Goal: Task Accomplishment & Management: Complete application form

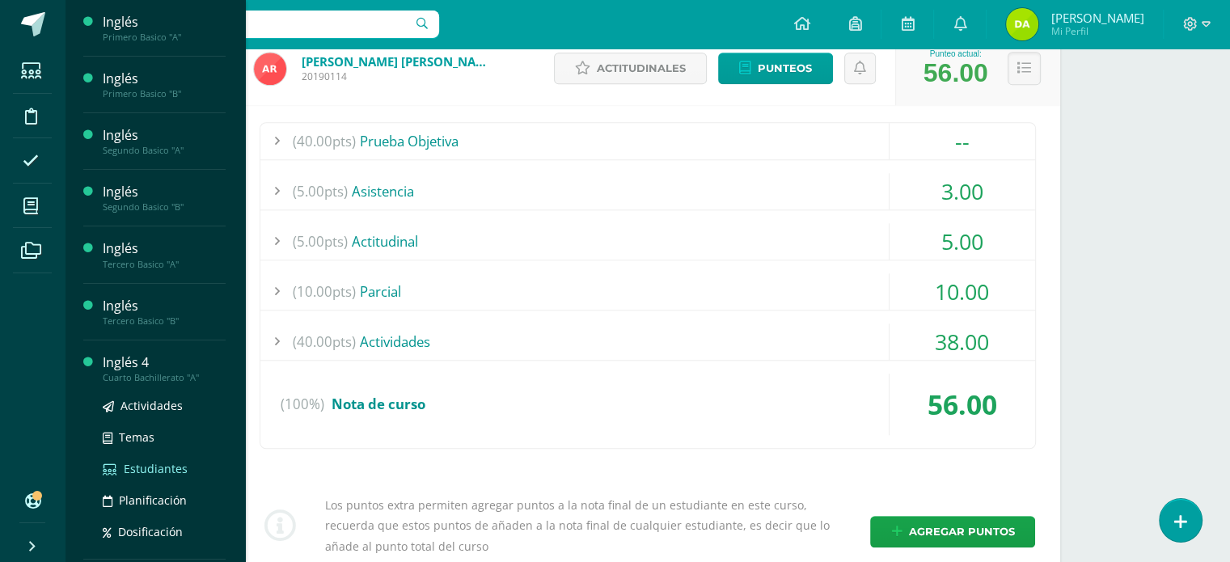
click at [162, 465] on span "Estudiantes" at bounding box center [156, 468] width 64 height 15
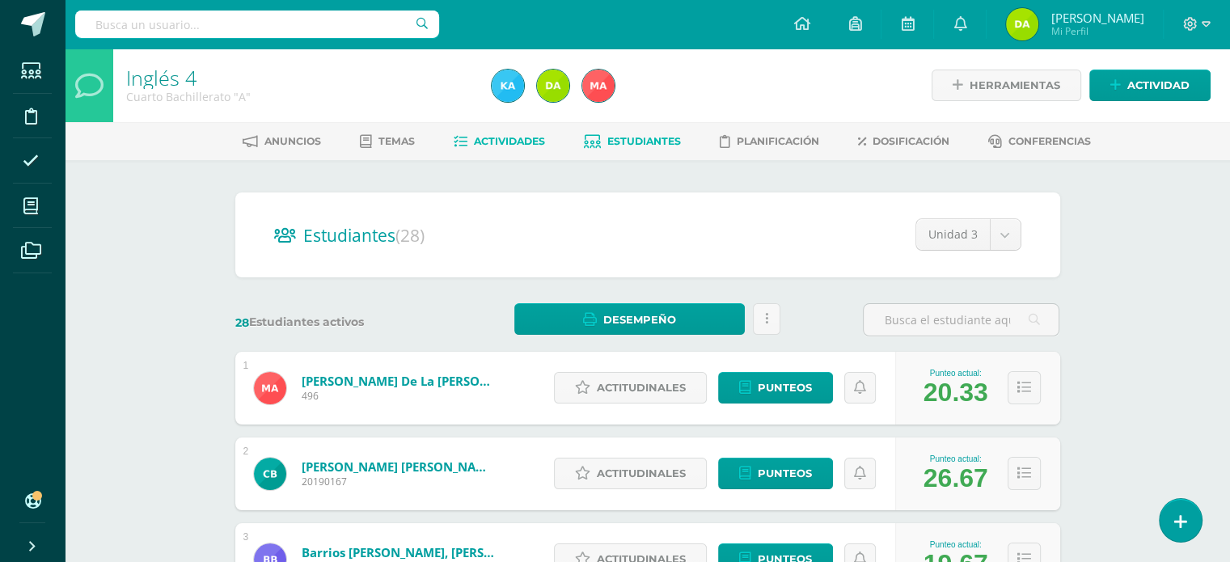
click at [501, 151] on link "Actividades" at bounding box center [499, 142] width 91 height 26
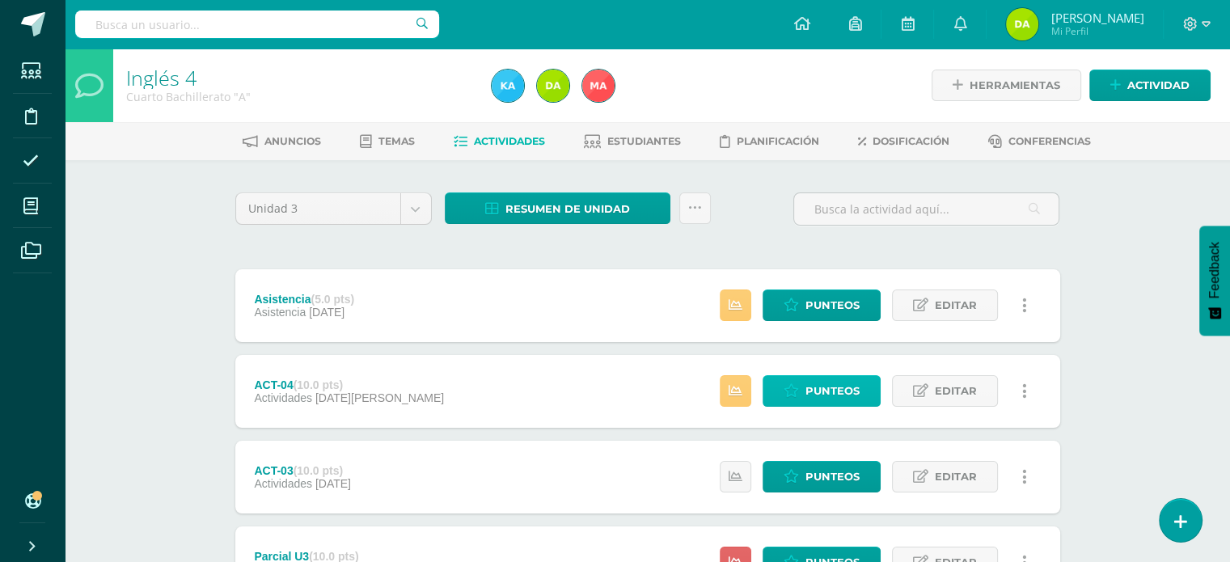
click at [826, 381] on span "Punteos" at bounding box center [832, 391] width 54 height 30
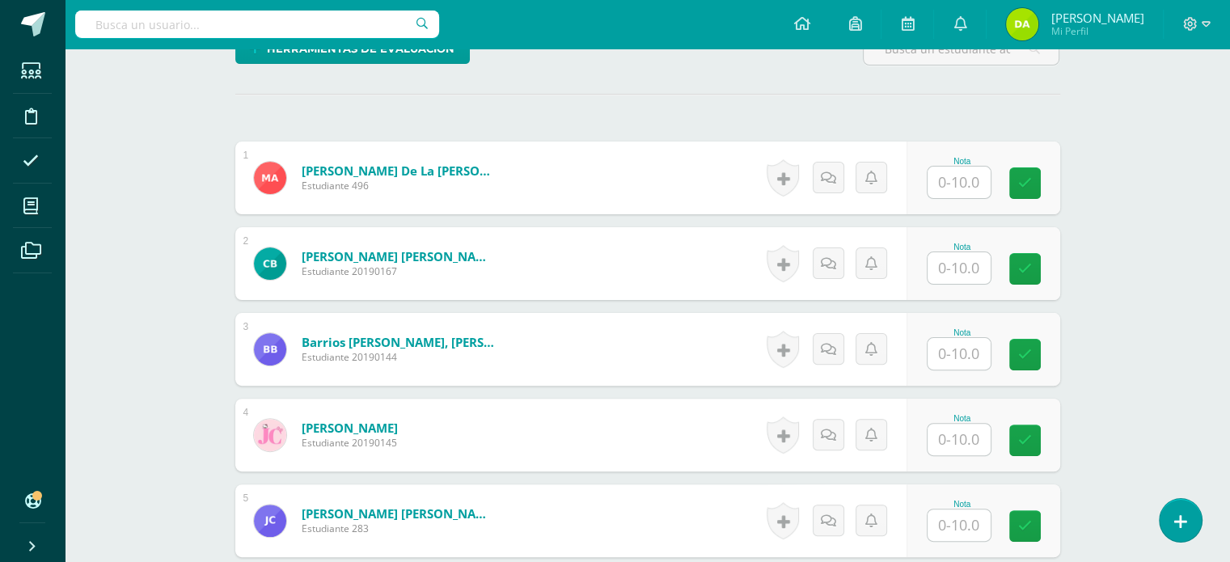
scroll to position [421, 0]
click at [970, 186] on input "text" at bounding box center [968, 183] width 65 height 32
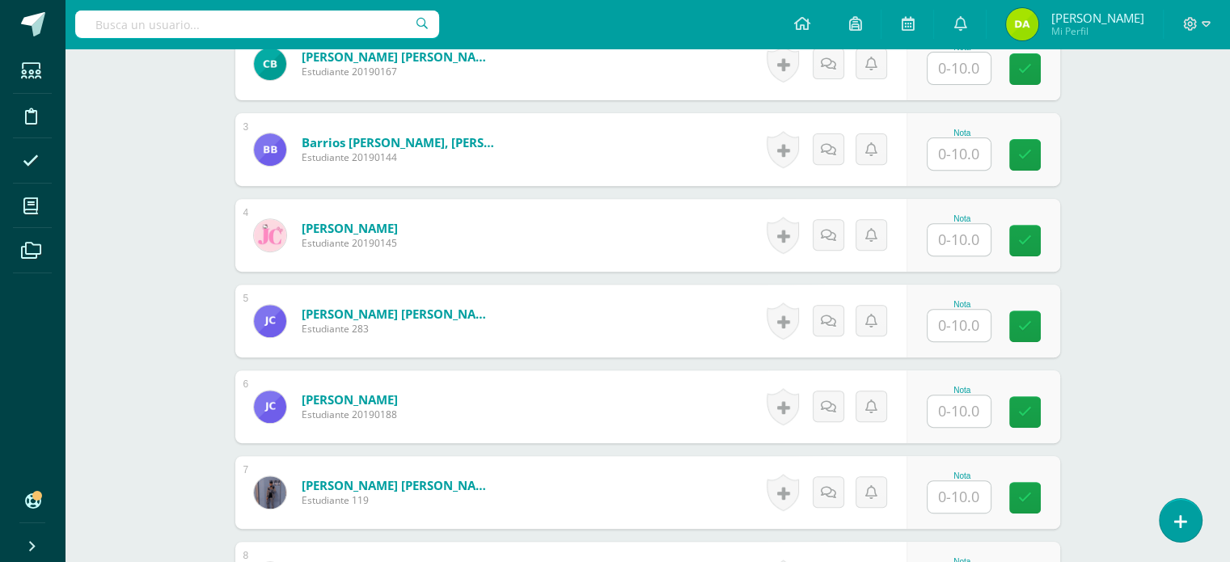
scroll to position [602, 0]
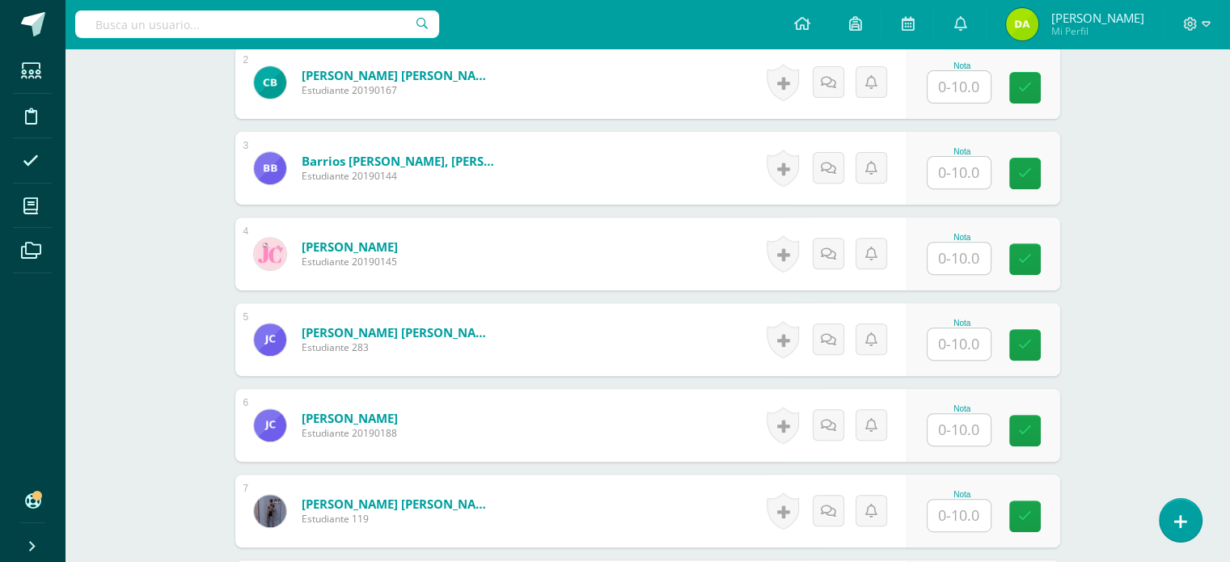
type input "10"
drag, startPoint x: 970, startPoint y: 186, endPoint x: 932, endPoint y: 171, distance: 41.7
click at [932, 171] on div "Nota" at bounding box center [984, 168] width 154 height 73
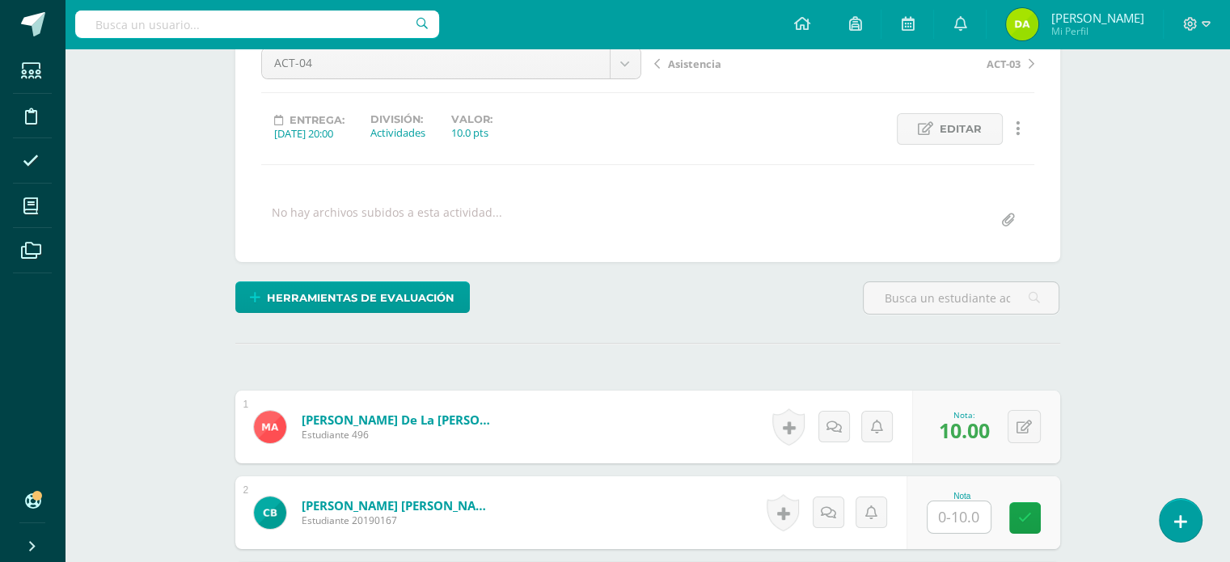
scroll to position [372, 0]
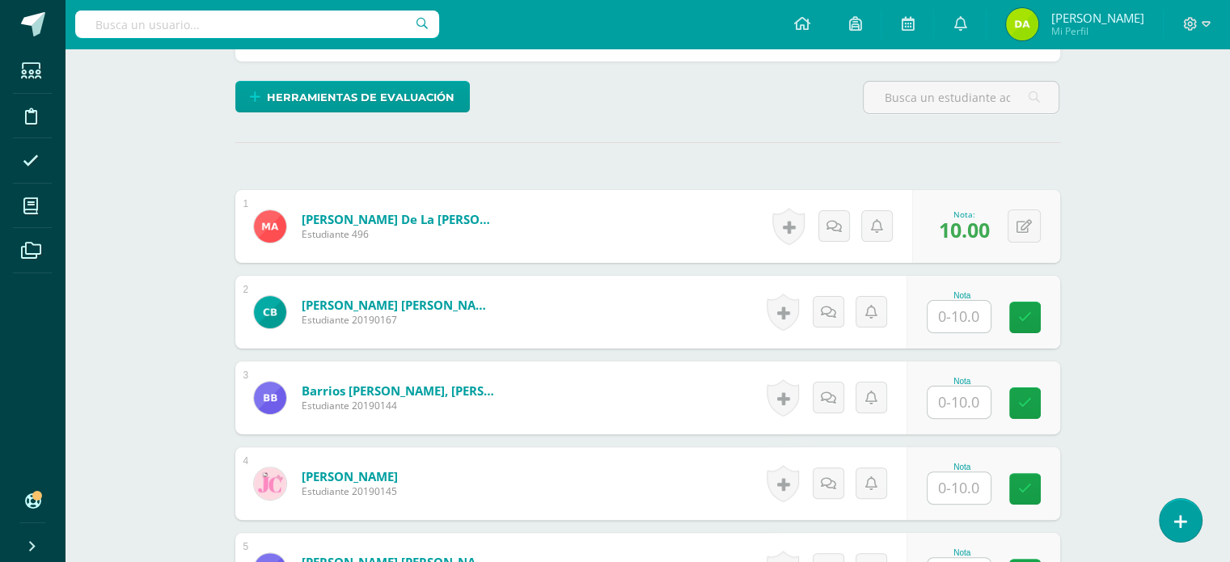
click at [977, 316] on input "text" at bounding box center [959, 317] width 63 height 32
type input "10"
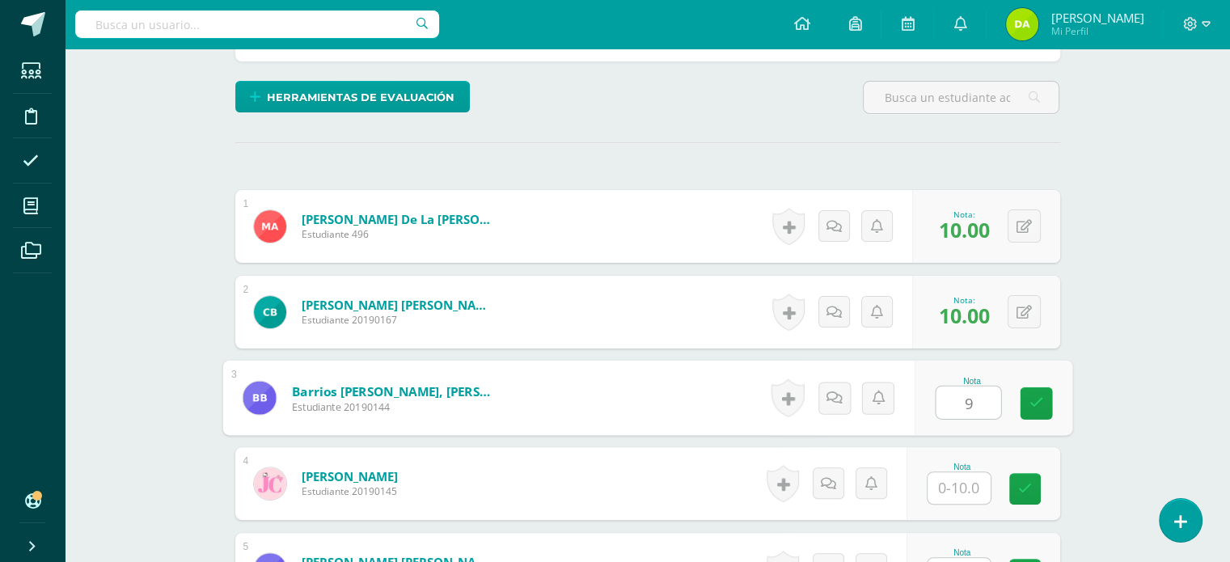
type input "9"
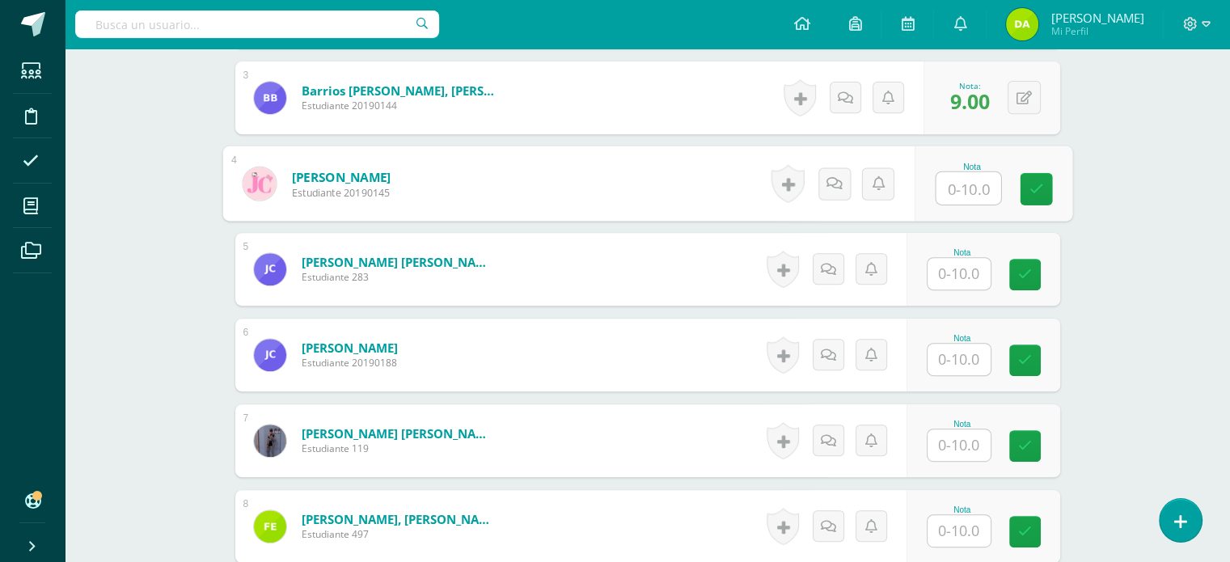
scroll to position [674, 0]
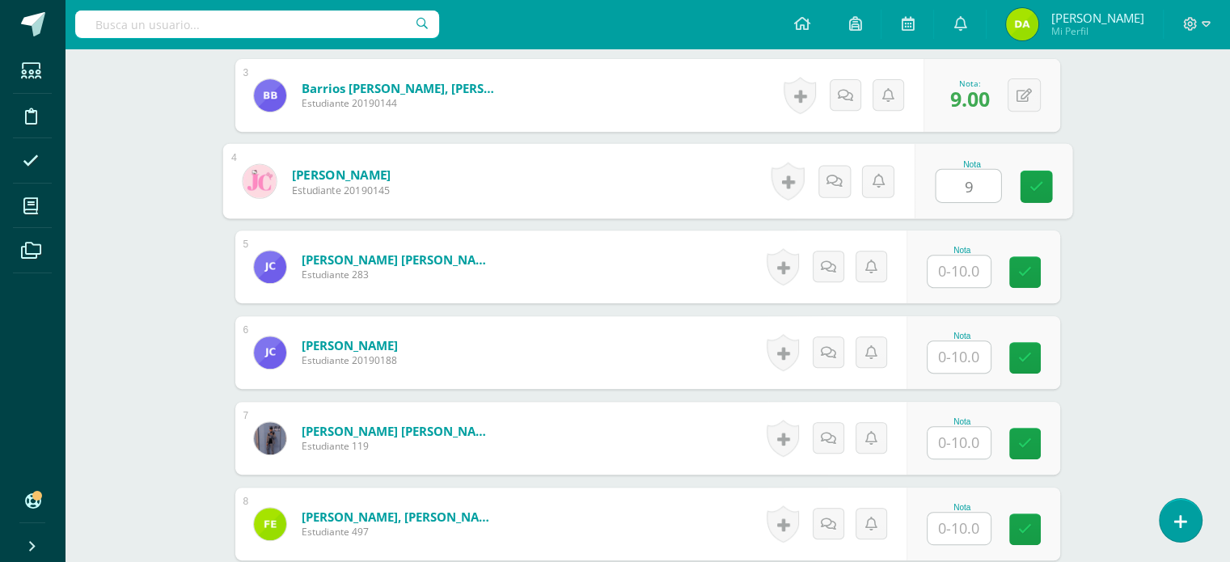
type input "9"
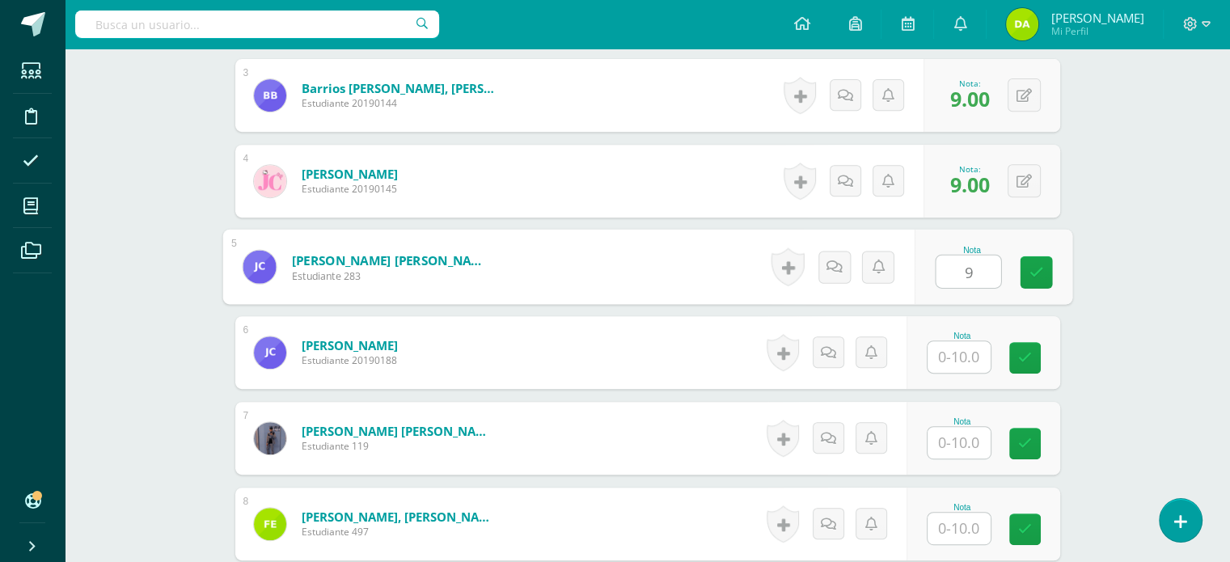
type input "9"
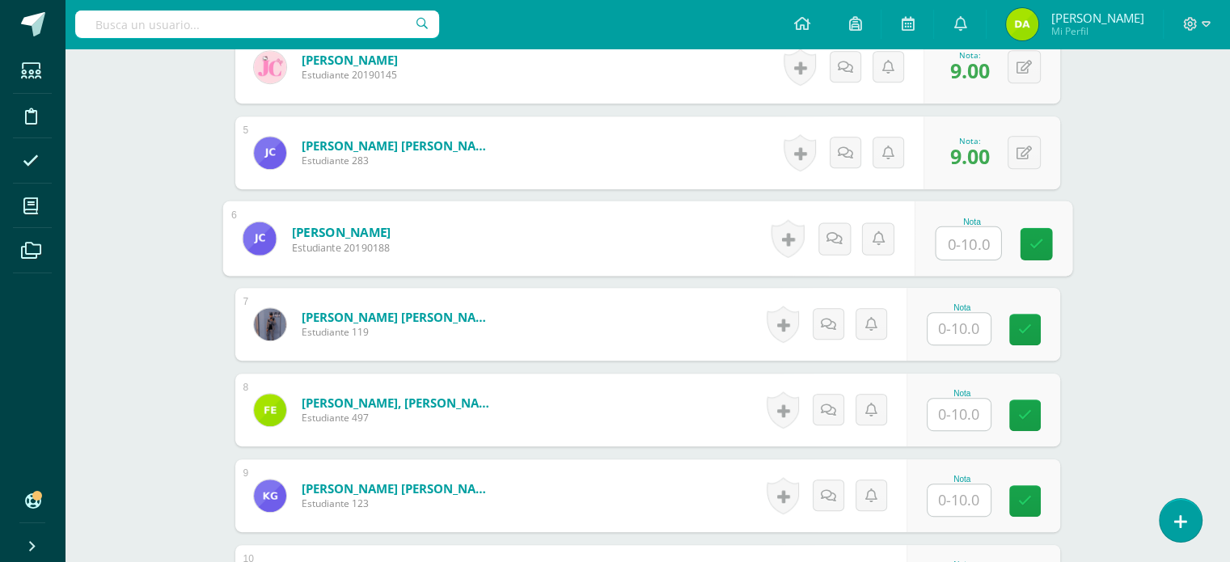
scroll to position [789, 0]
type input "9"
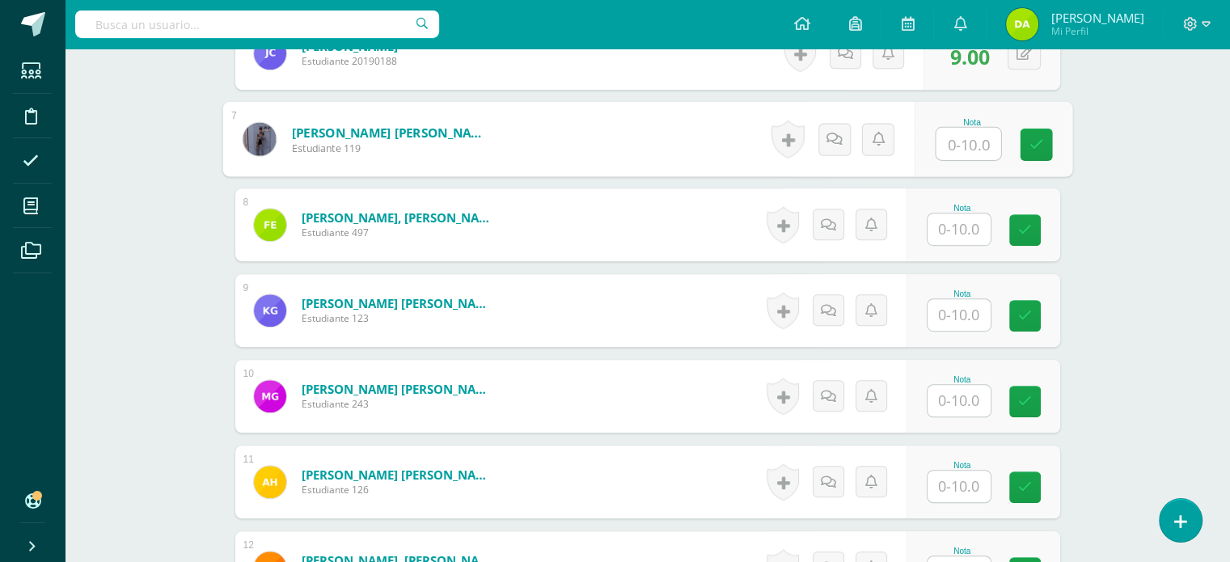
scroll to position [976, 0]
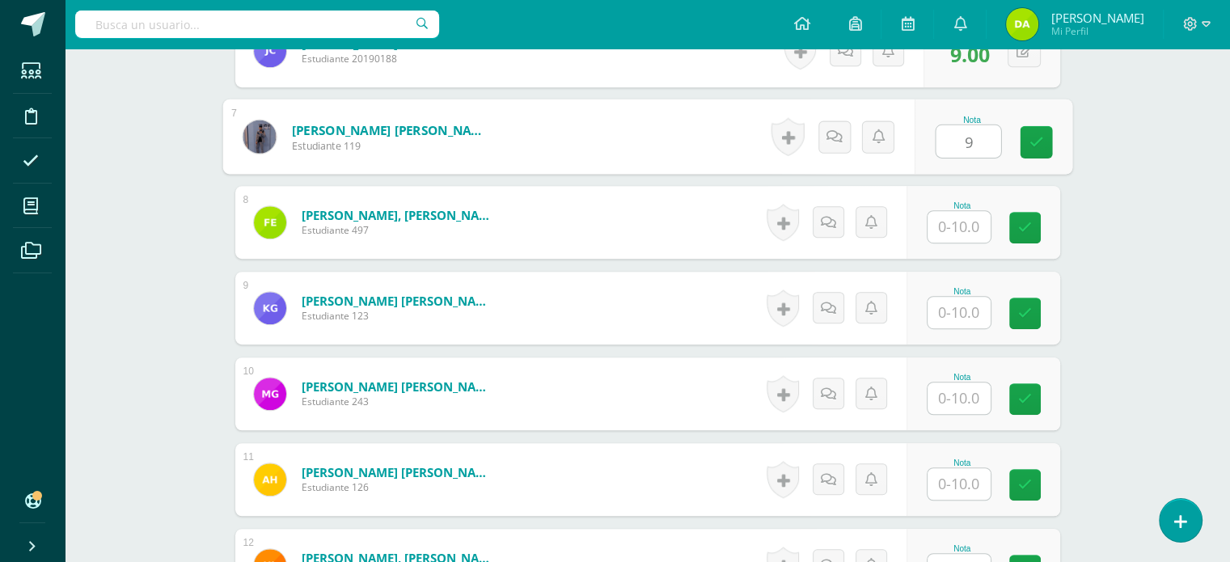
type input "9"
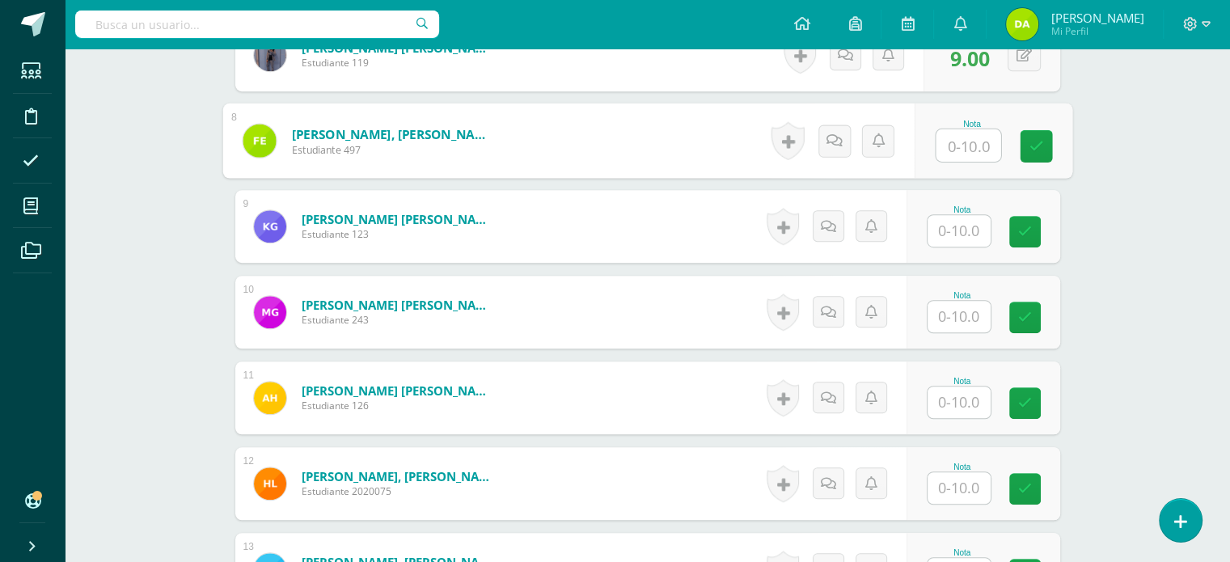
scroll to position [1060, 0]
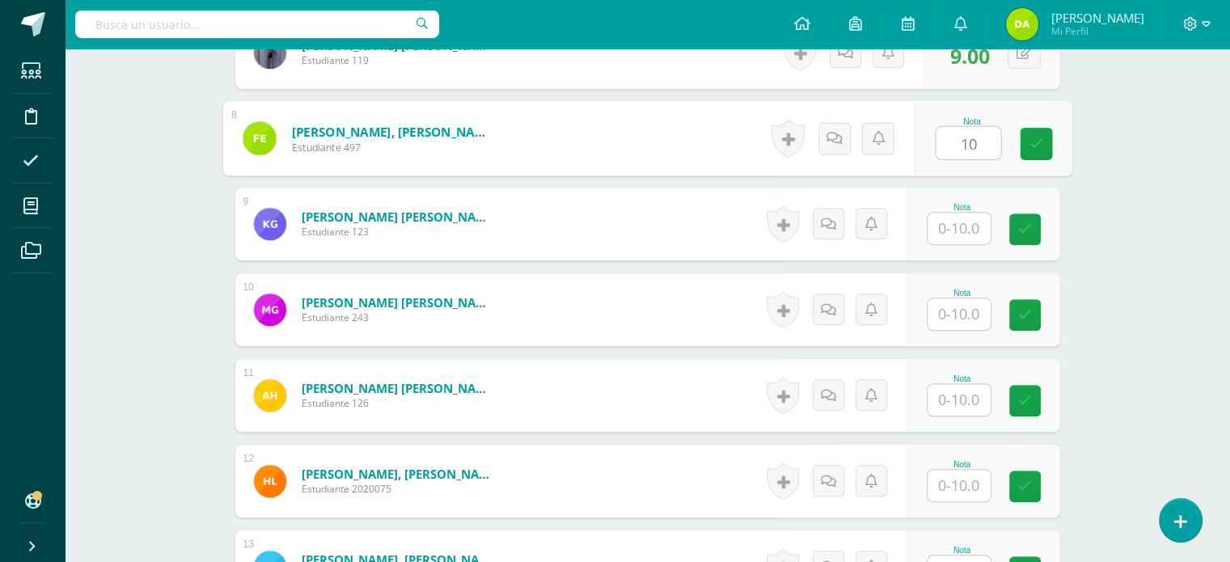
type input "10"
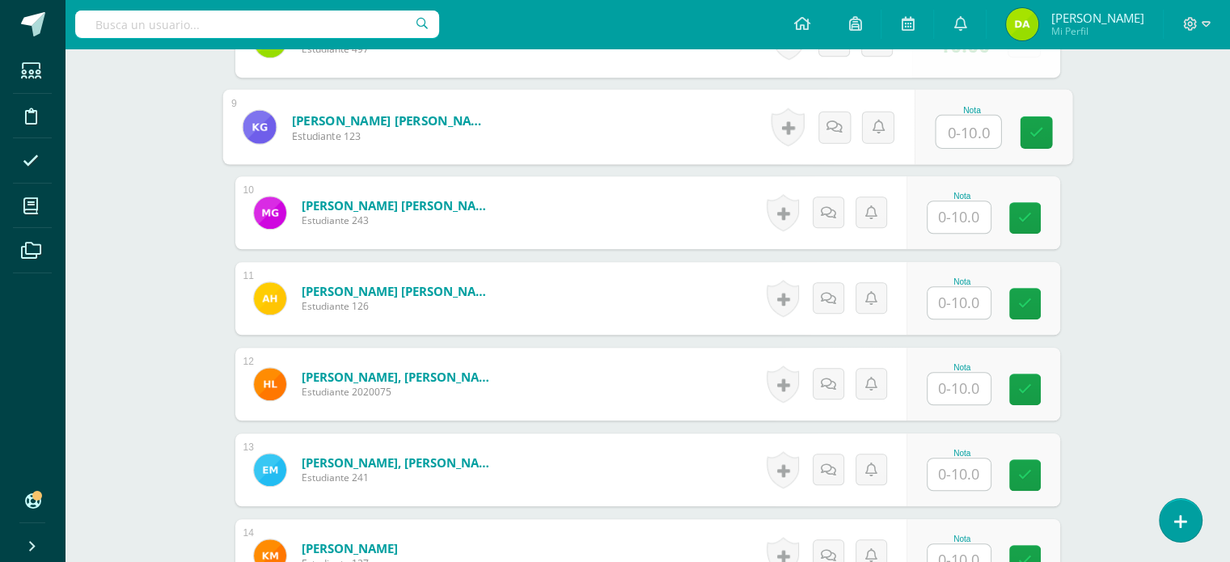
scroll to position [1155, 0]
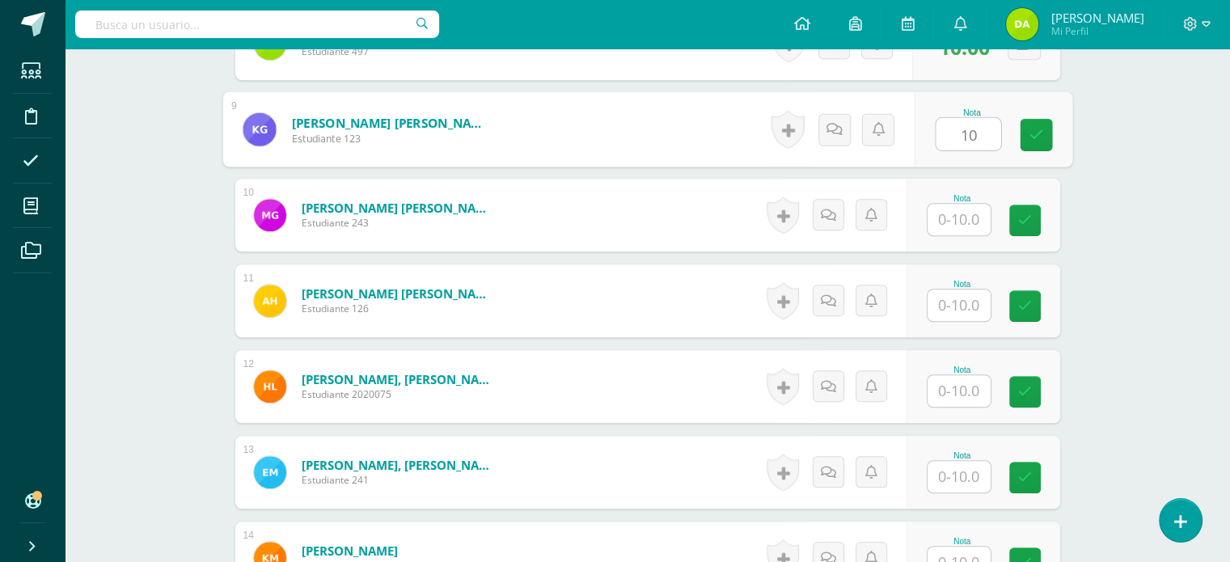
type input "10"
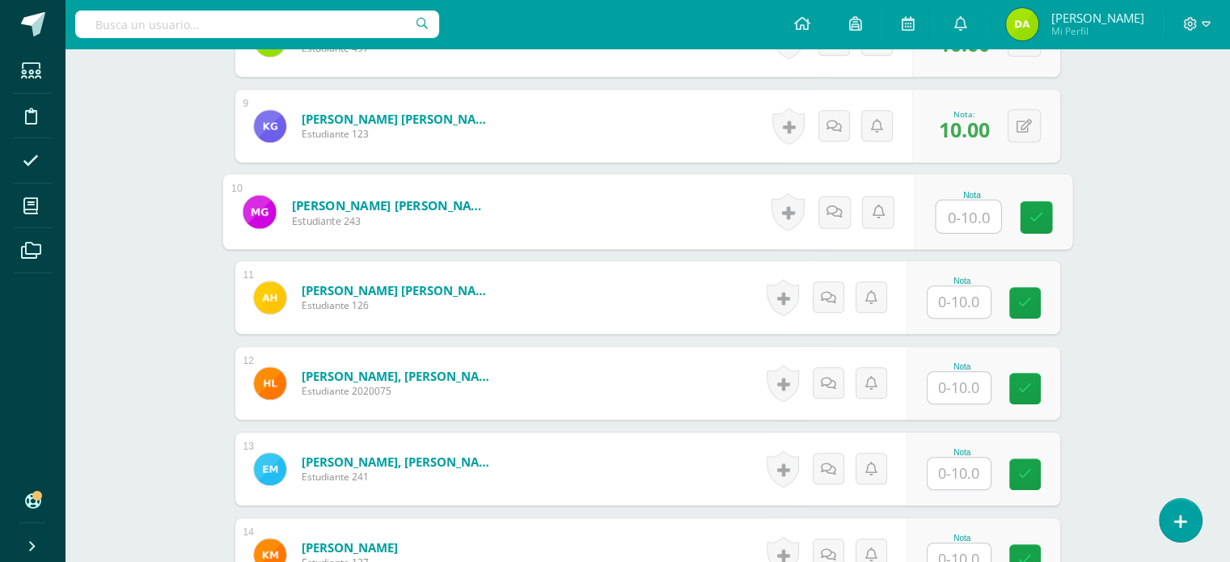
scroll to position [1254, 0]
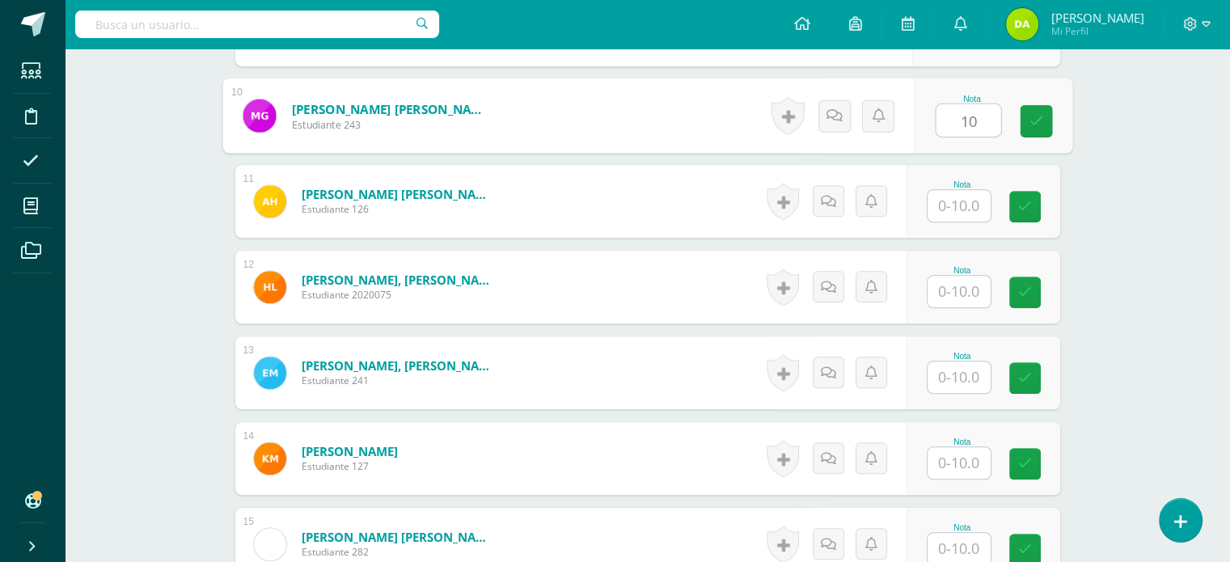
type input "10"
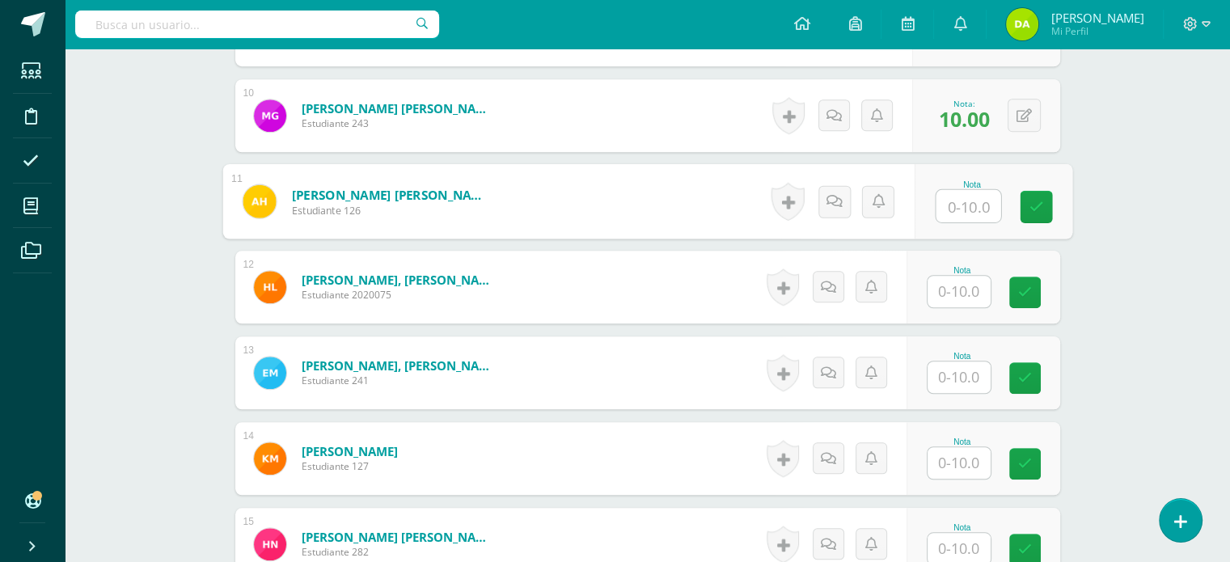
scroll to position [1351, 0]
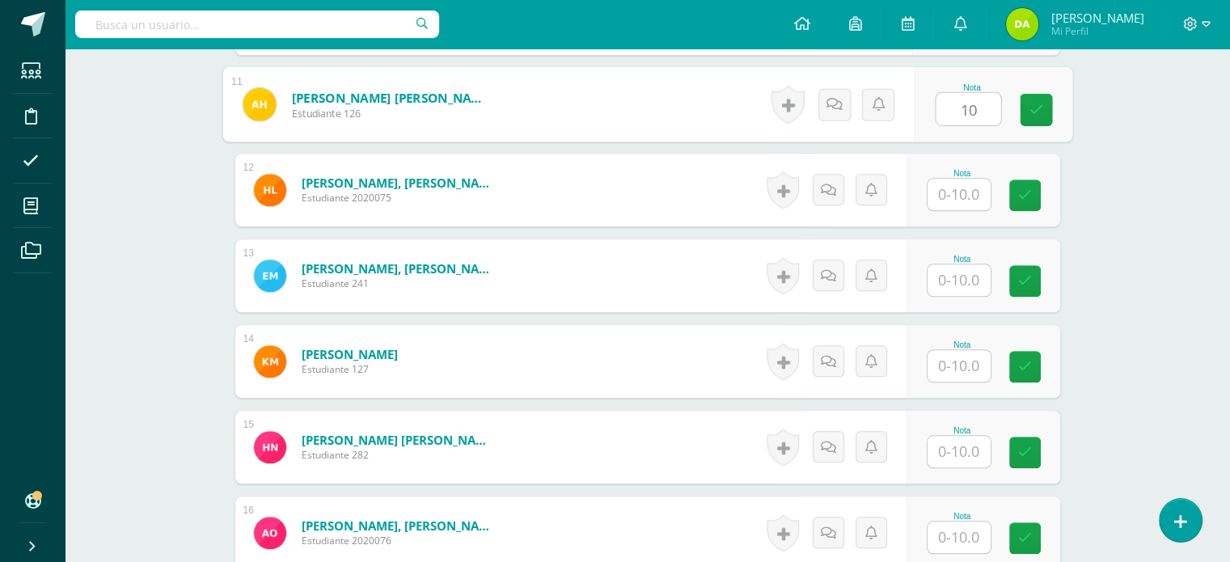
type input "10"
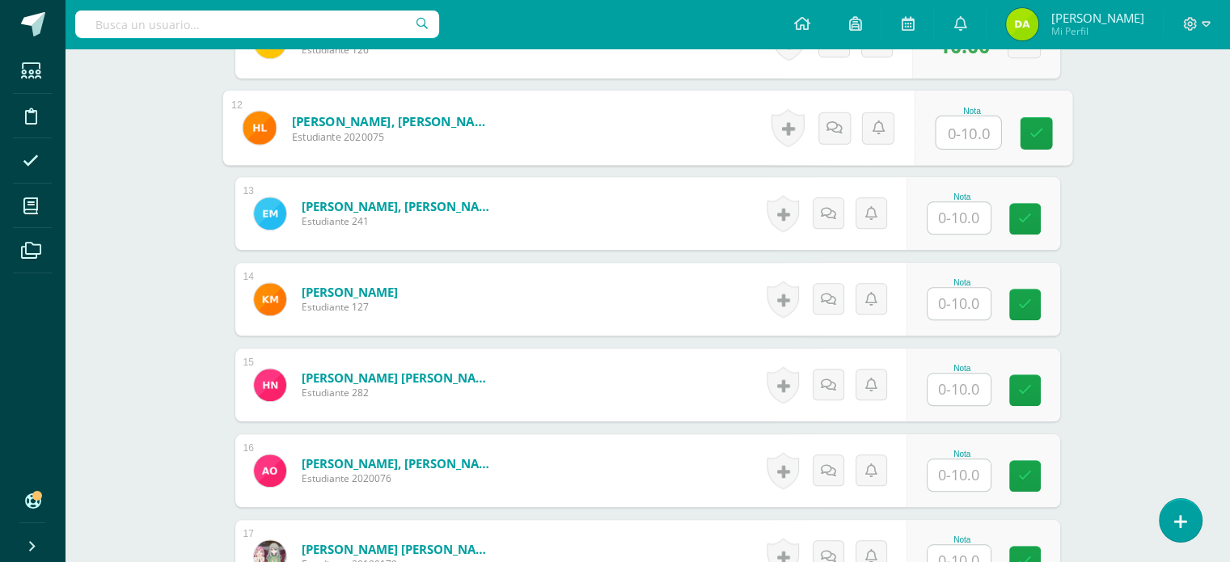
scroll to position [1412, 0]
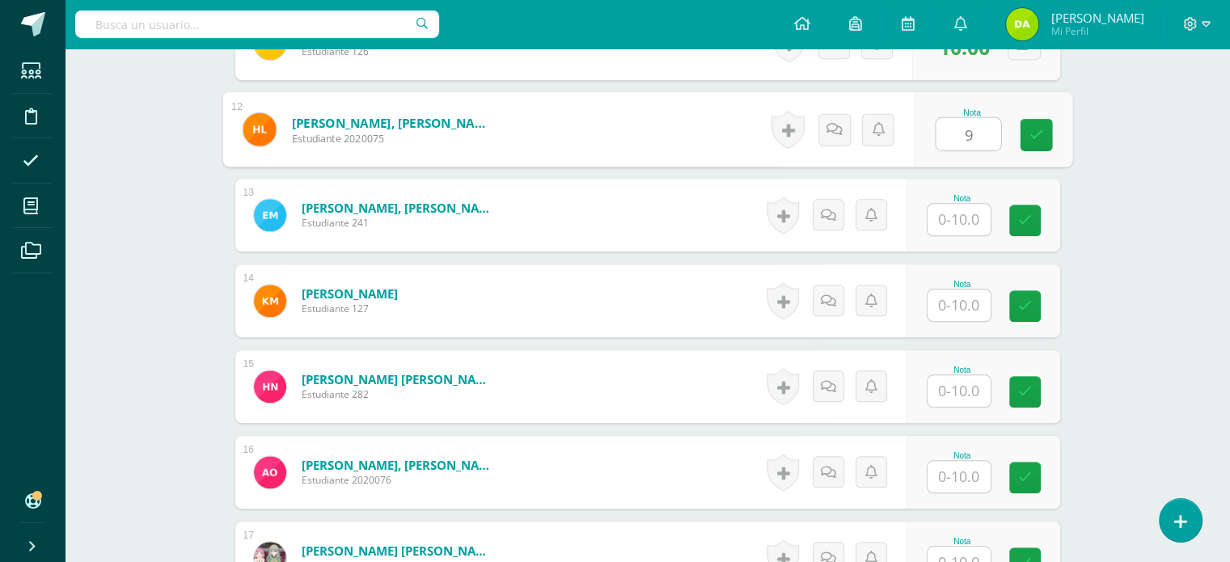
type input "9"
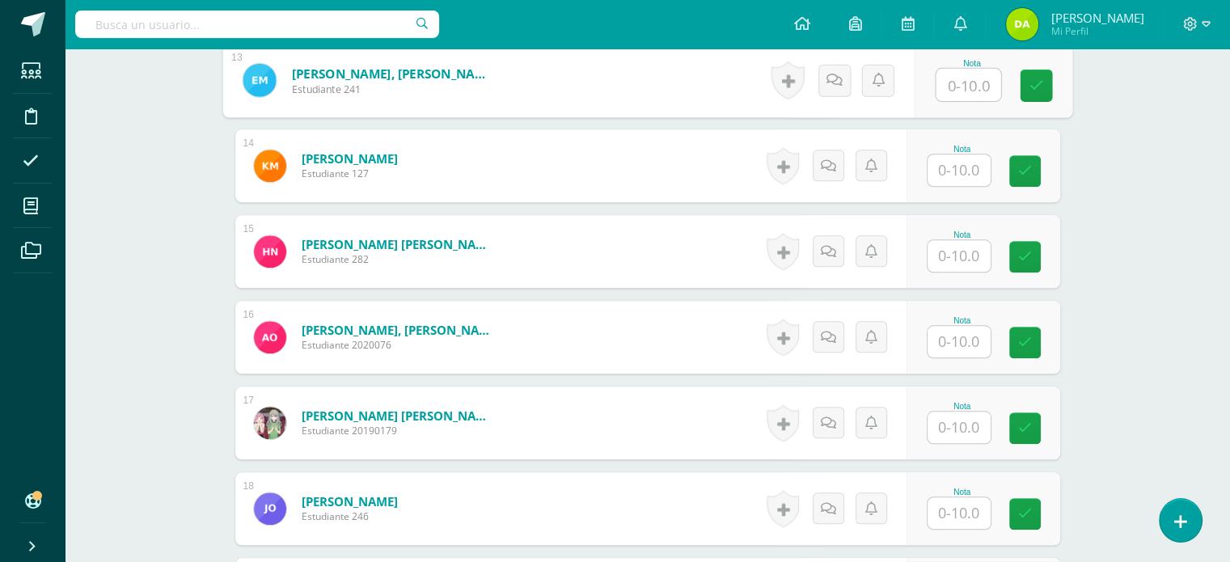
scroll to position [1551, 0]
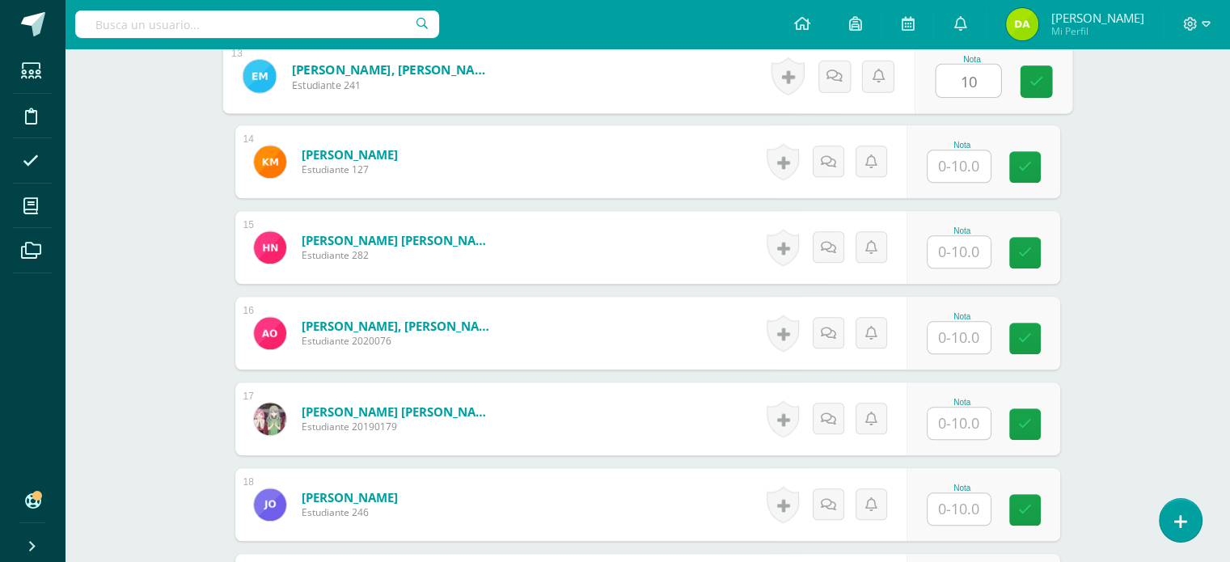
type input "10"
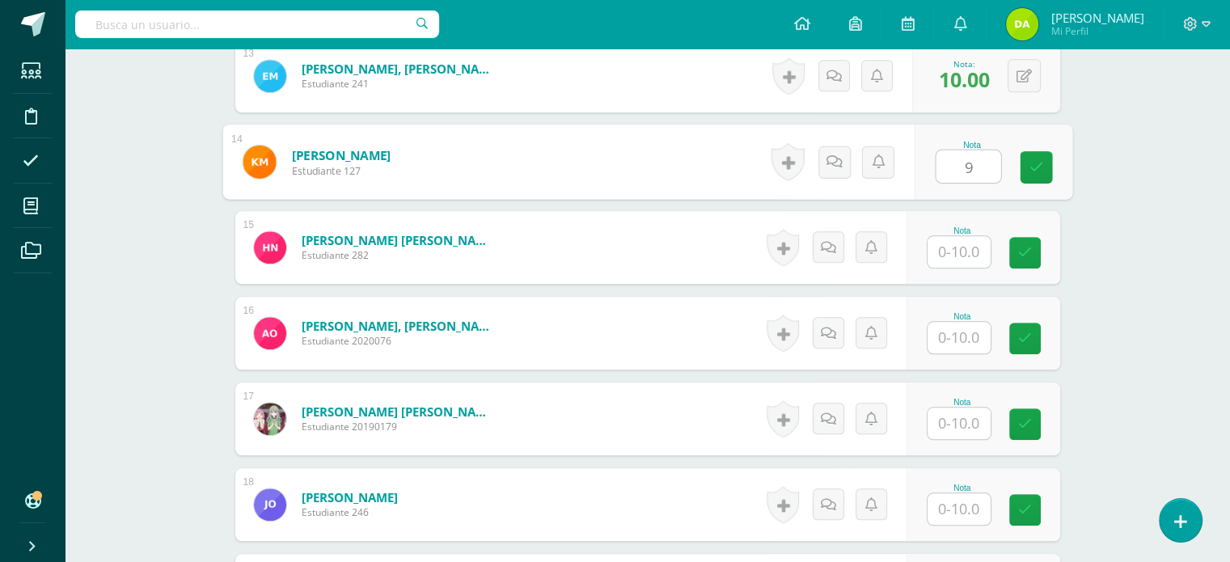
type input "9"
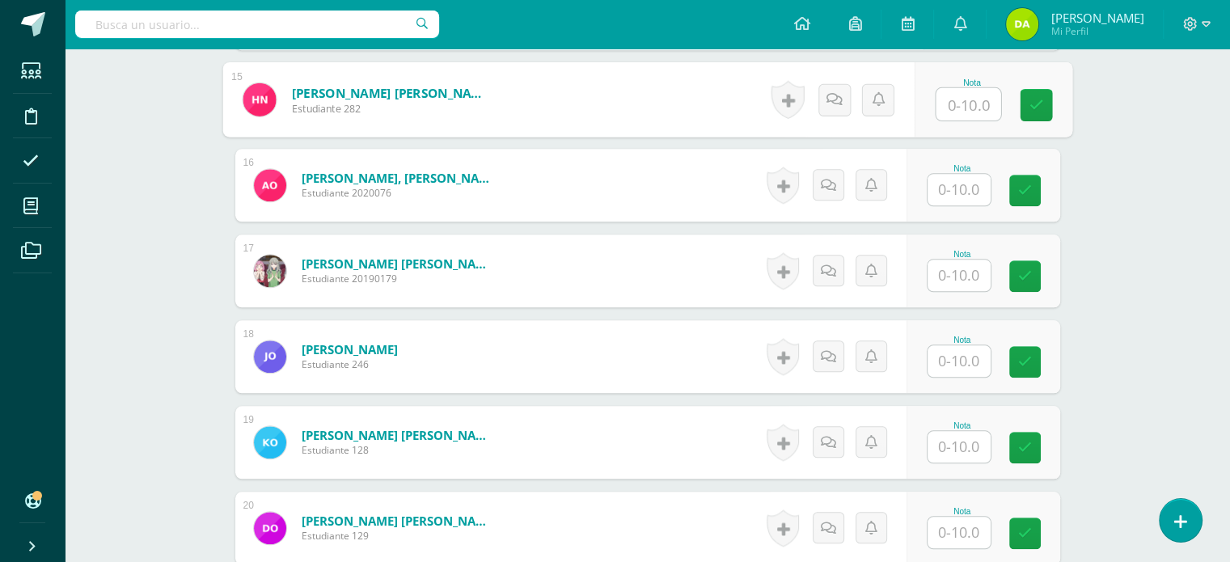
scroll to position [1703, 0]
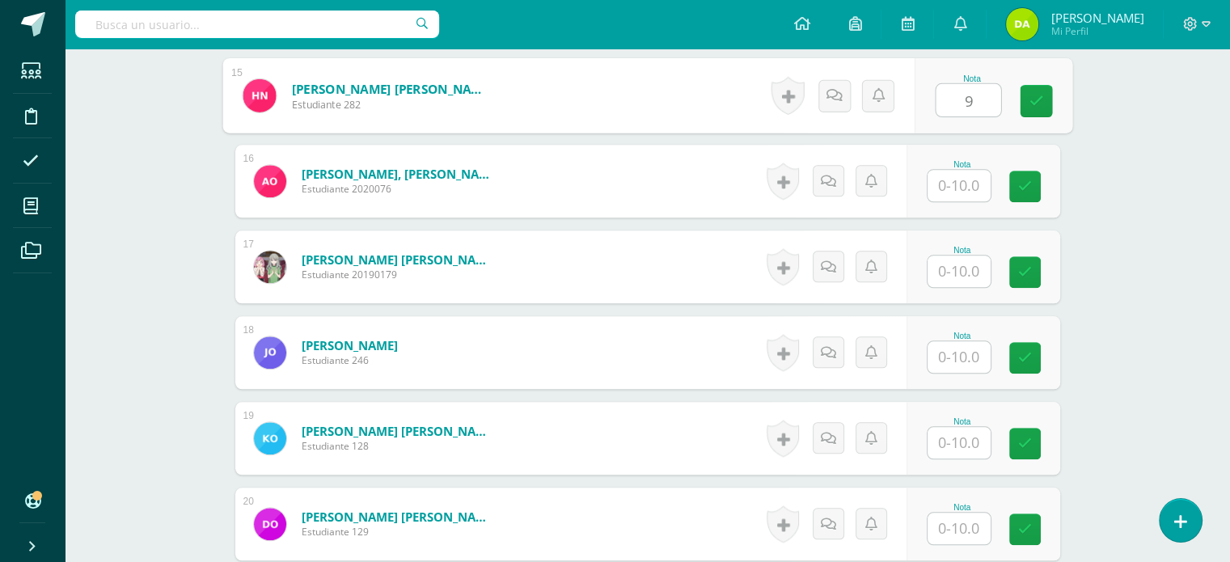
type input "9"
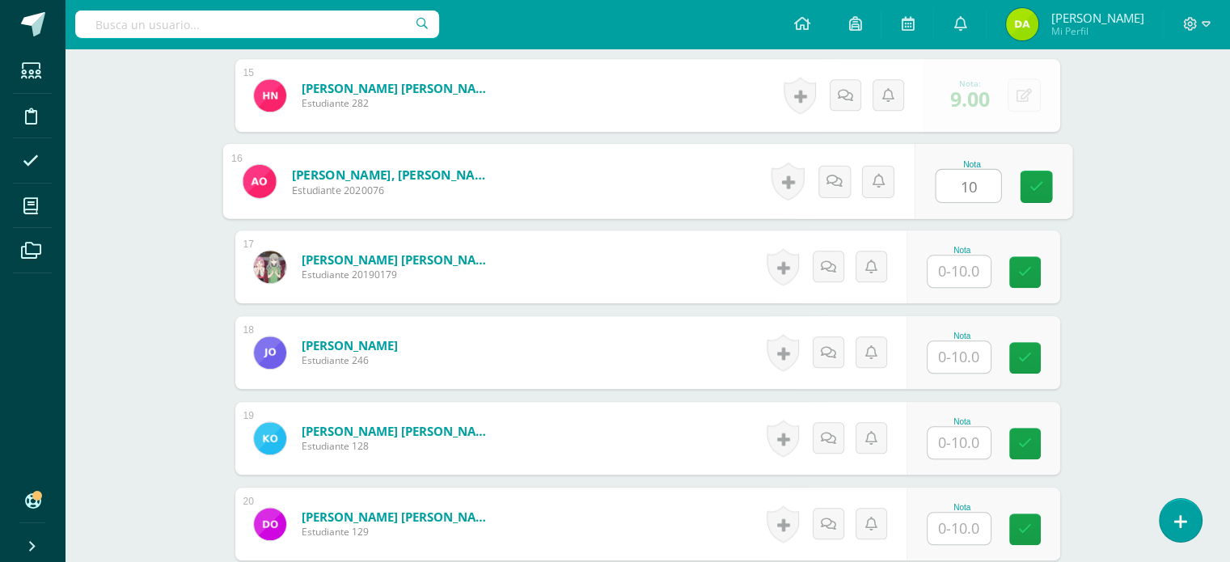
type input "10"
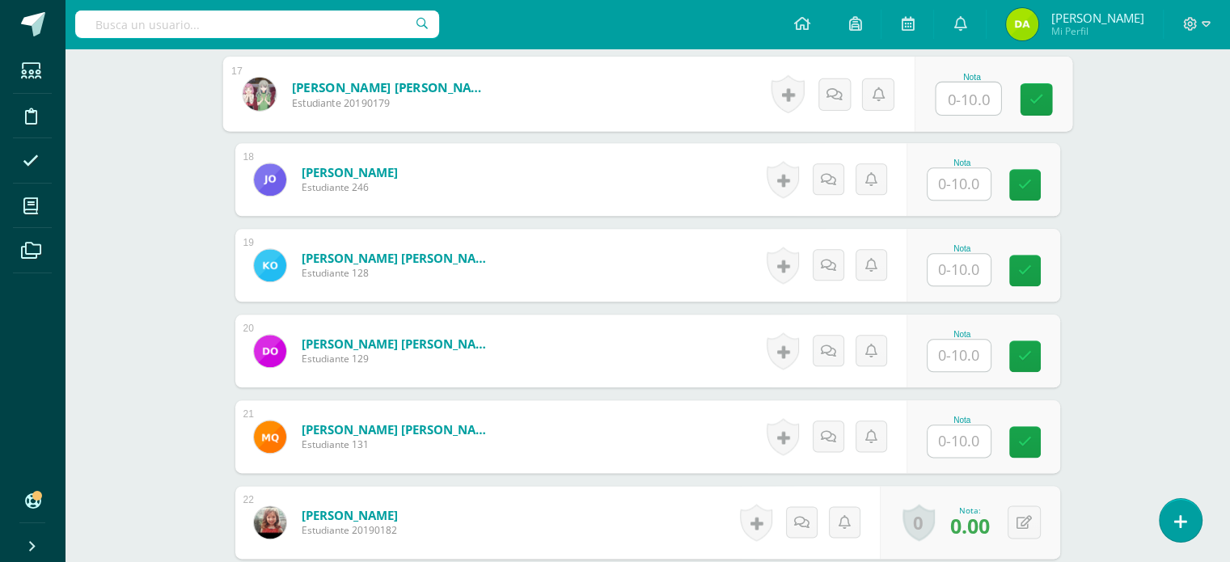
scroll to position [1878, 0]
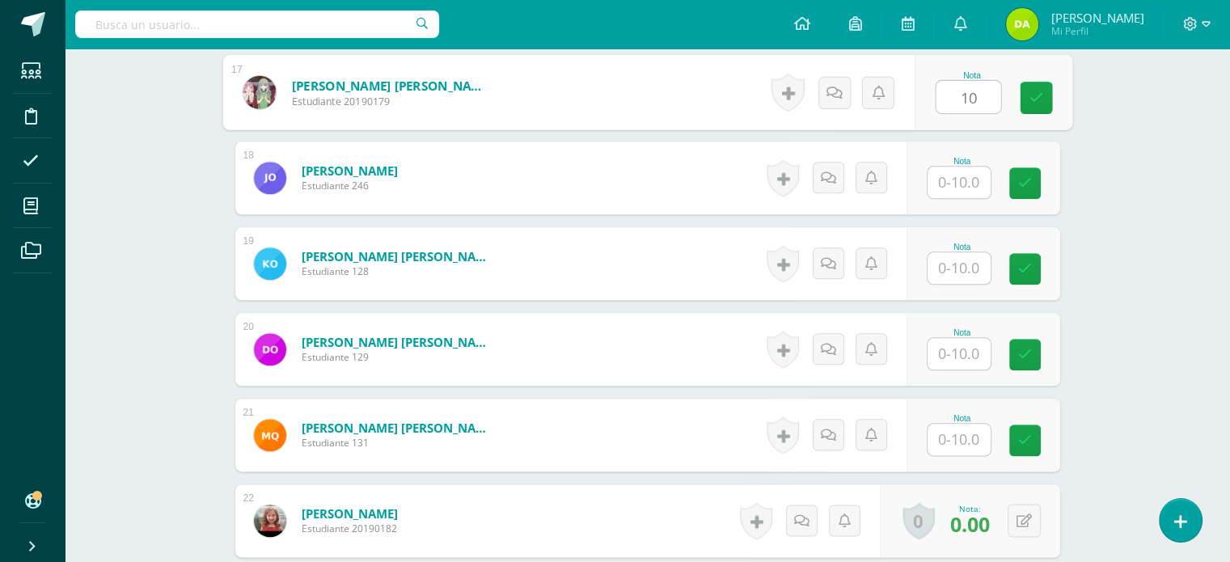
type input "10"
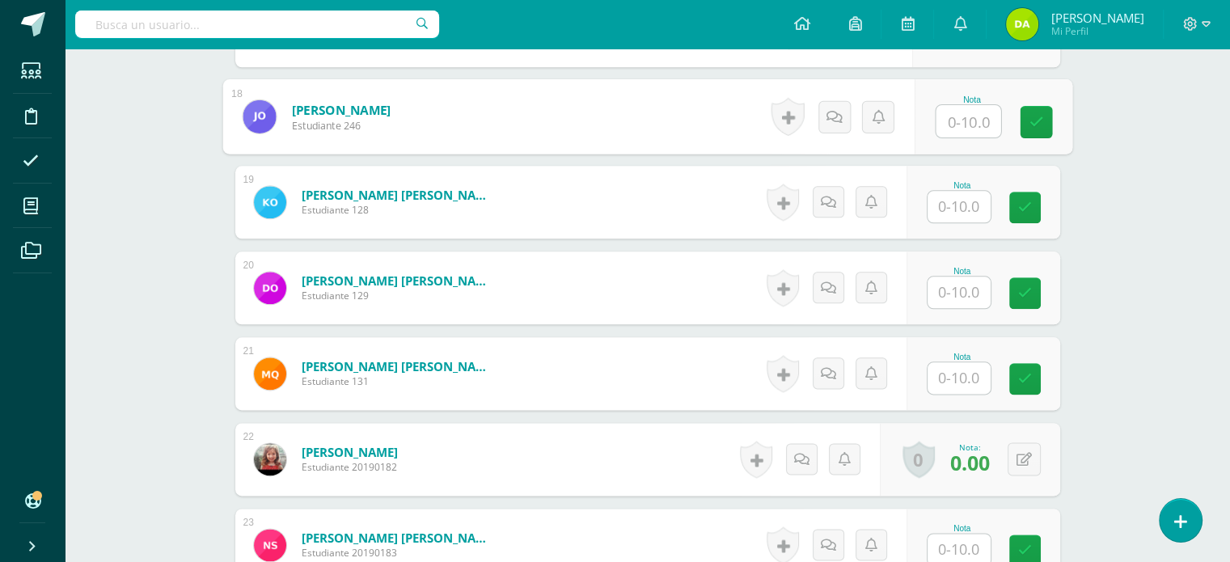
scroll to position [1940, 0]
type input "10"
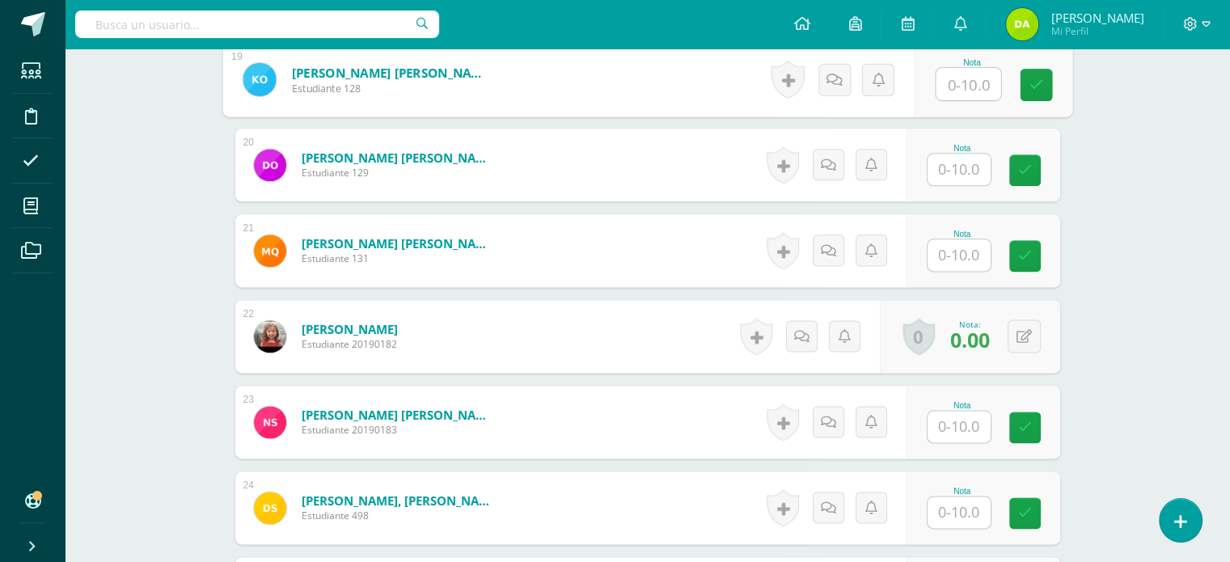
scroll to position [2069, 0]
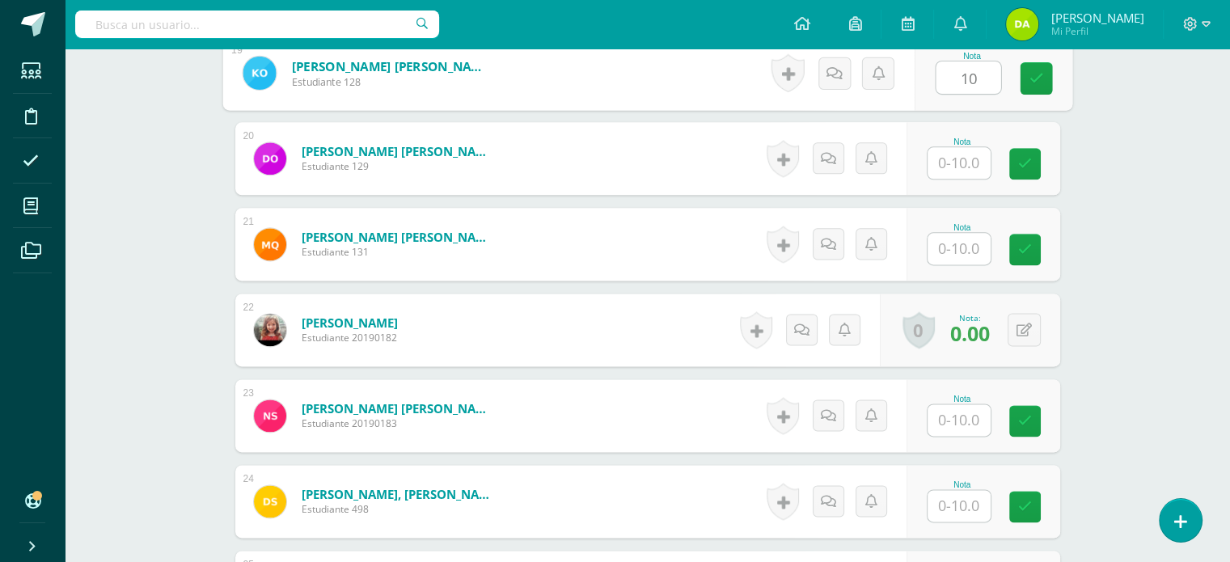
type input "10"
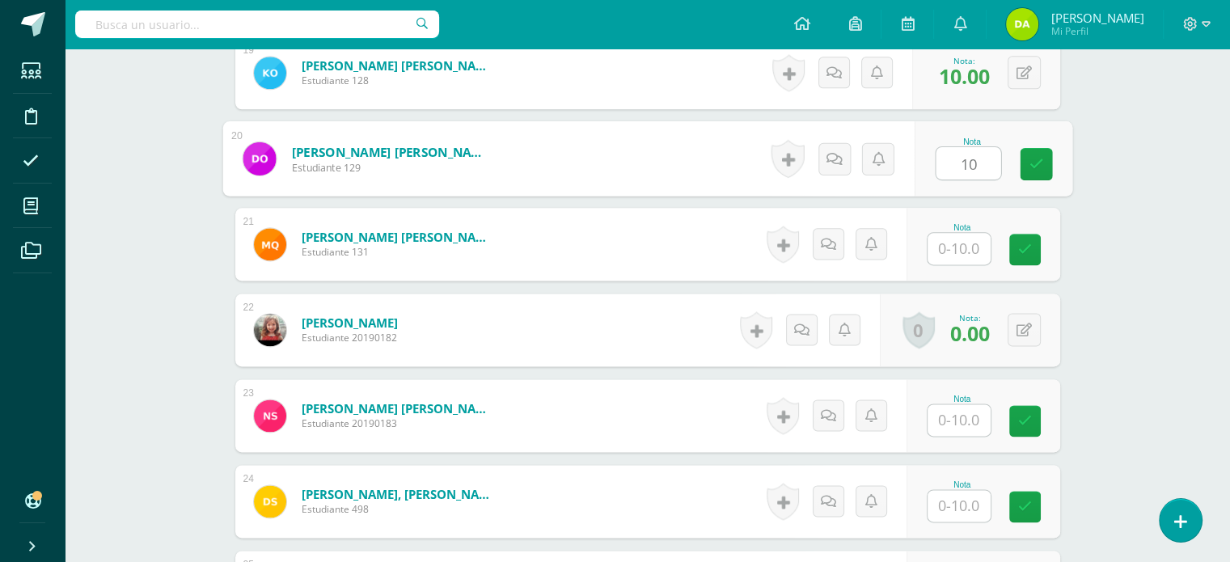
type input "10"
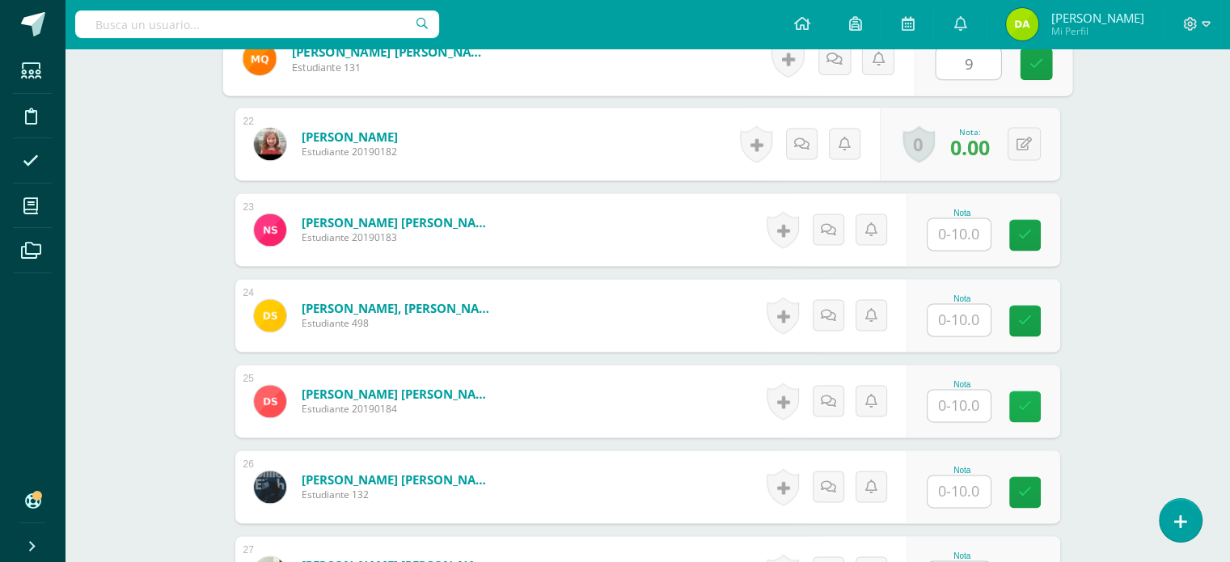
scroll to position [2284, 0]
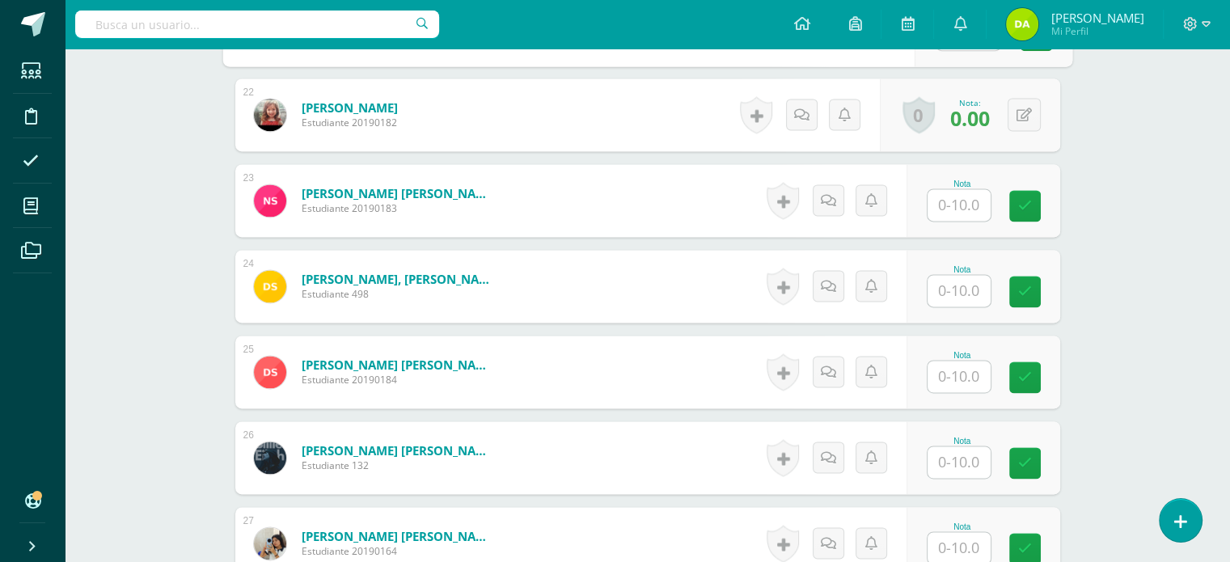
type input "9"
click at [954, 193] on input "text" at bounding box center [959, 205] width 63 height 32
type input "9"
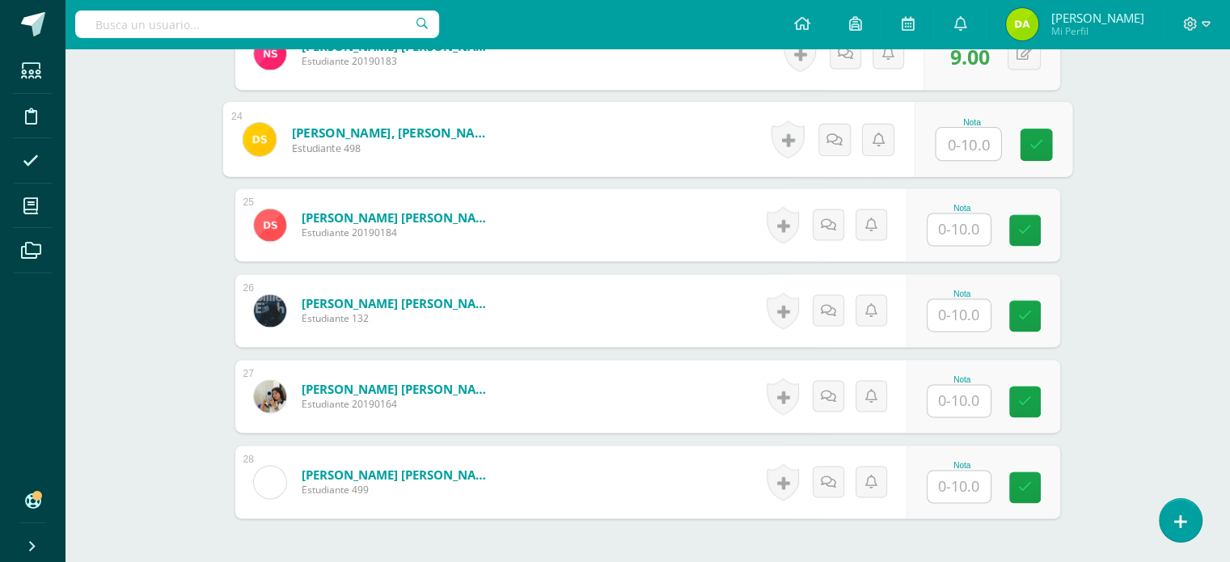
scroll to position [2432, 0]
type input "0"
type input "9"
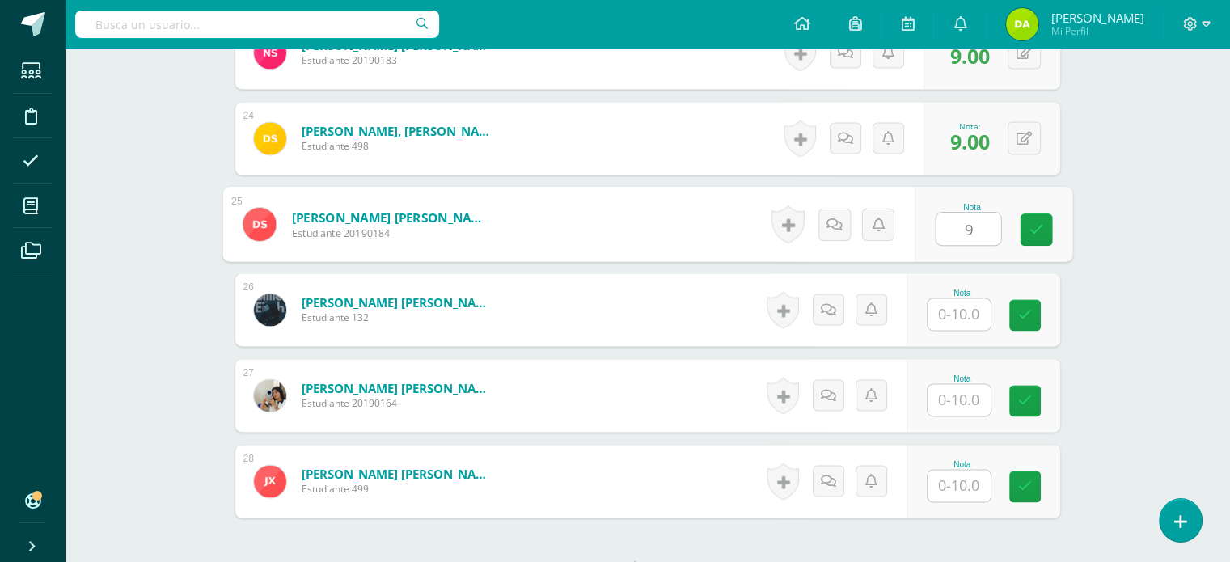
type input "9"
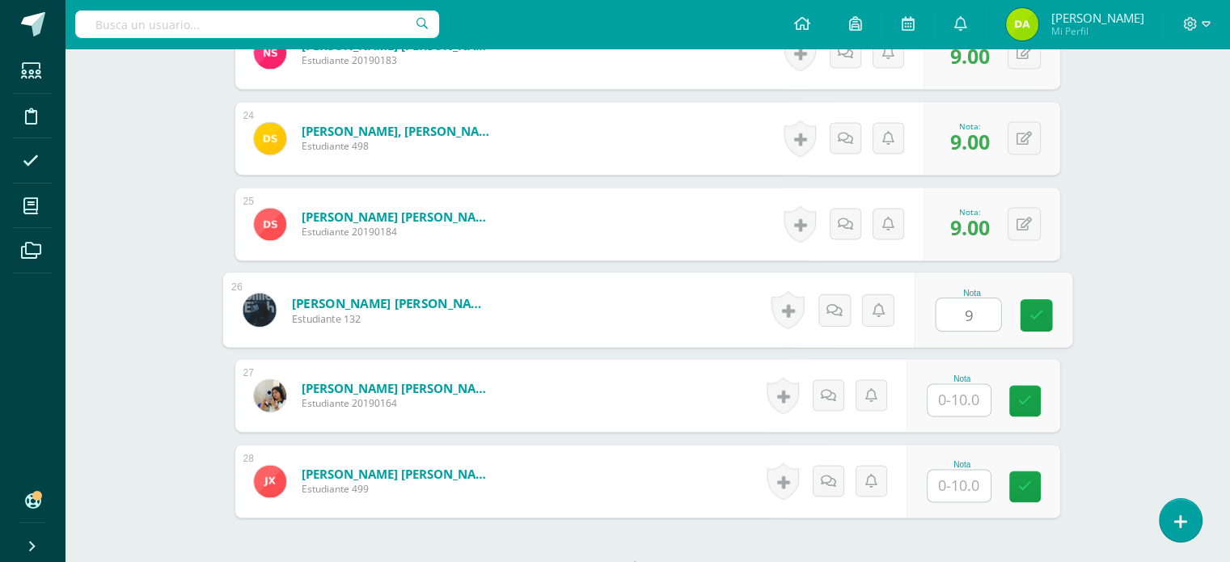
type input "9"
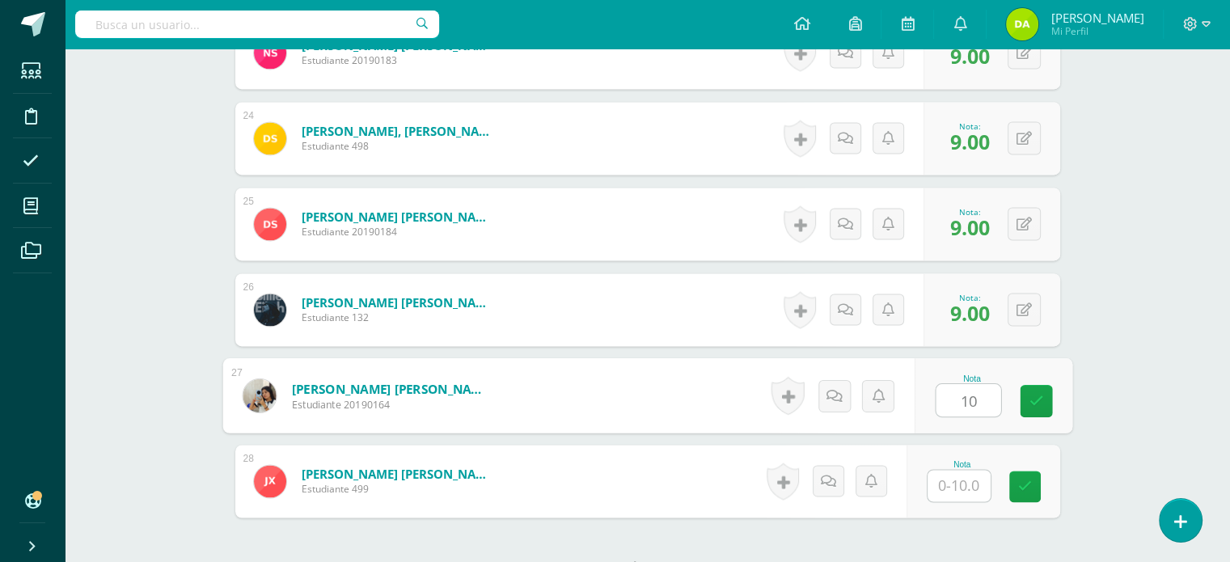
type input "10"
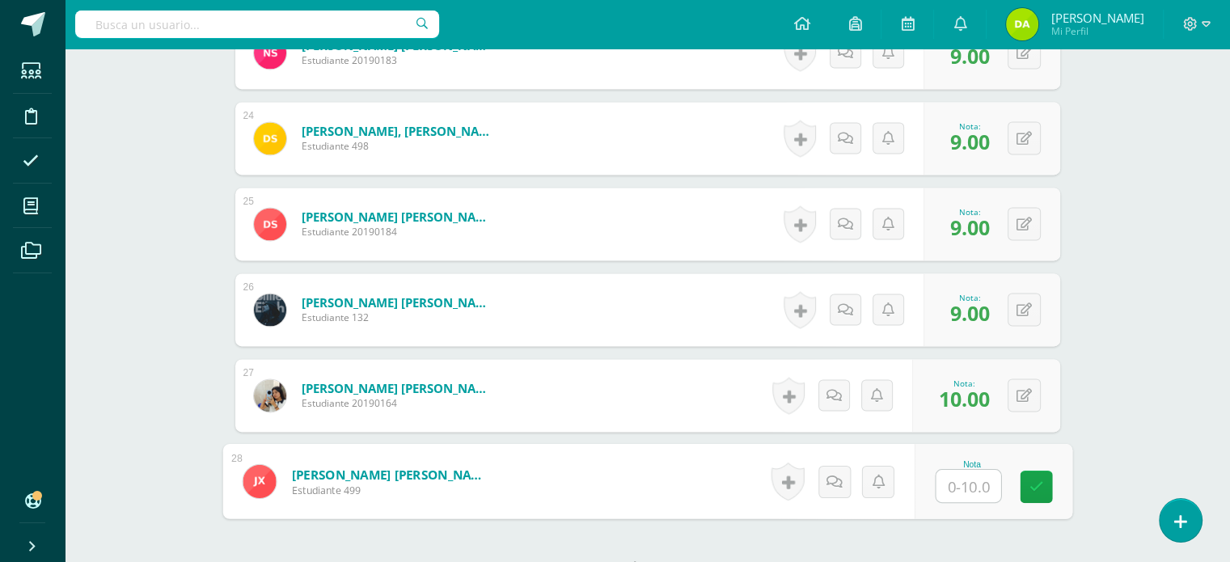
type input "9"
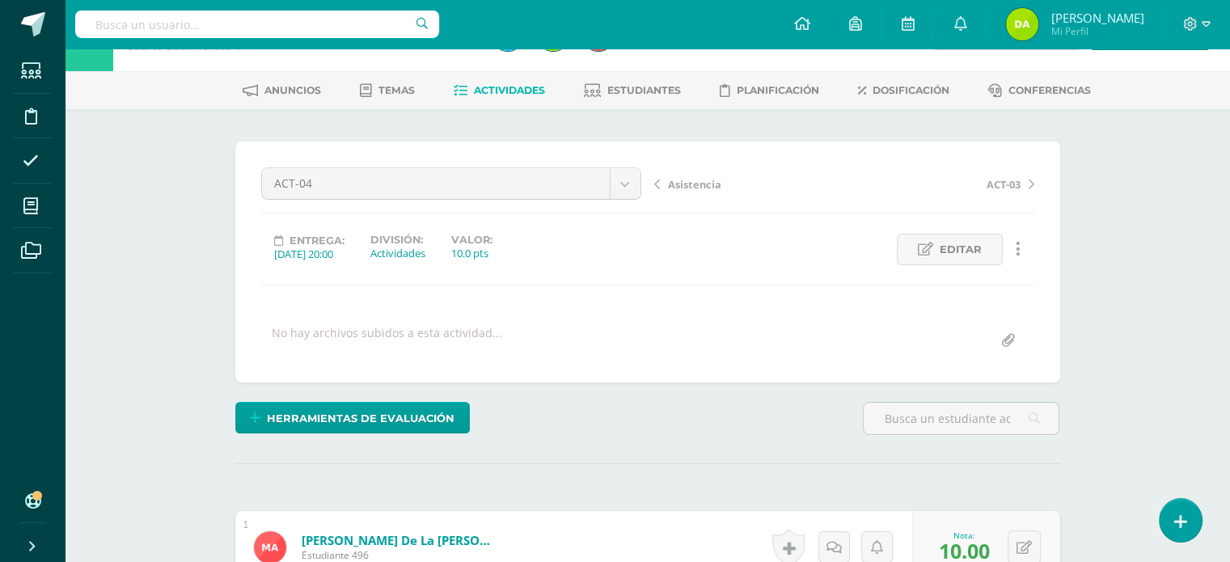
scroll to position [52, 0]
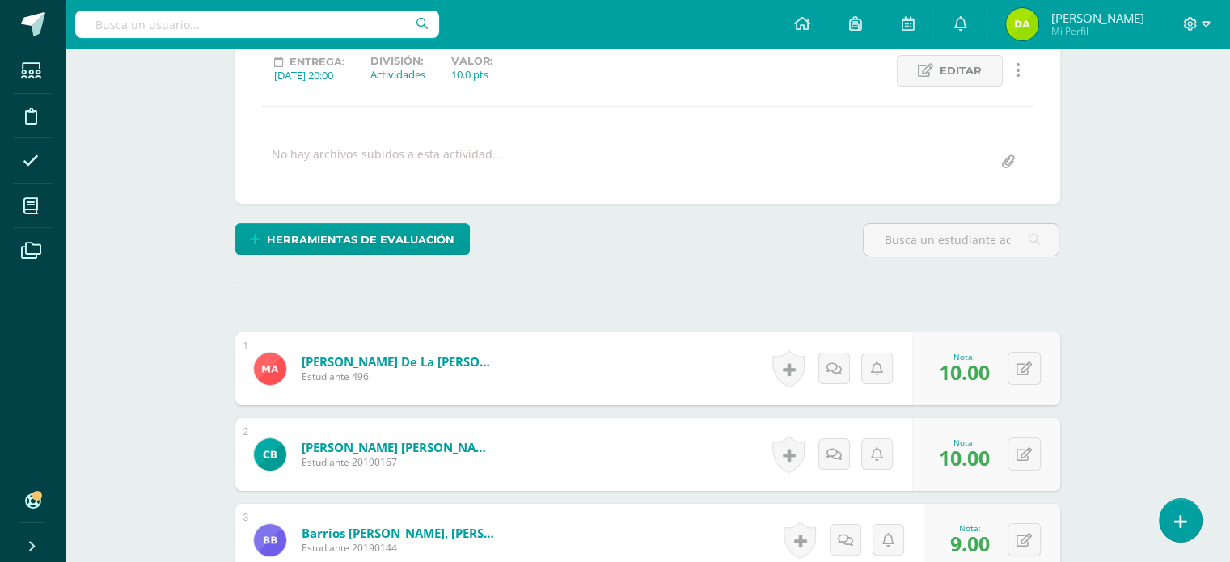
scroll to position [0, 0]
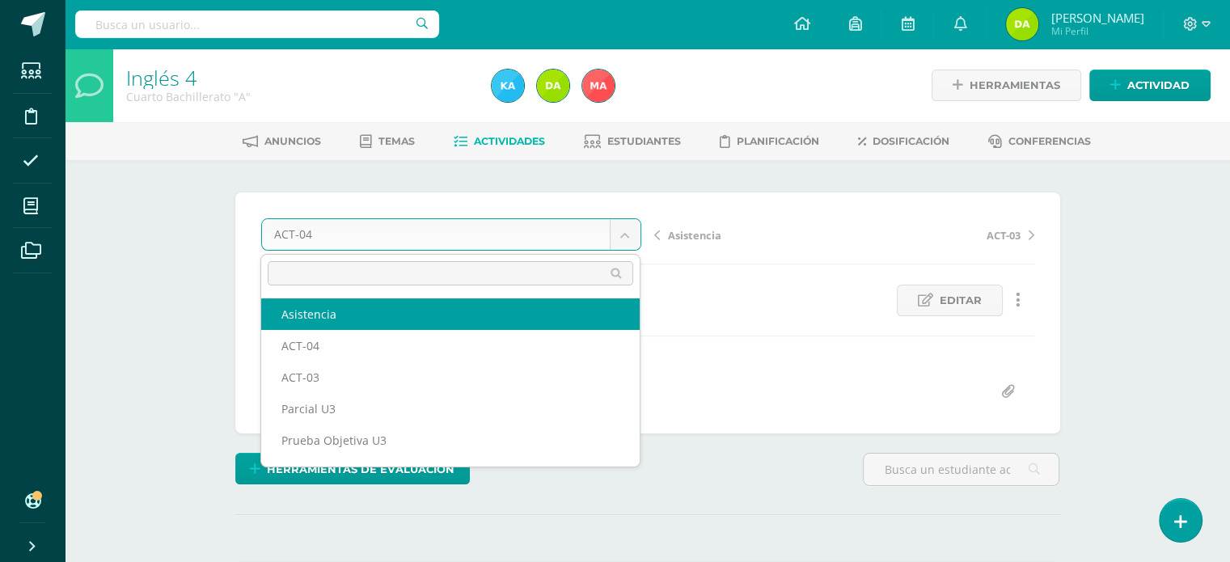
select select "/dashboard/teacher/grade-activity/120736/"
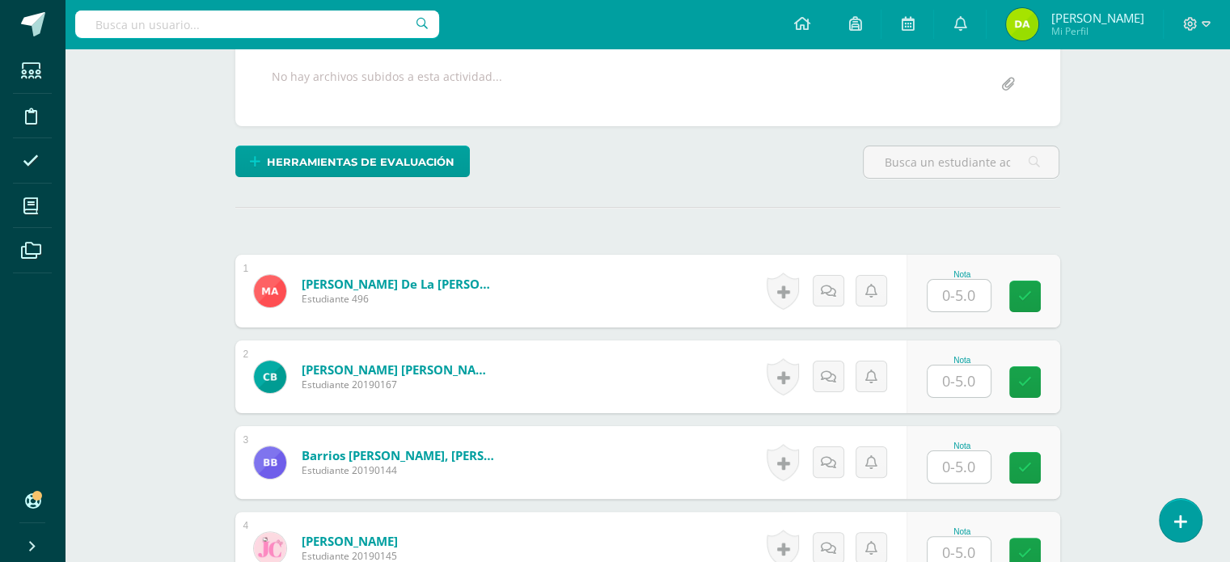
scroll to position [344, 0]
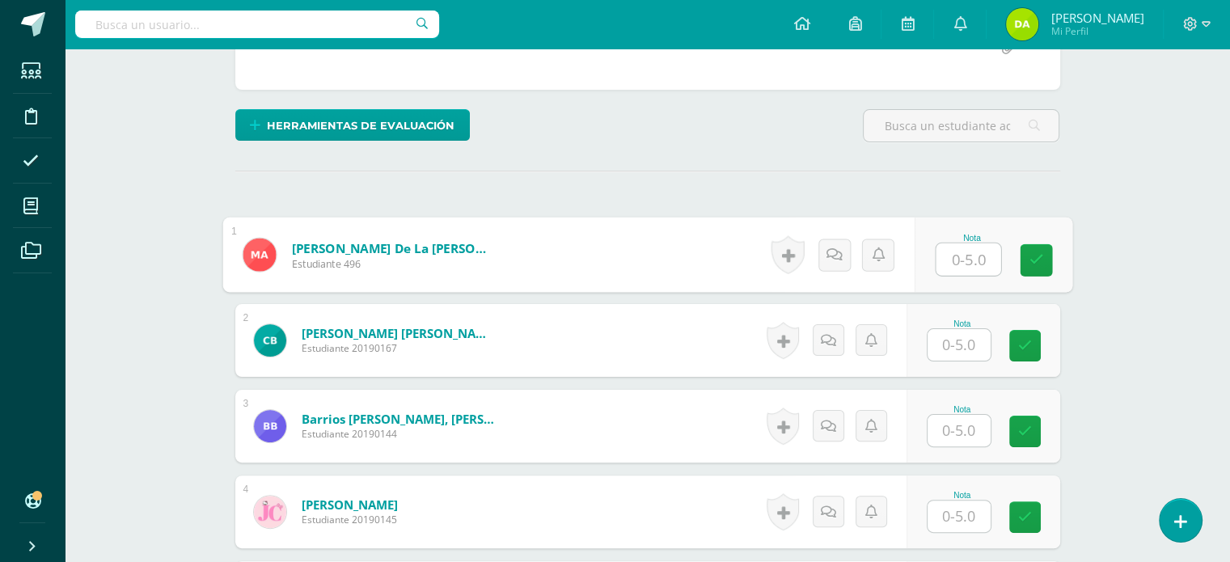
click at [980, 252] on input "text" at bounding box center [968, 259] width 65 height 32
type input "5"
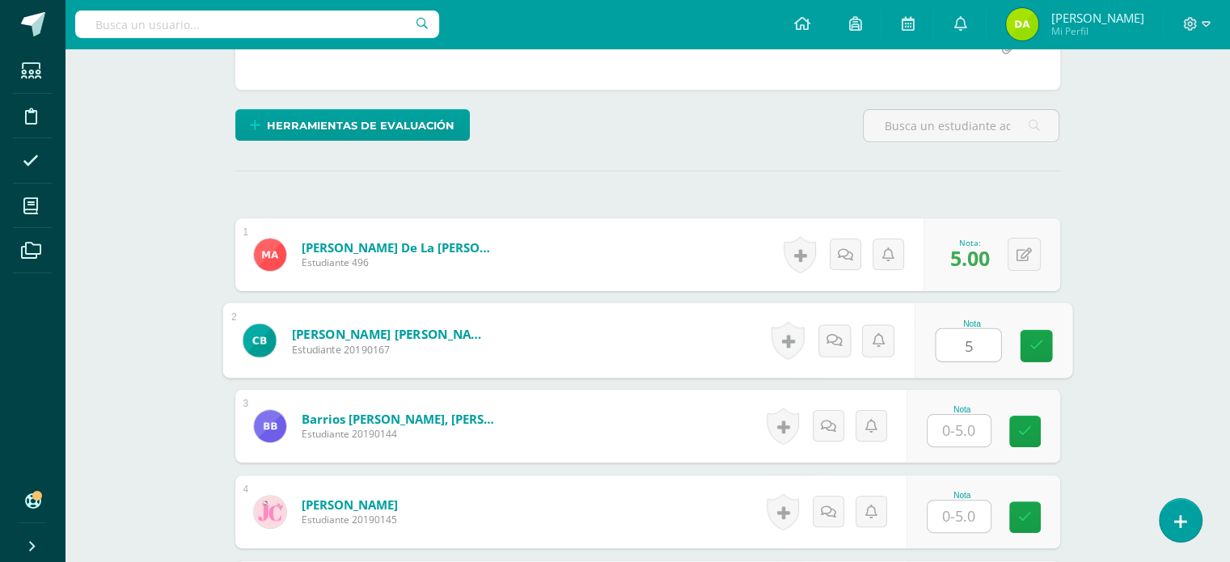
type input "5"
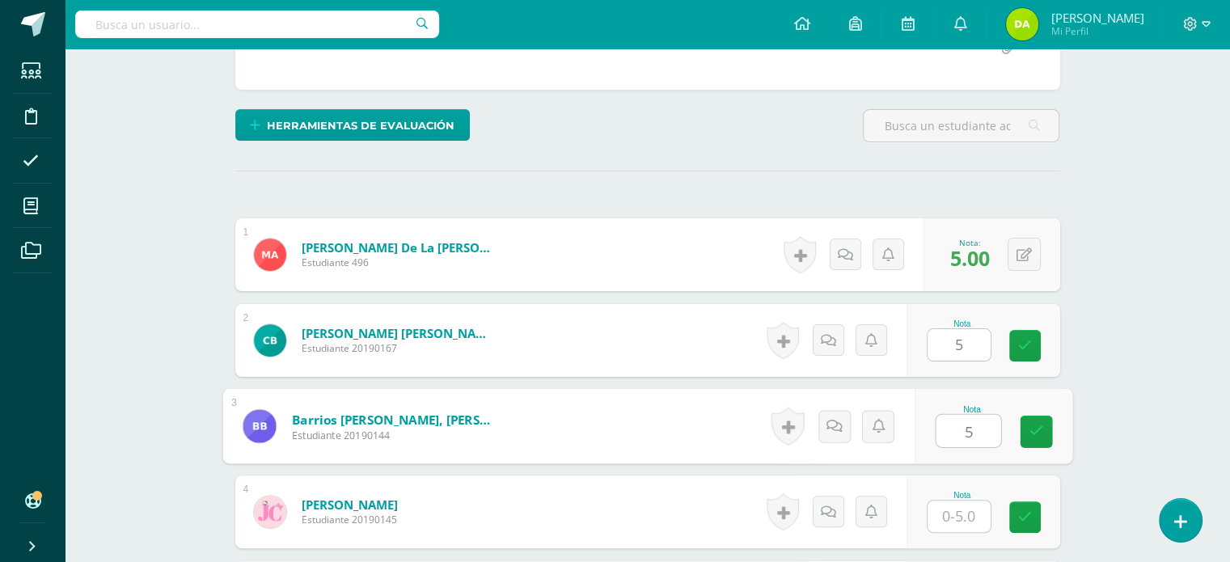
type input "5"
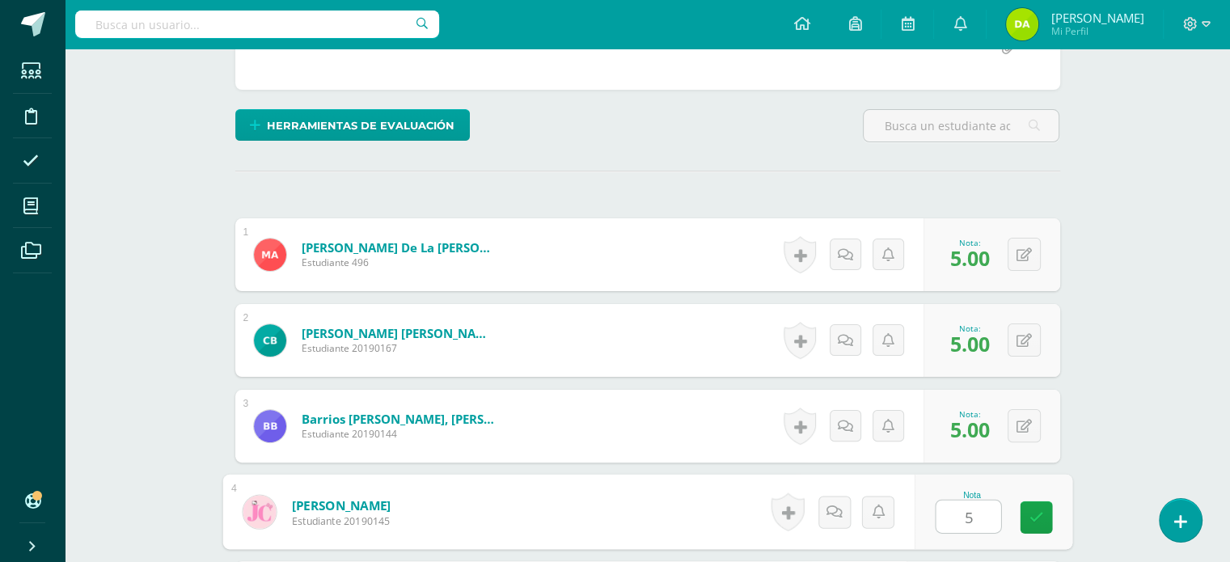
type input "5"
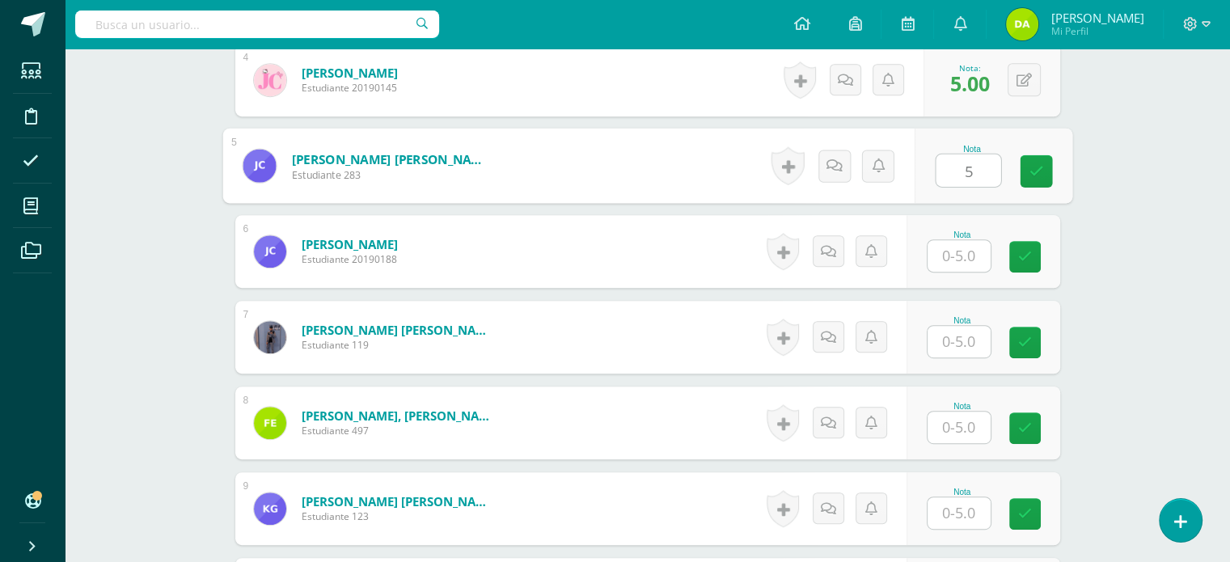
scroll to position [776, 0]
type input "5"
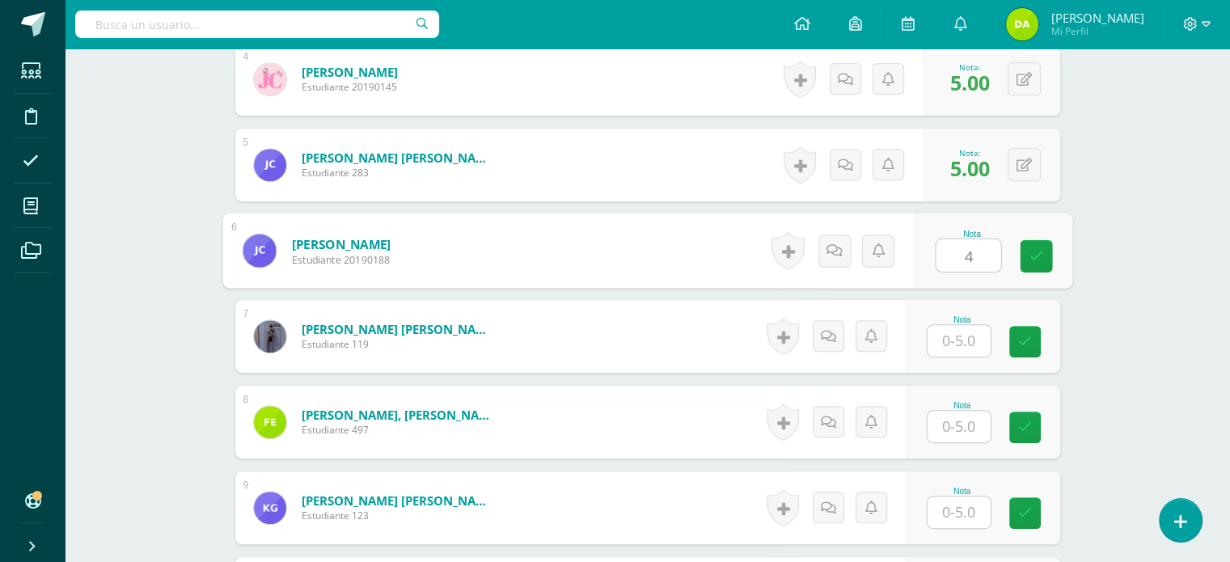
type input "4"
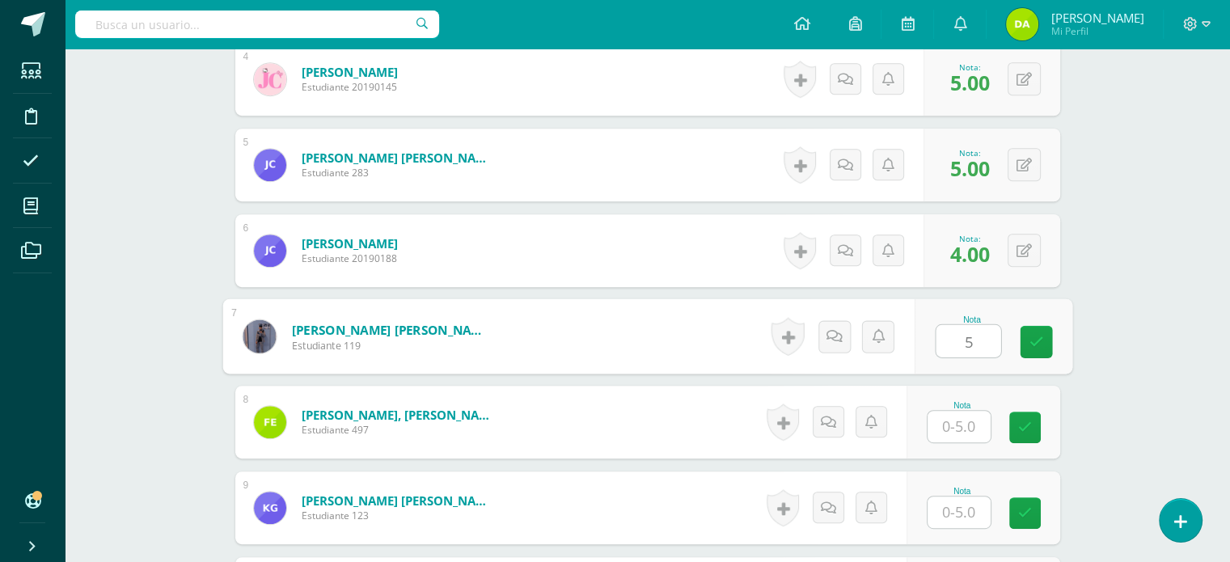
type input "5"
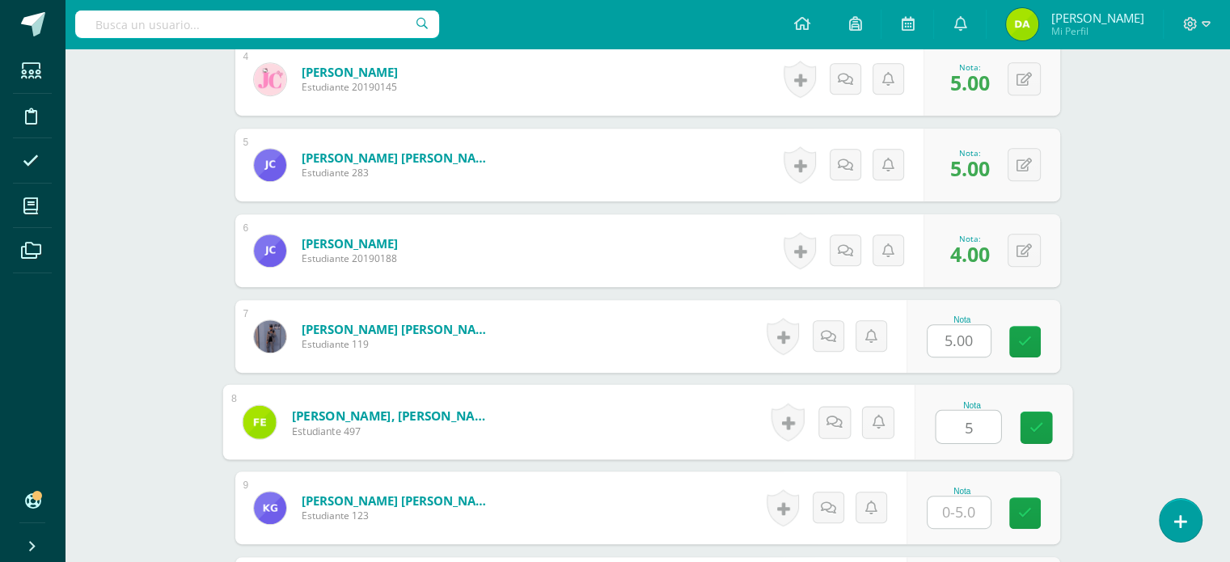
type input "5"
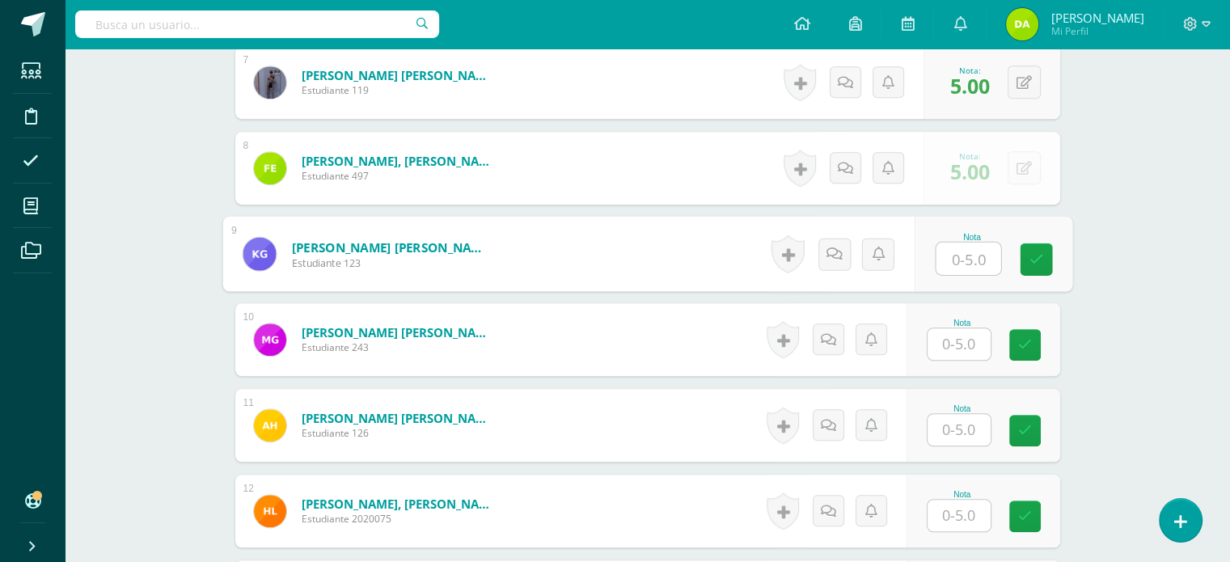
scroll to position [1031, 0]
type input "5"
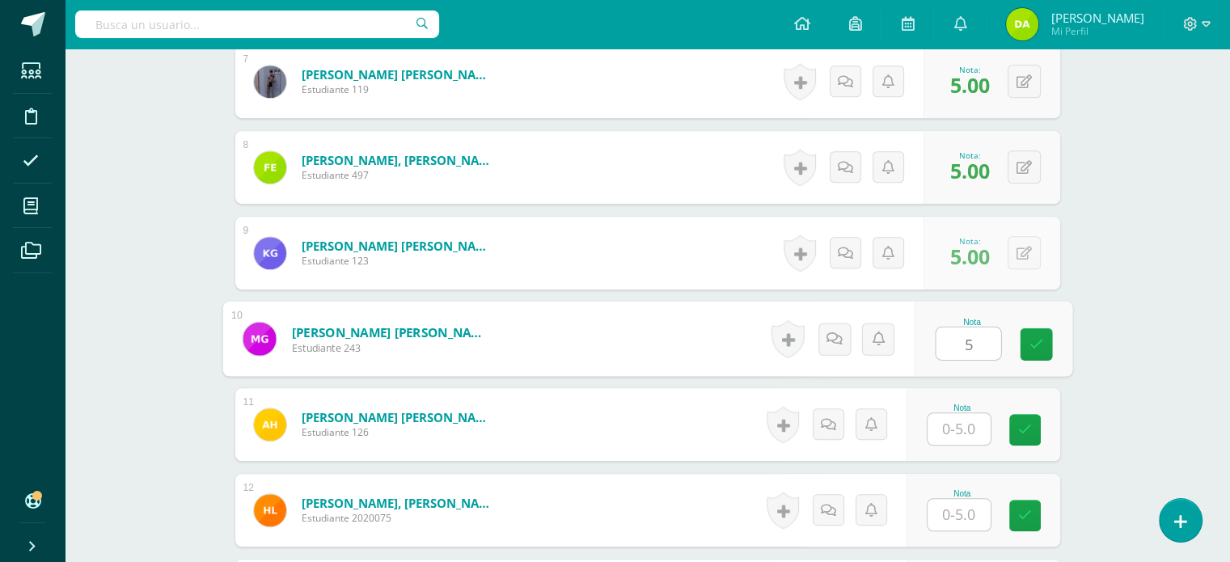
type input "5"
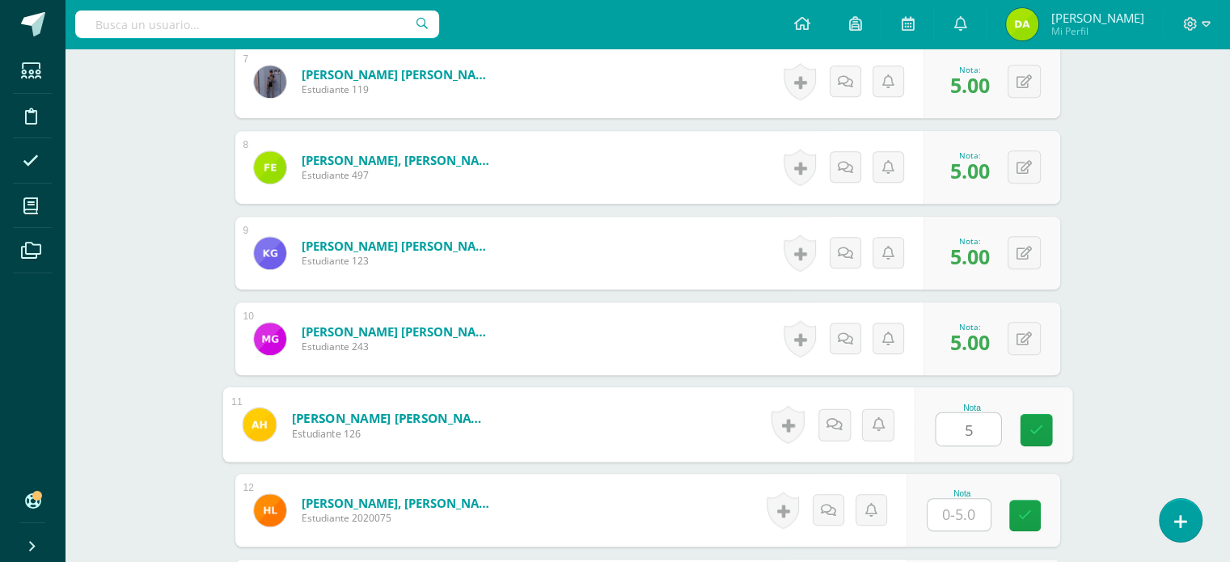
type input "5"
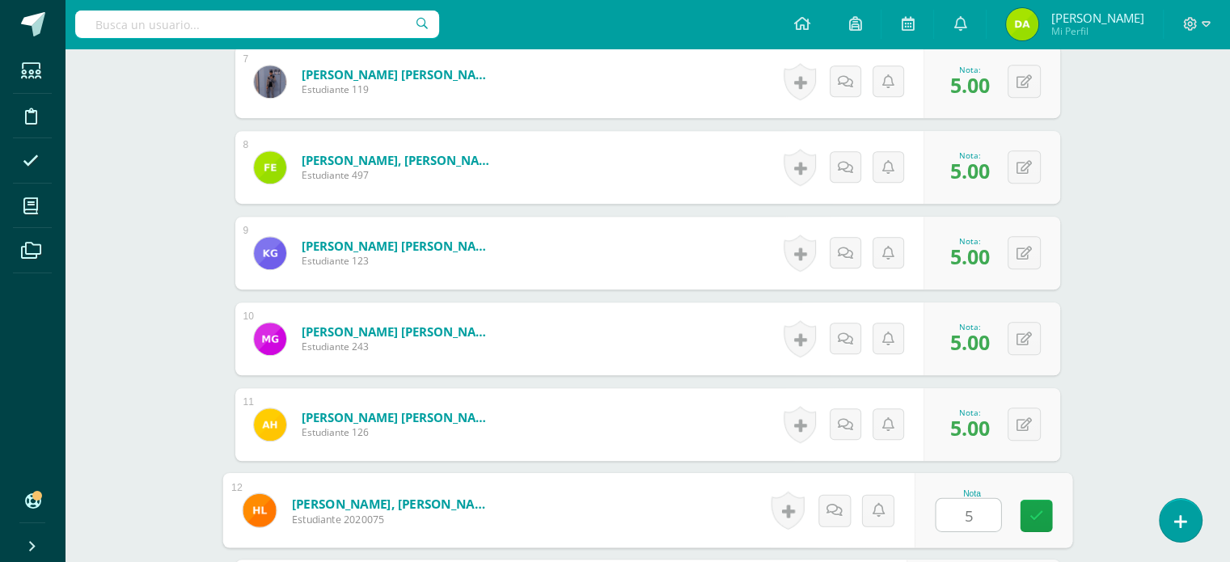
type input "5"
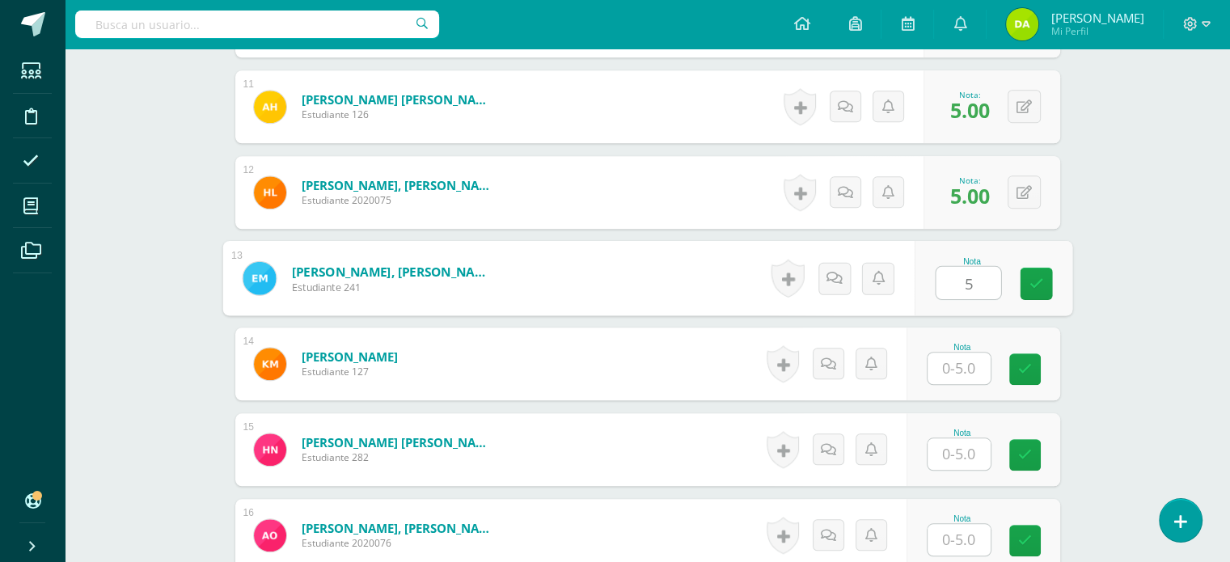
type input "5"
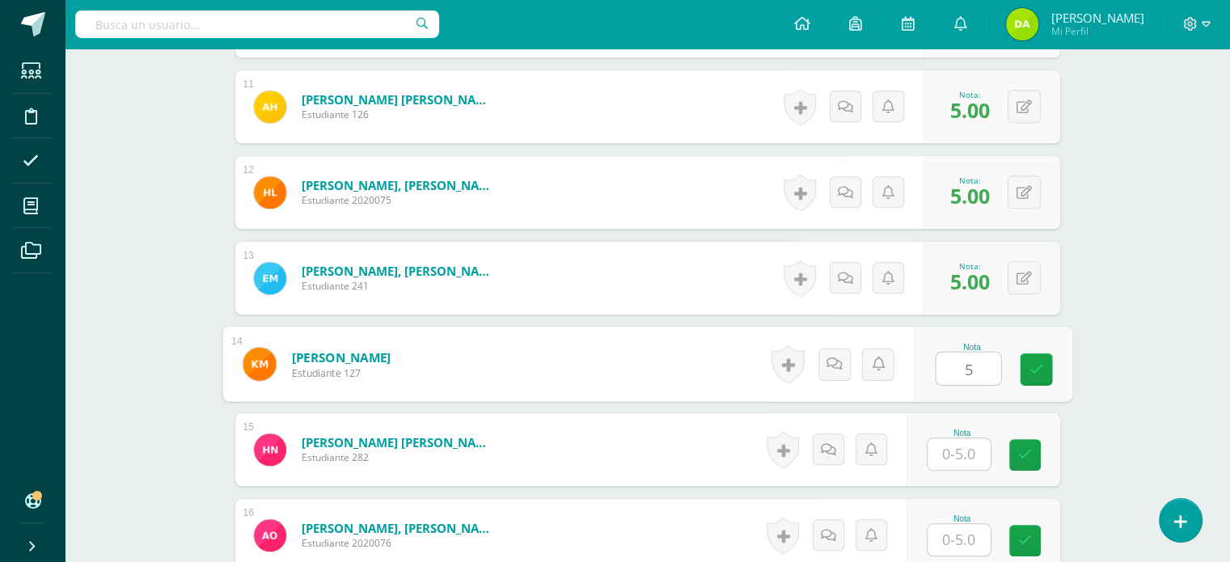
type input "5"
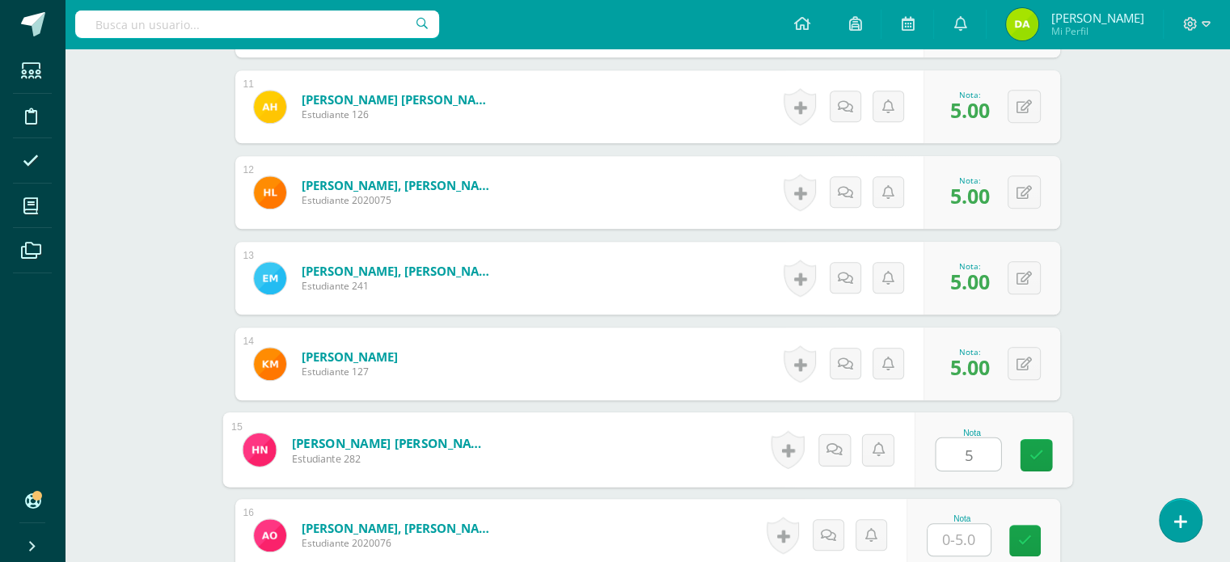
type input "5"
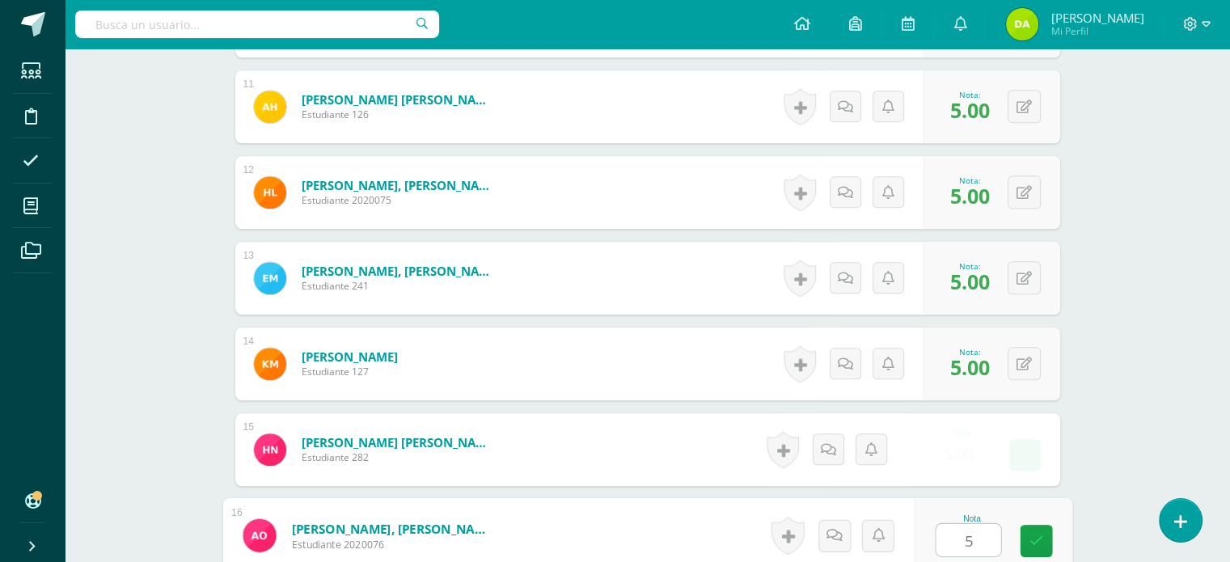
type input "5"
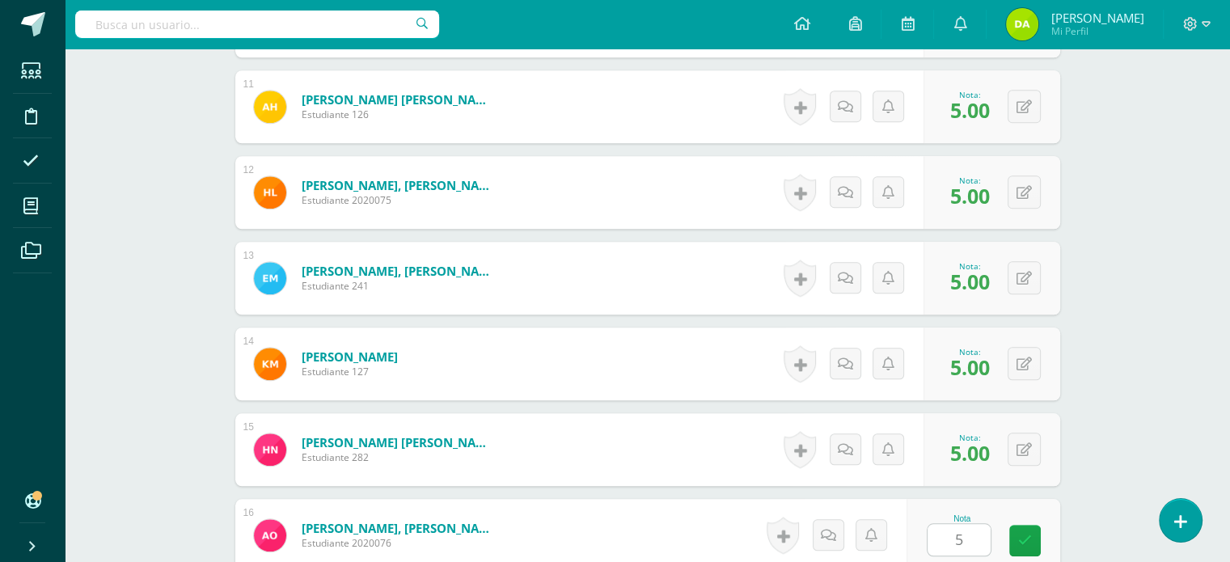
scroll to position [1692, 0]
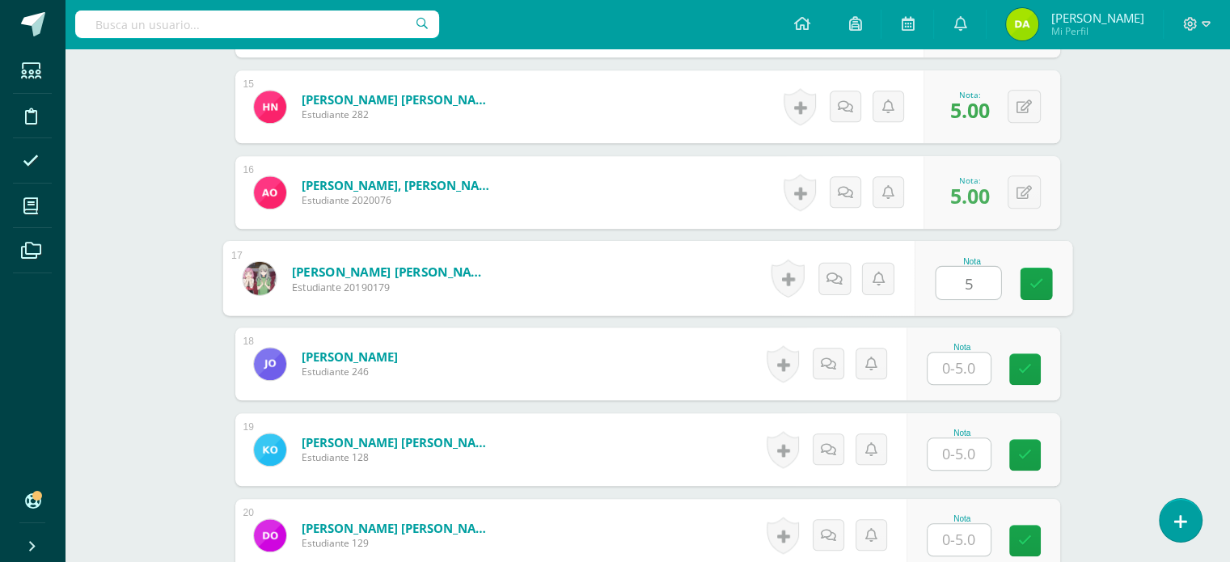
type input "5"
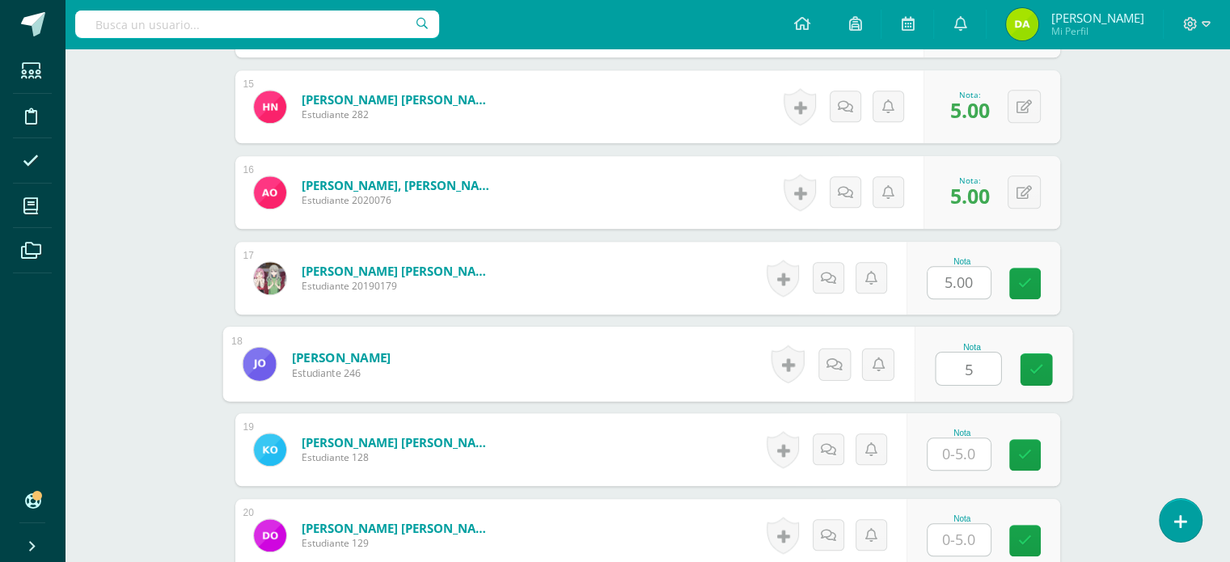
type input "5"
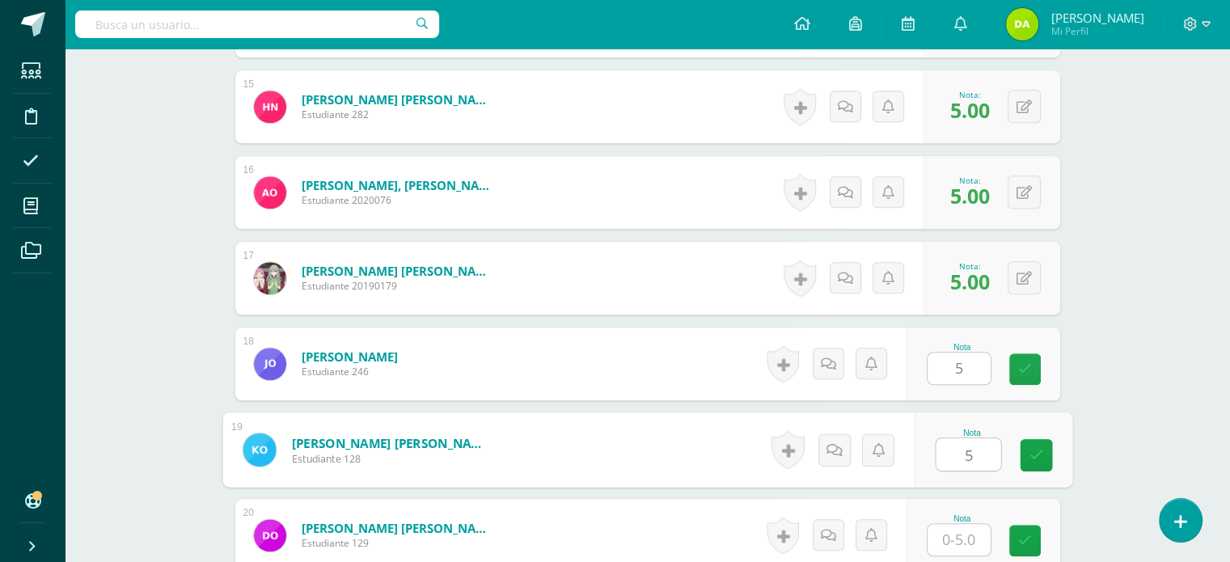
type input "5"
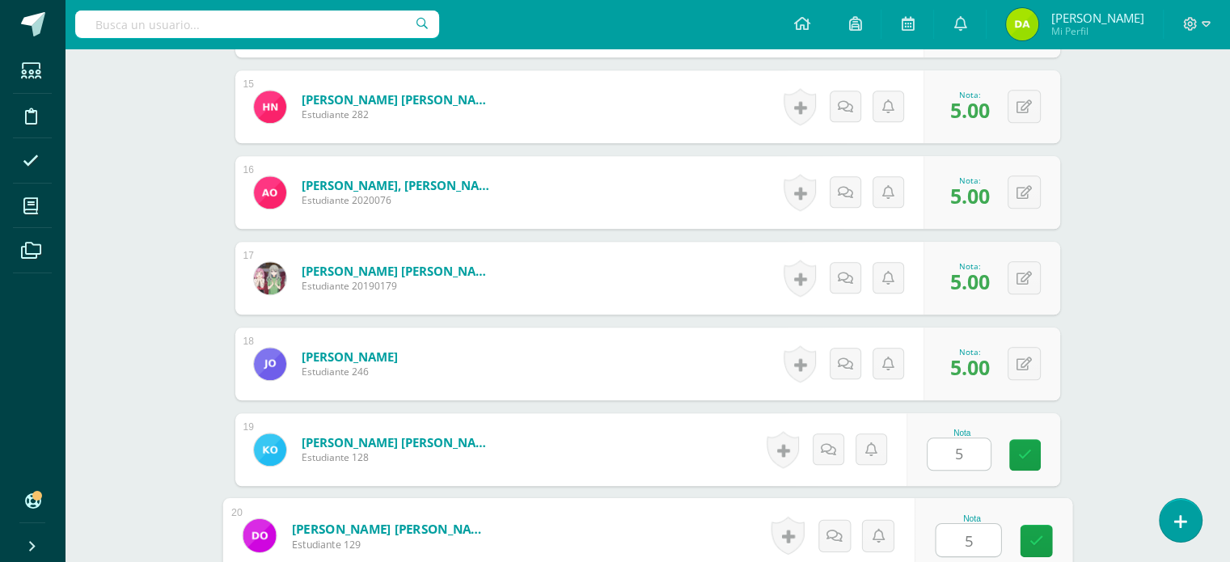
type input "5"
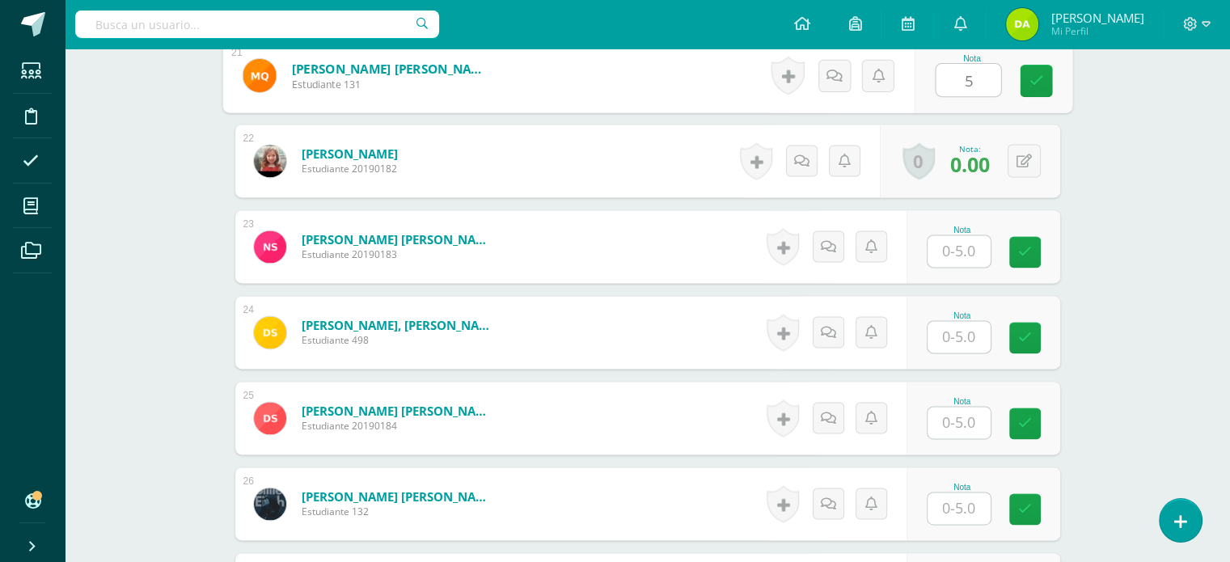
scroll to position [2239, 0]
type input "5"
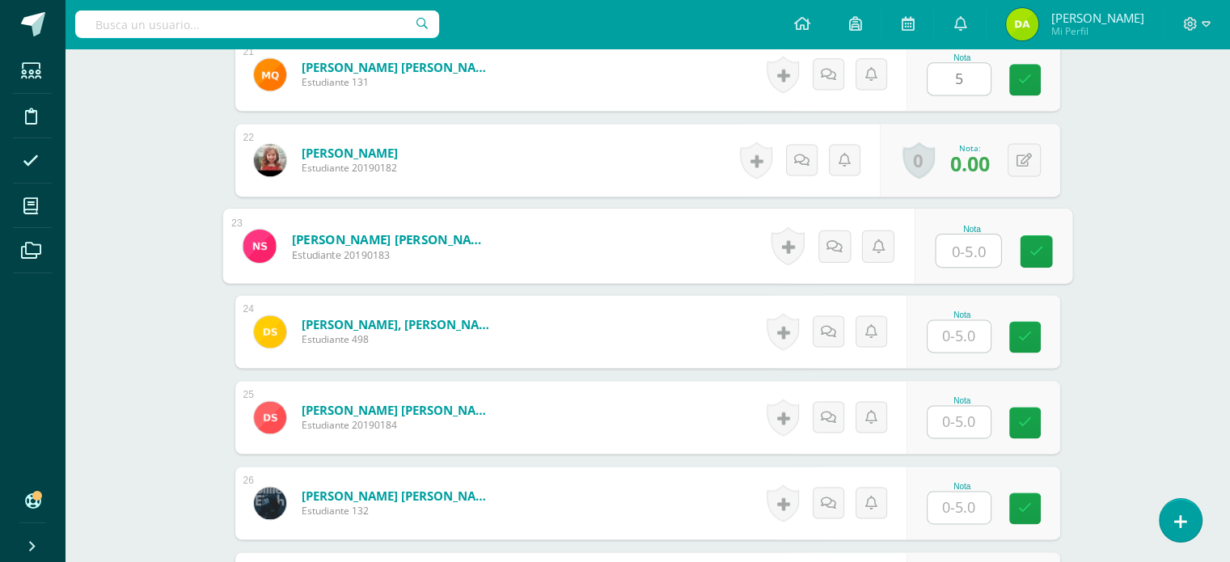
click at [983, 255] on input "text" at bounding box center [968, 251] width 65 height 32
click at [983, 255] on input "5" at bounding box center [968, 251] width 65 height 32
type input "5"
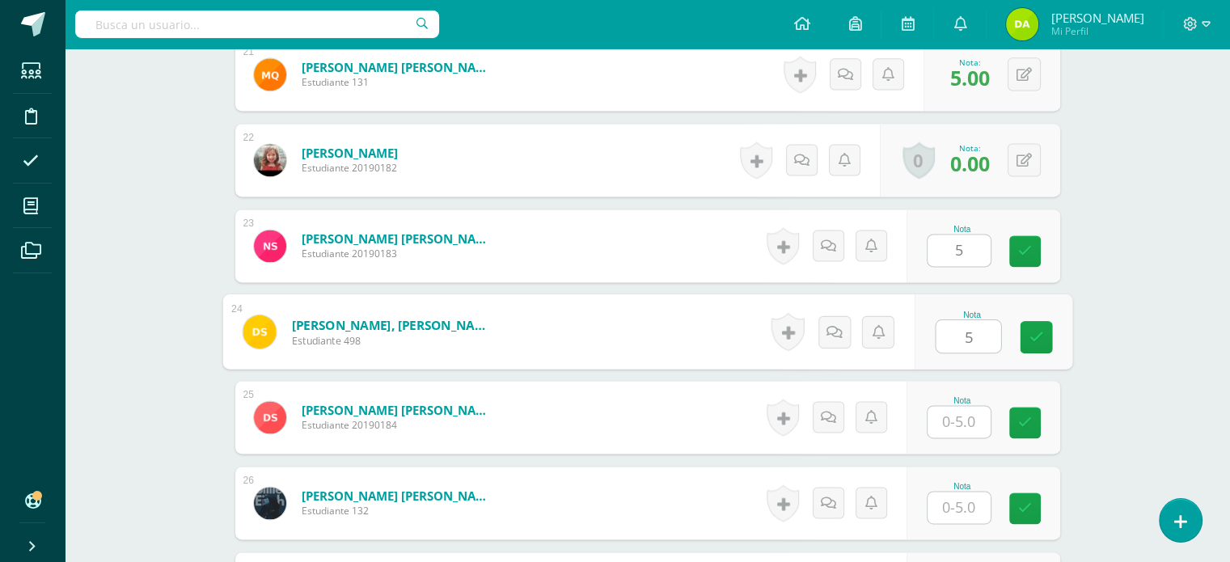
type input "5"
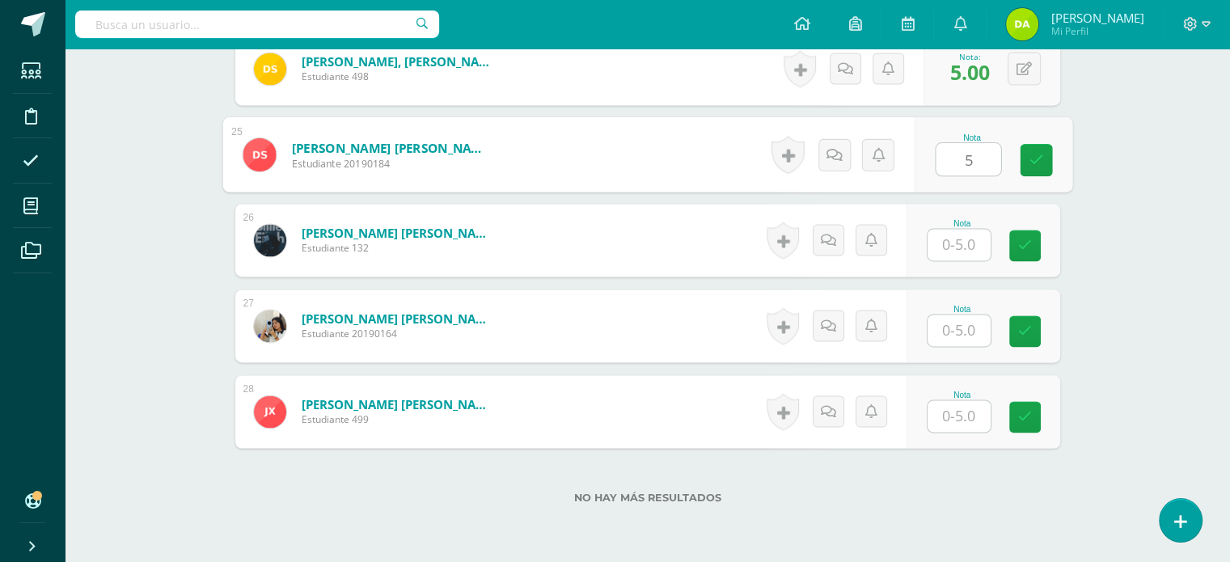
scroll to position [2508, 0]
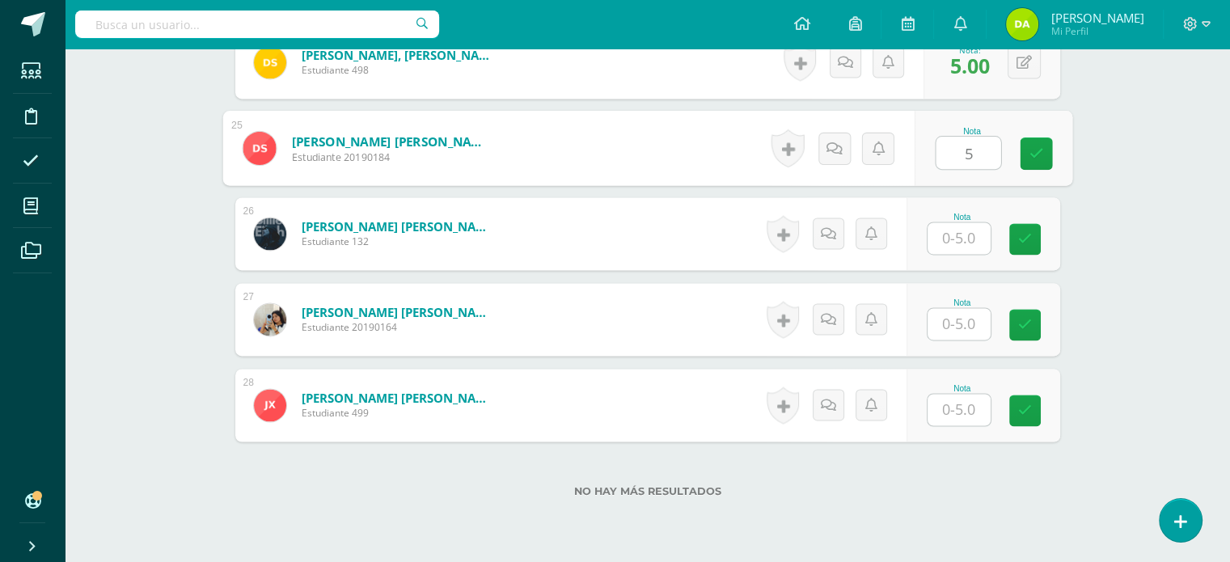
type input "5"
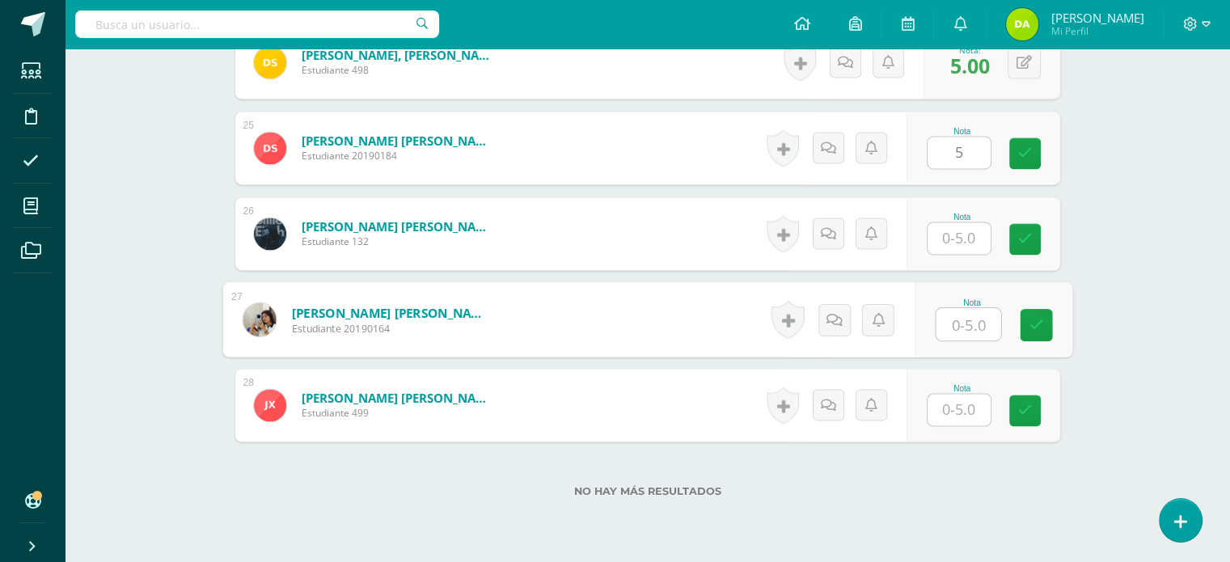
click at [969, 312] on input "text" at bounding box center [968, 324] width 65 height 32
type input "4"
click at [958, 232] on input "5" at bounding box center [959, 238] width 63 height 32
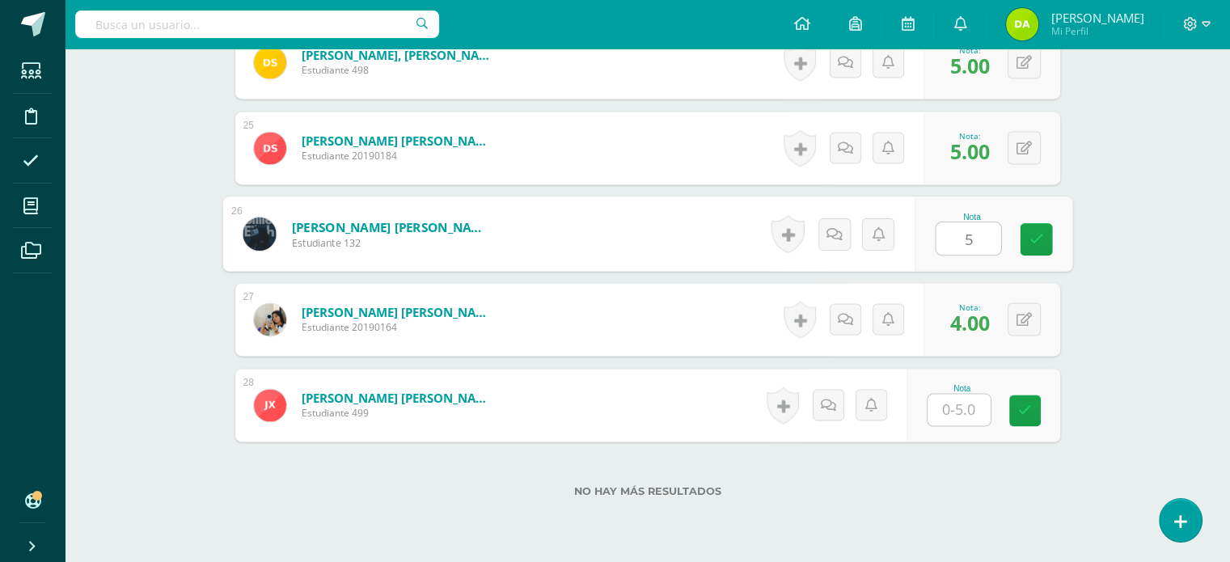
type input "5"
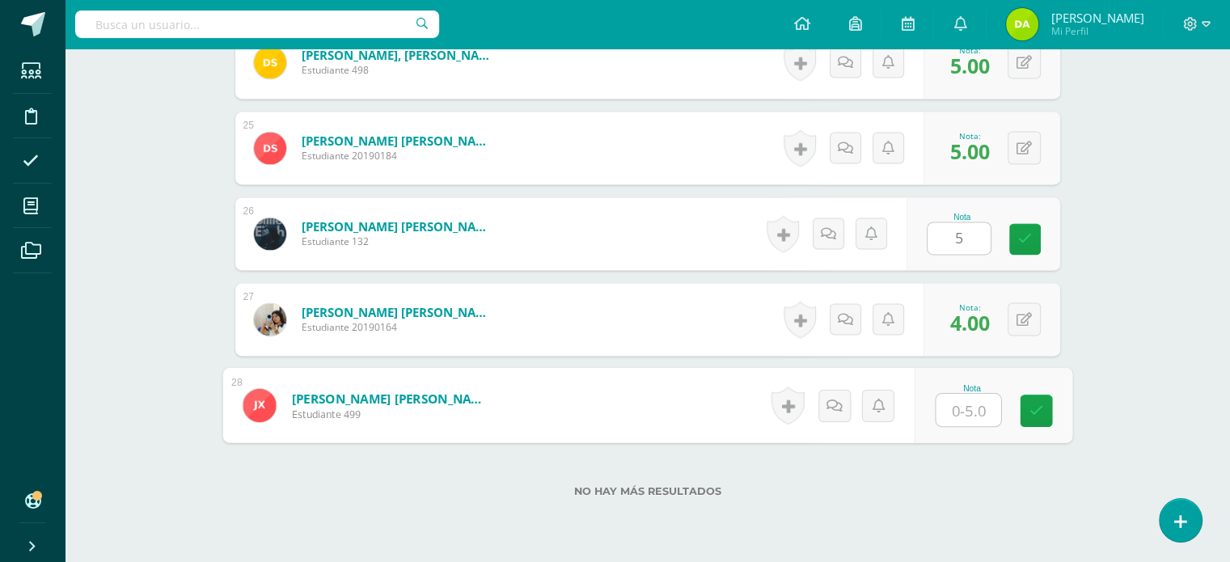
click at [963, 419] on input "text" at bounding box center [968, 410] width 65 height 32
click at [991, 422] on input "3" at bounding box center [968, 410] width 65 height 32
type input "3"
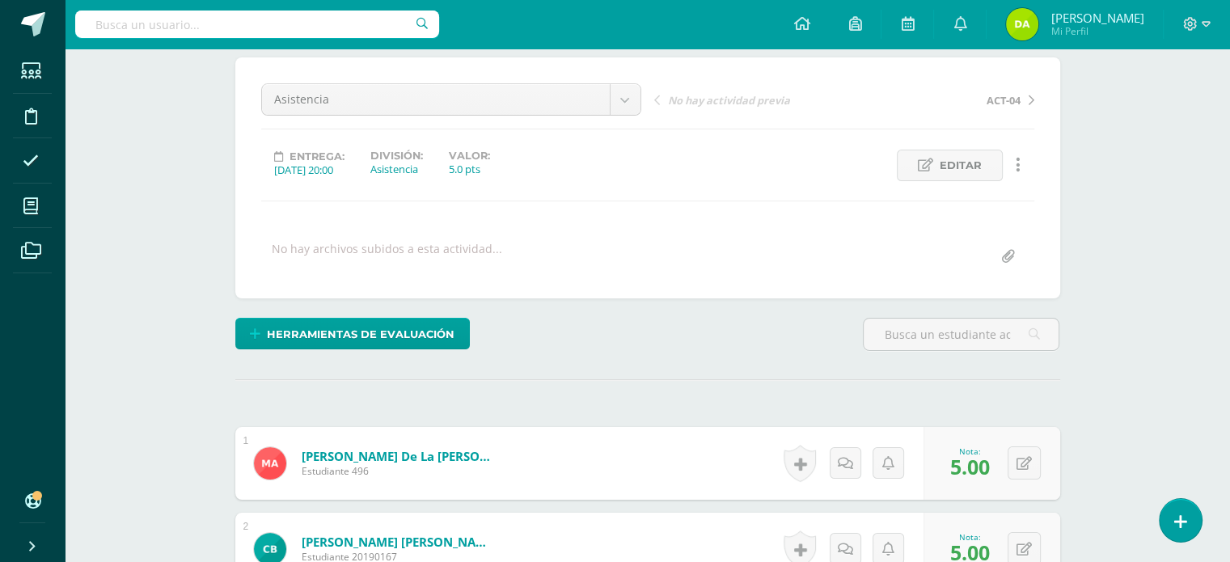
scroll to position [0, 0]
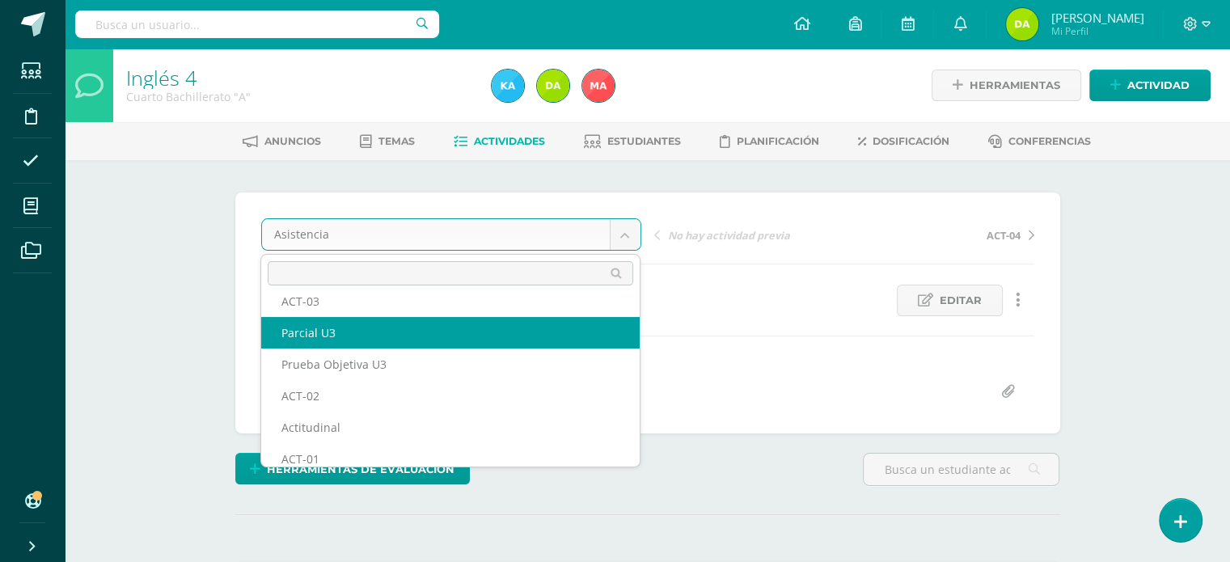
scroll to position [91, 0]
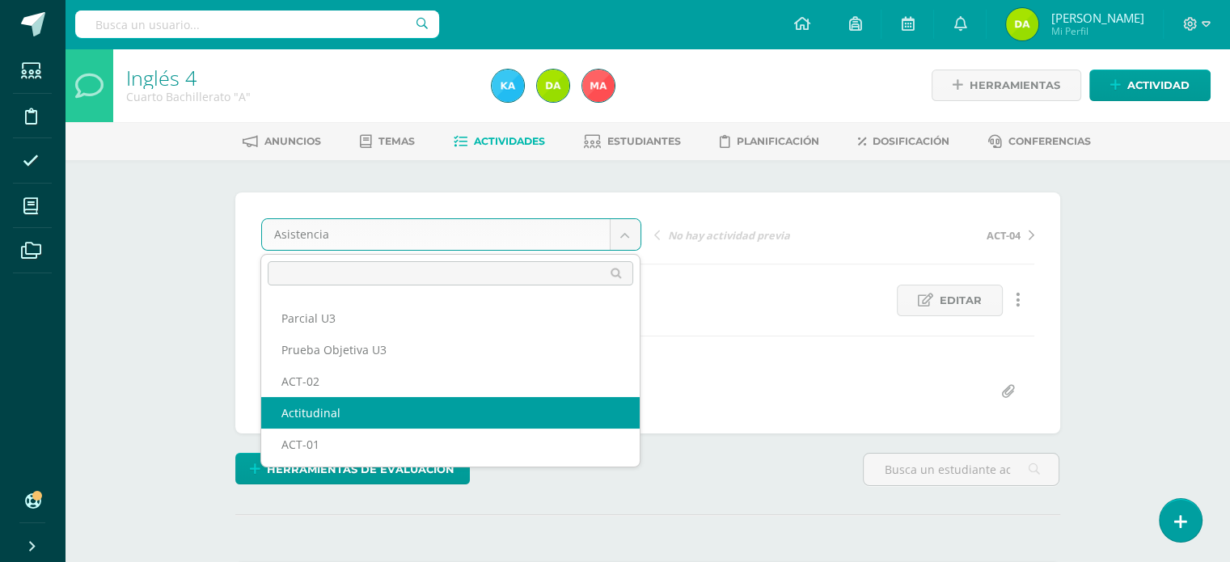
select select "/dashboard/teacher/grade-activity/120722/"
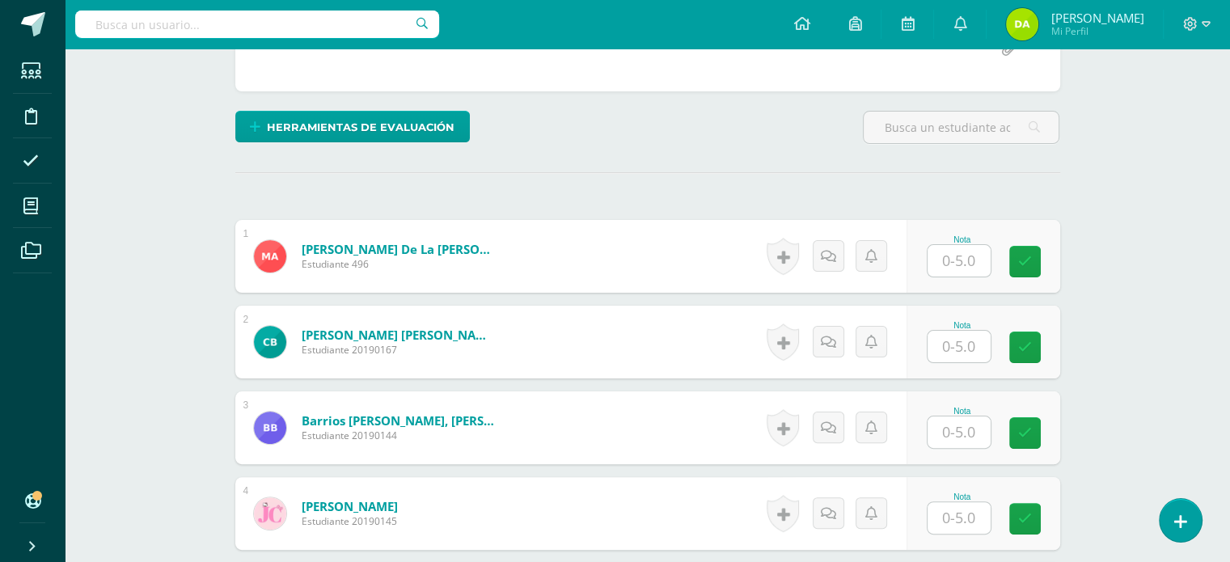
scroll to position [343, 0]
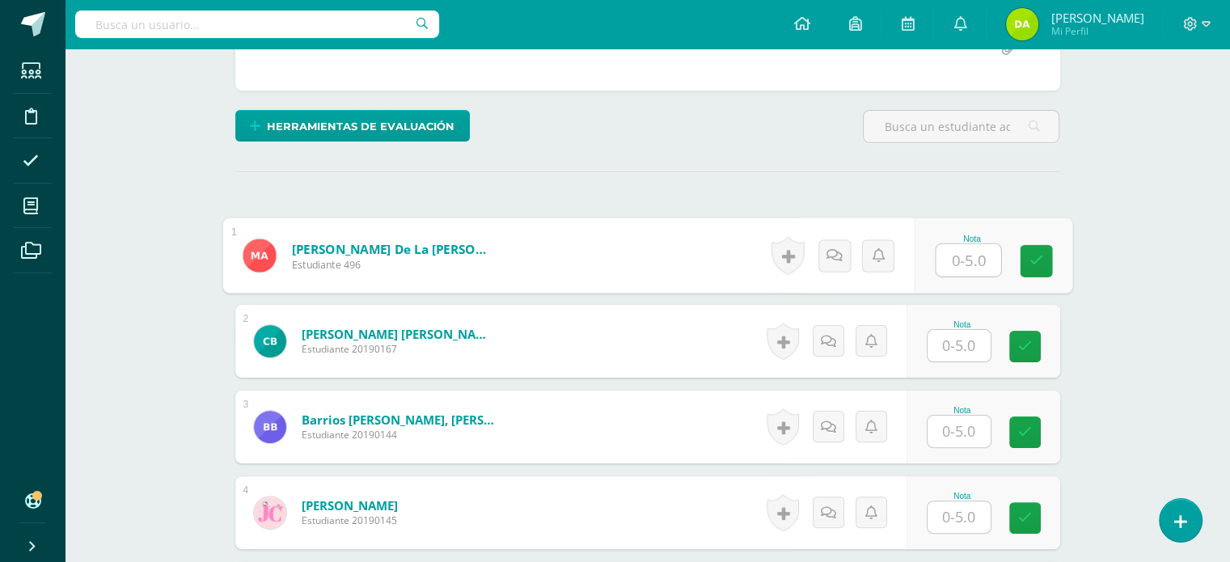
click at [949, 245] on input "text" at bounding box center [968, 260] width 65 height 32
type input "5"
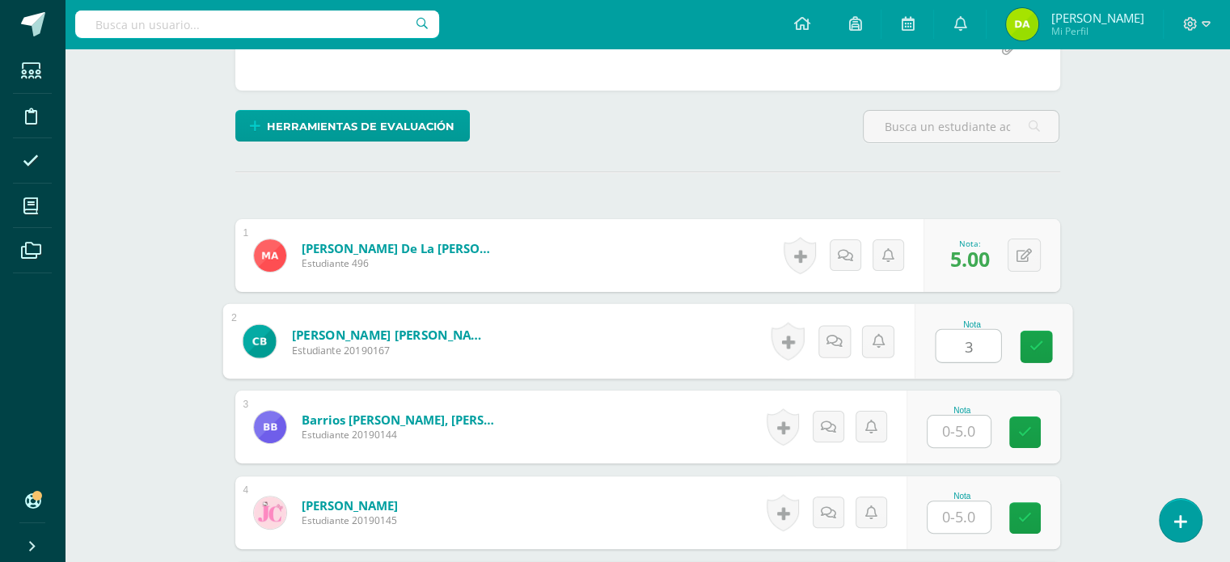
type input "3"
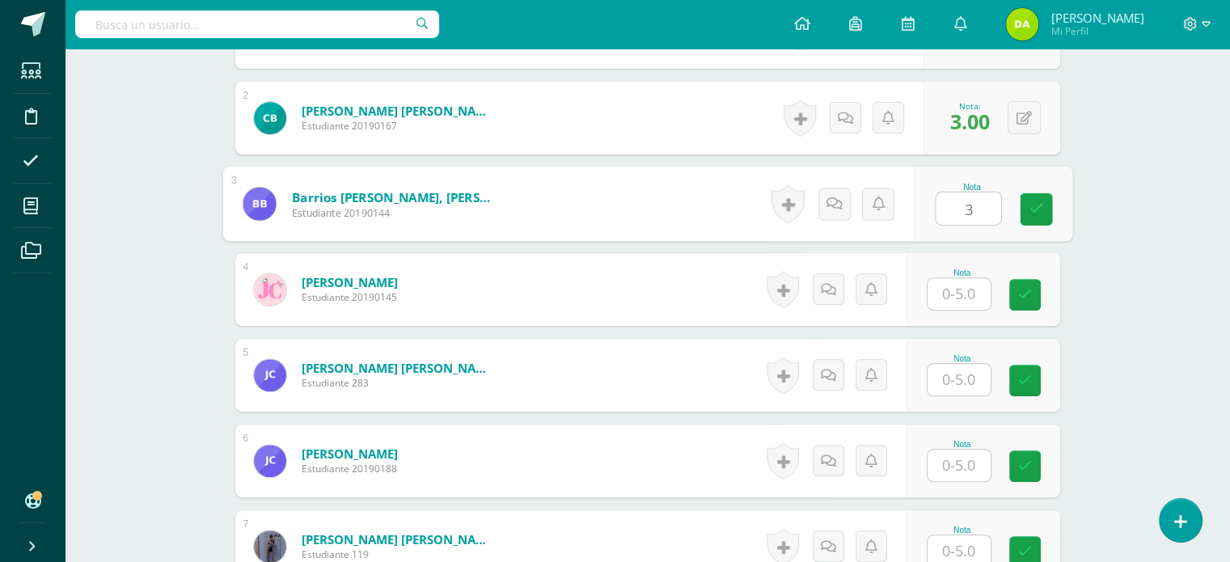
scroll to position [567, 0]
type input "3"
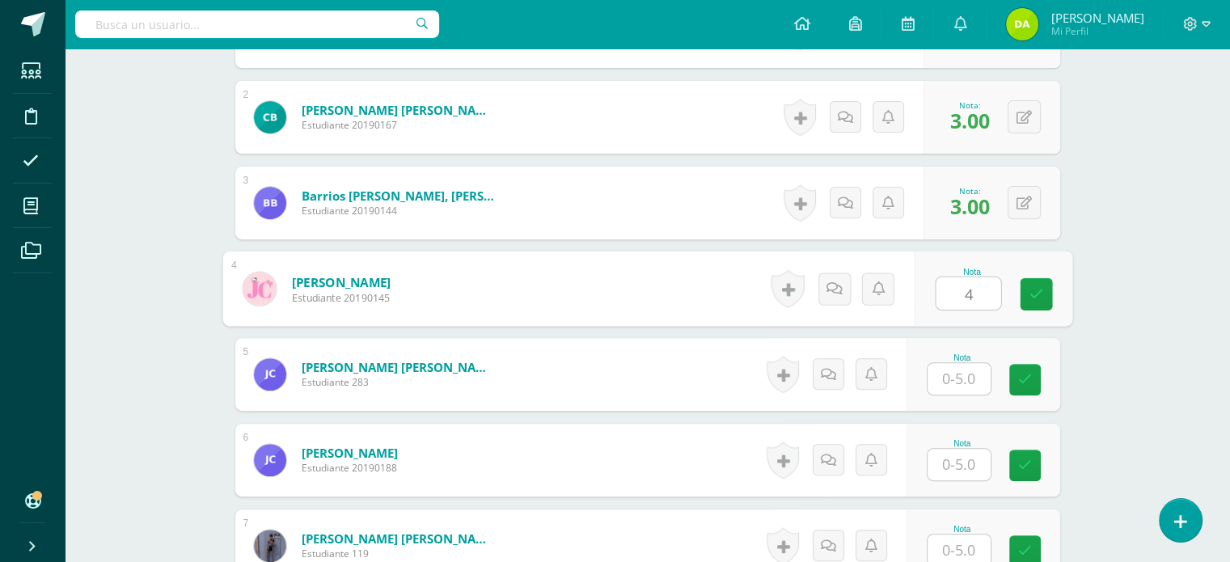
type input "4"
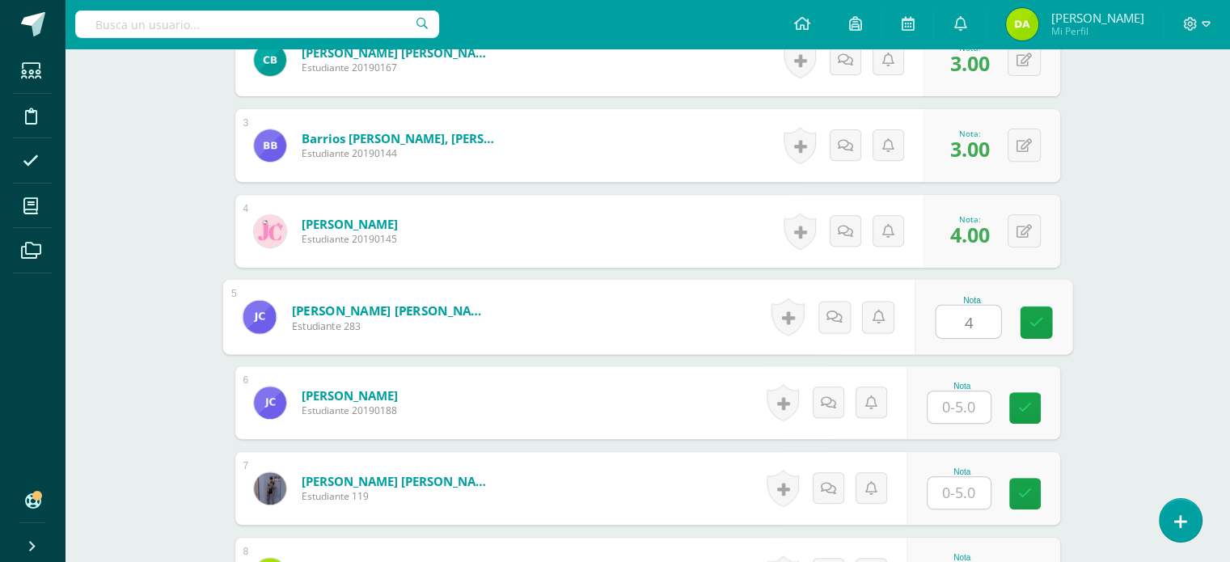
type input "4"
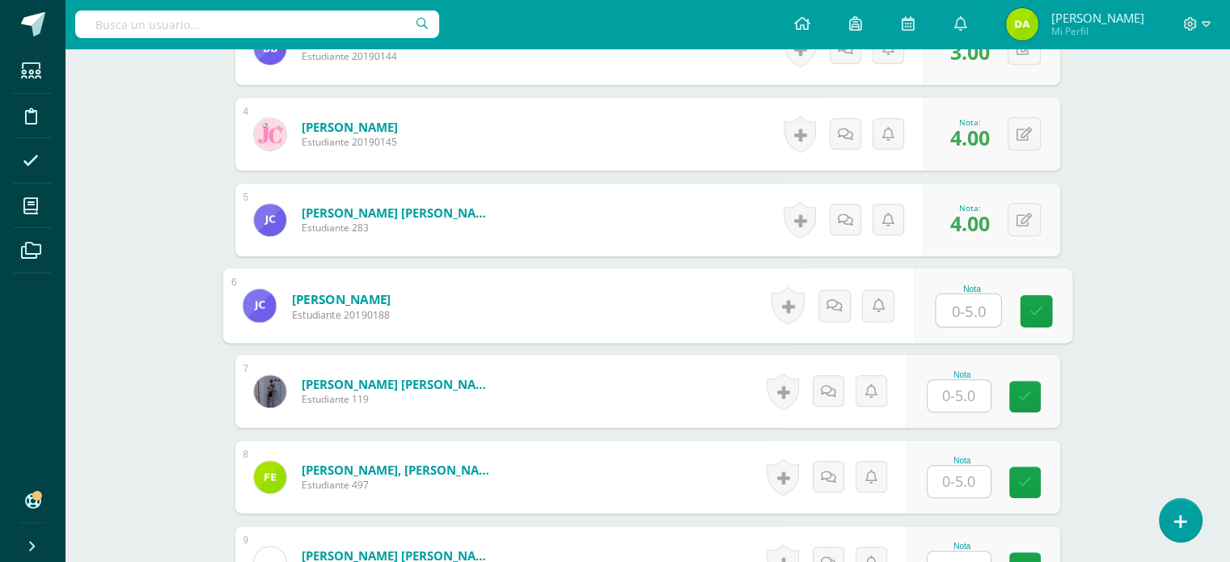
scroll to position [722, 0]
type input "4"
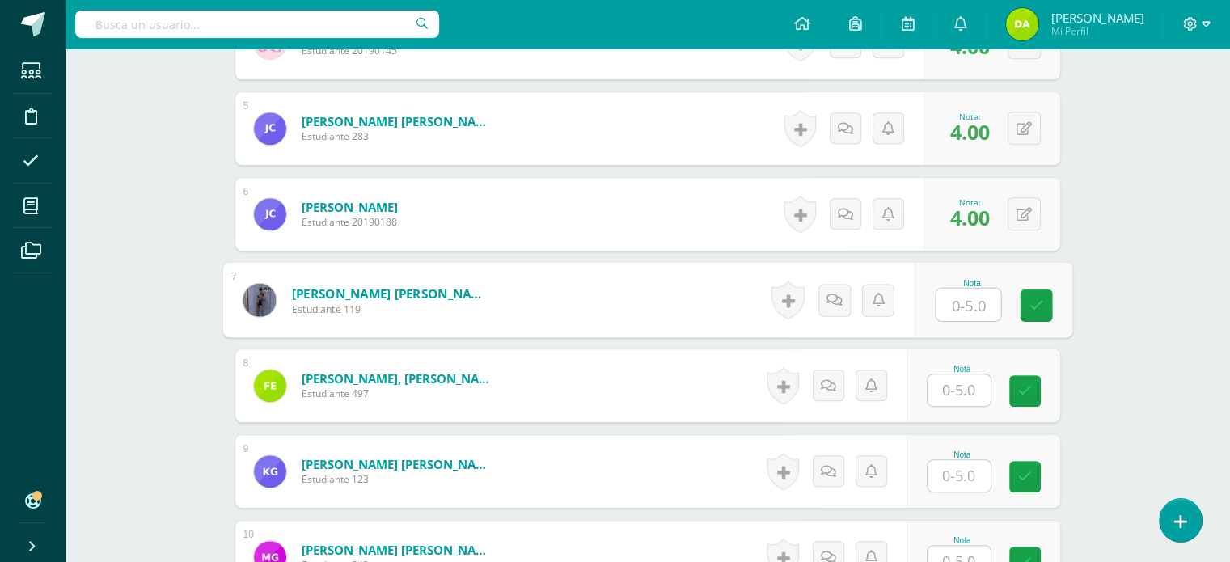
scroll to position [815, 0]
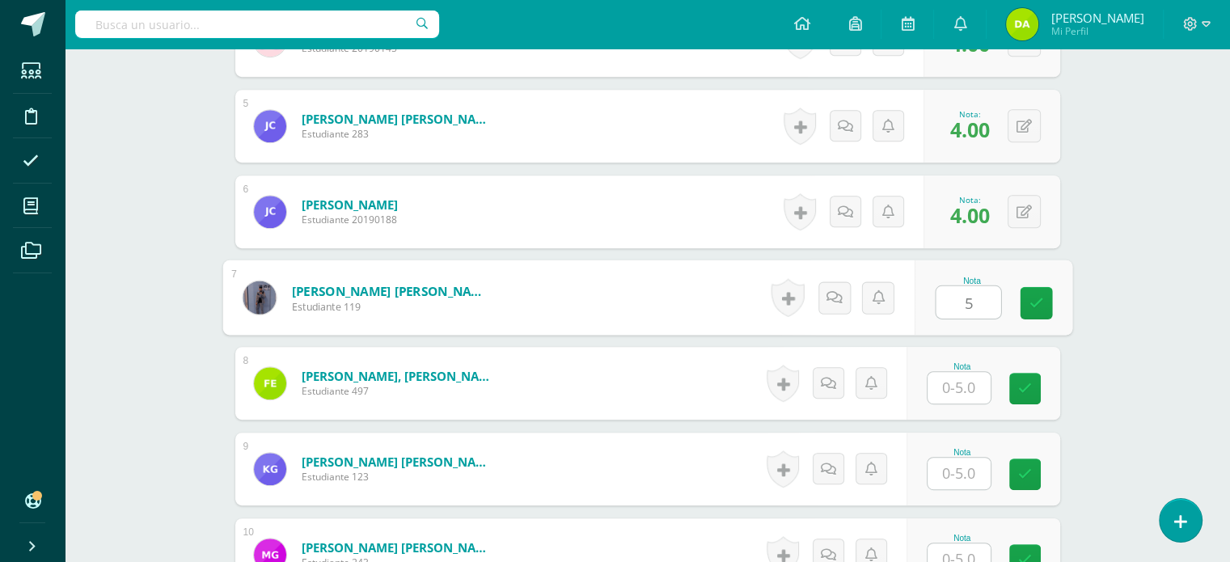
type input "5"
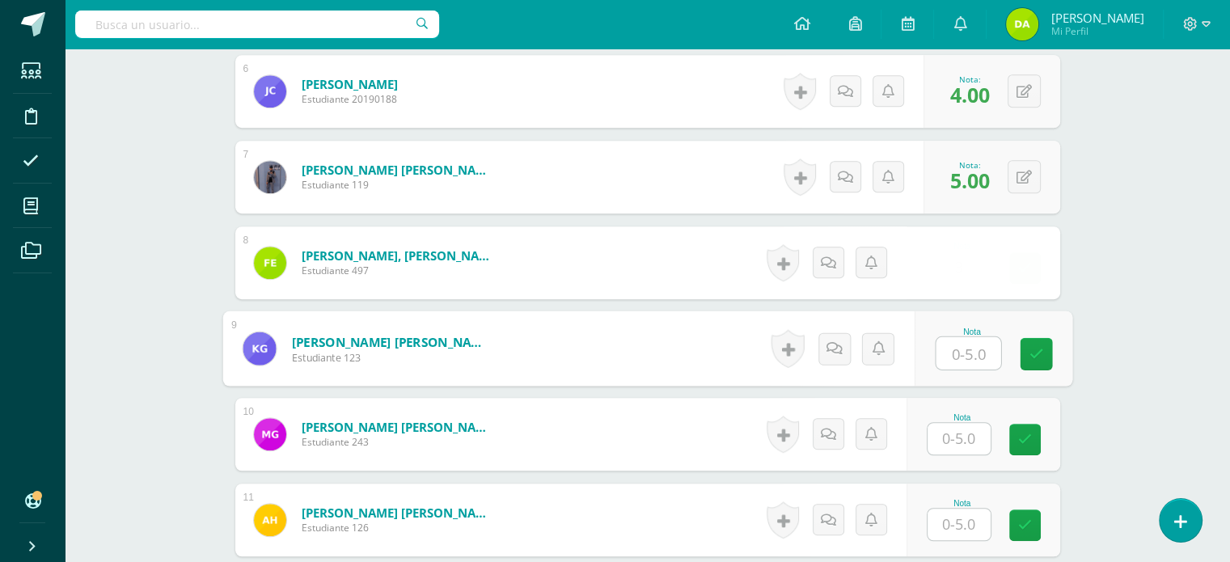
scroll to position [942, 0]
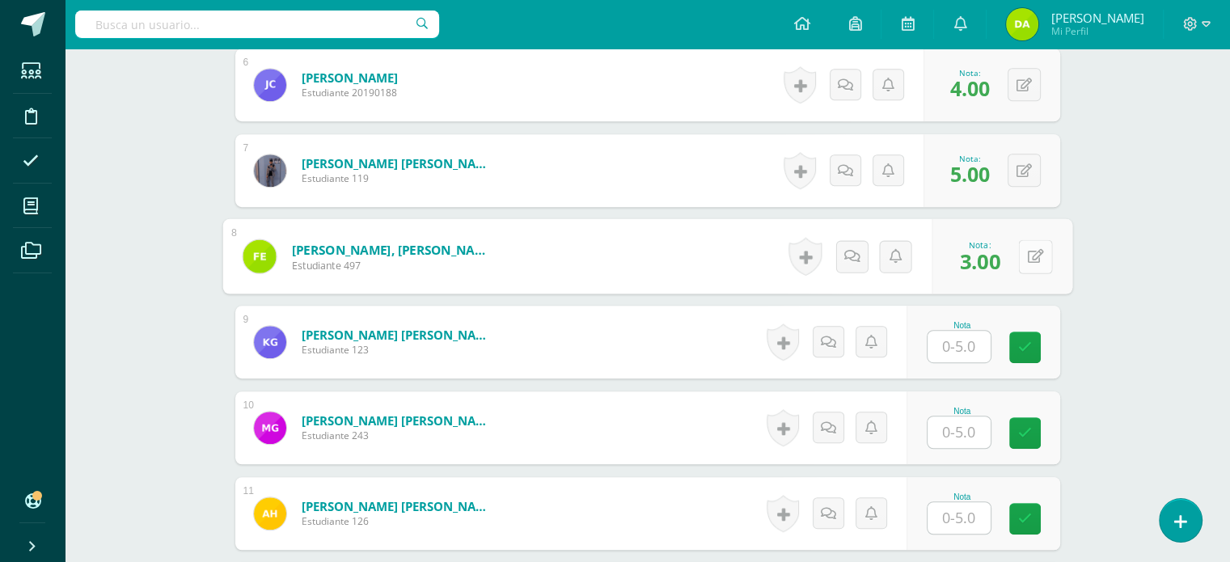
click at [1019, 252] on button at bounding box center [1035, 256] width 34 height 34
type input "5"
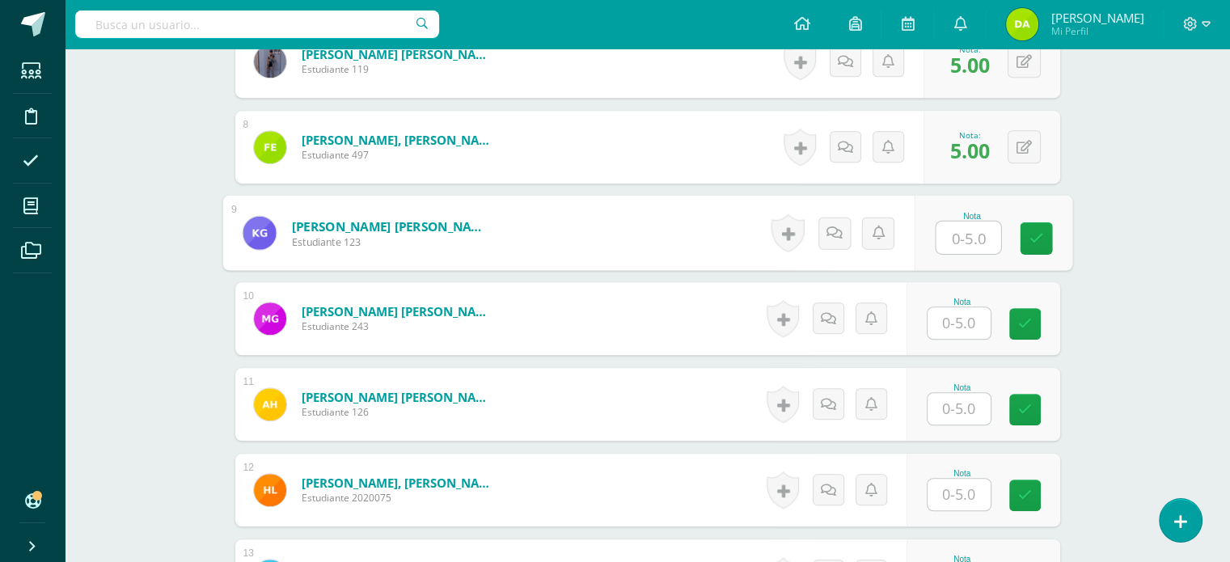
scroll to position [1052, 0]
type input "5"
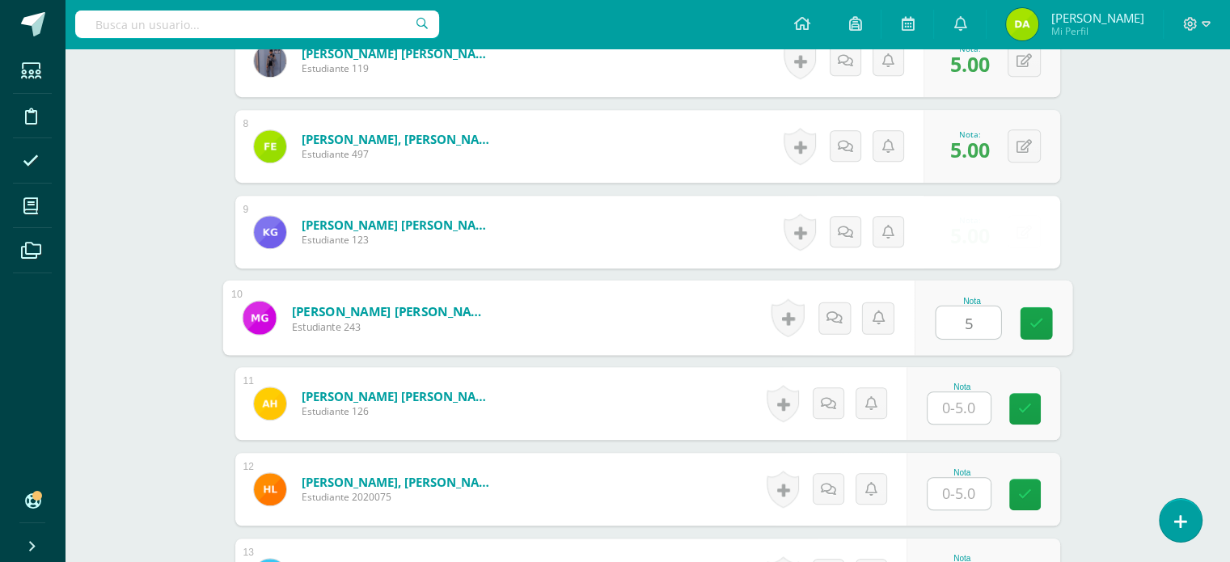
type input "5"
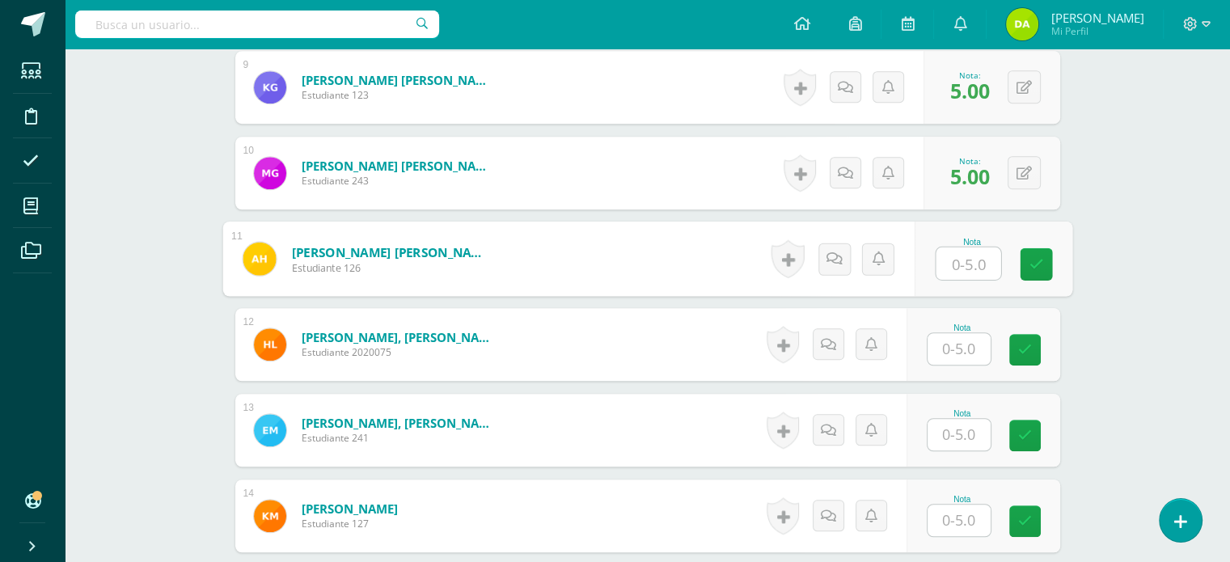
scroll to position [1229, 0]
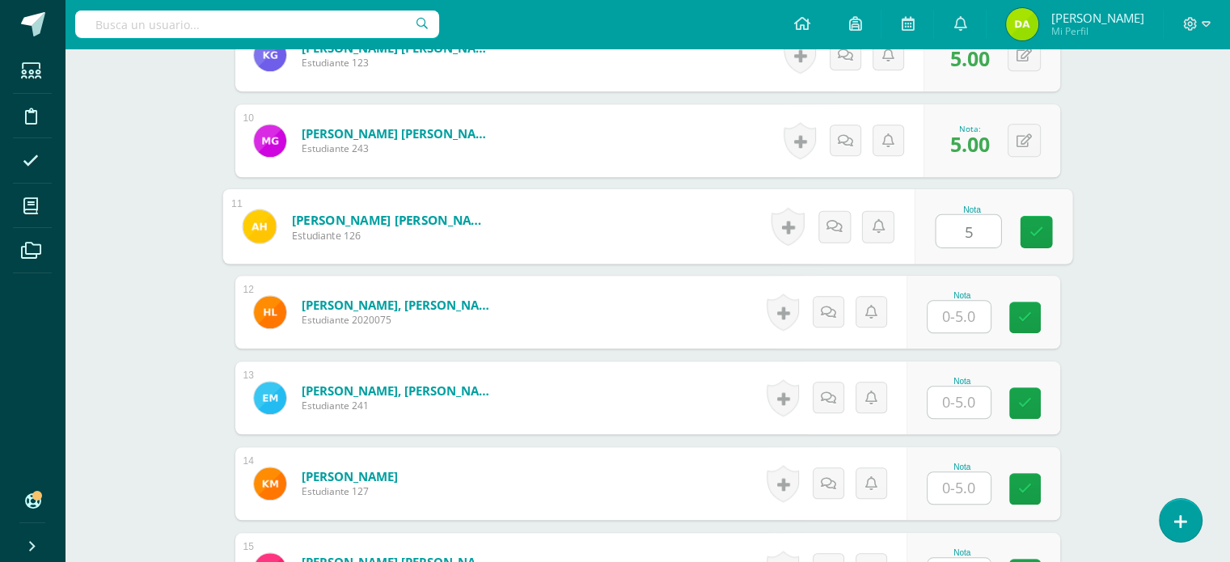
type input "5"
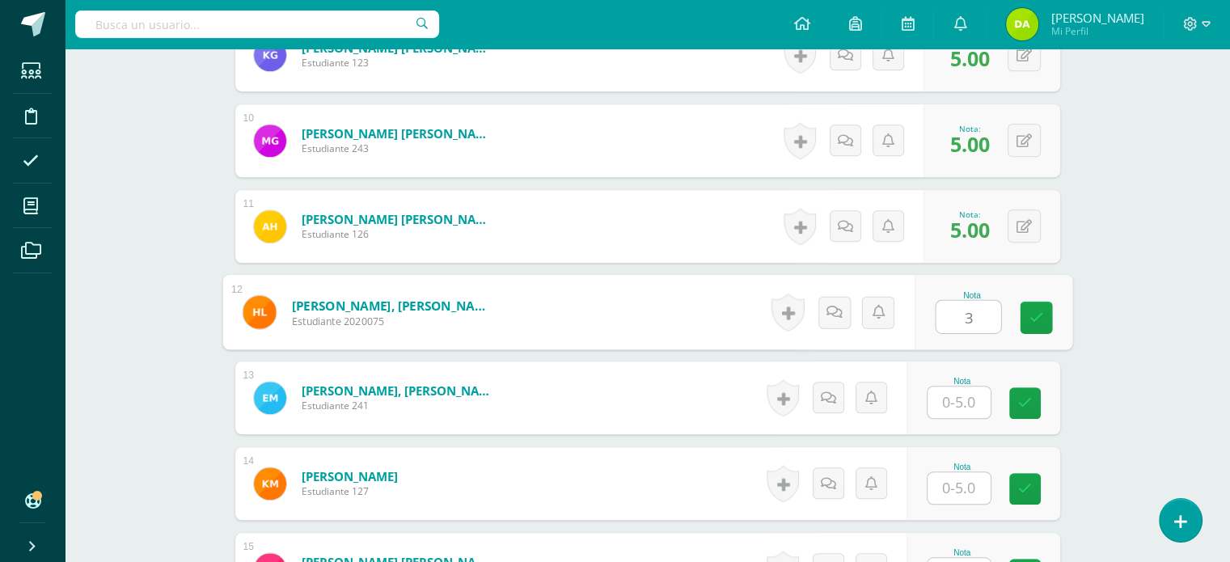
type input "3"
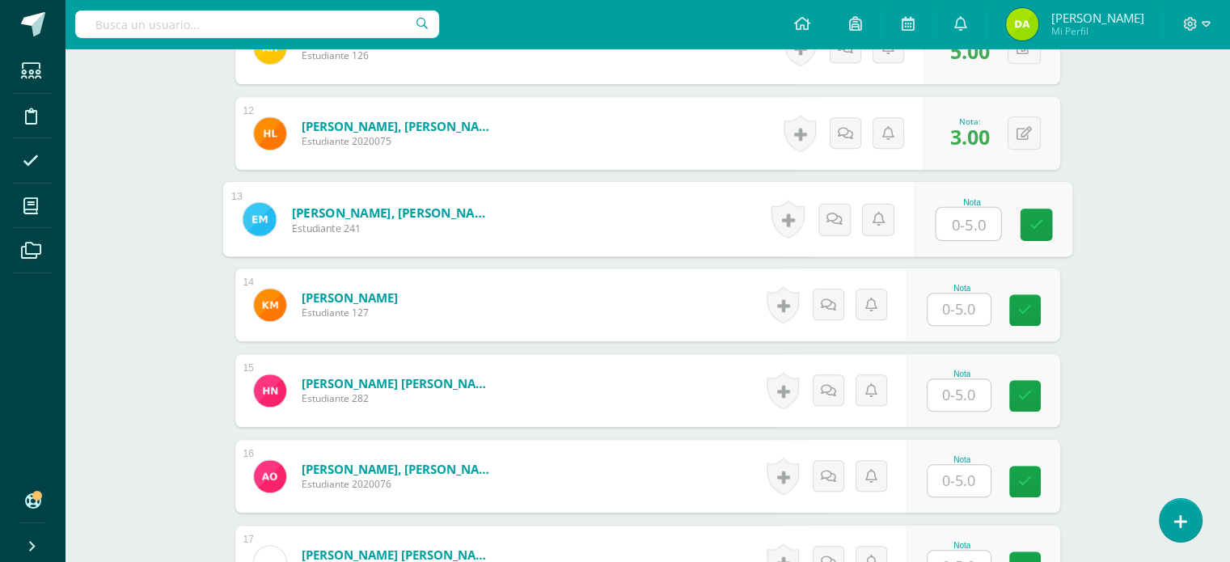
scroll to position [1414, 0]
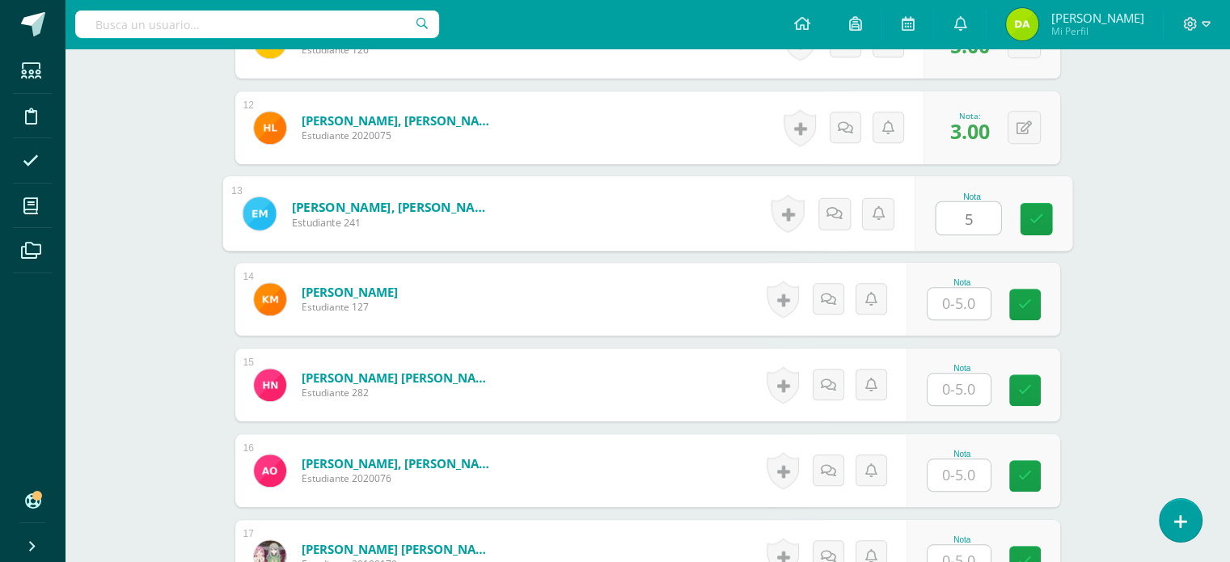
type input "5"
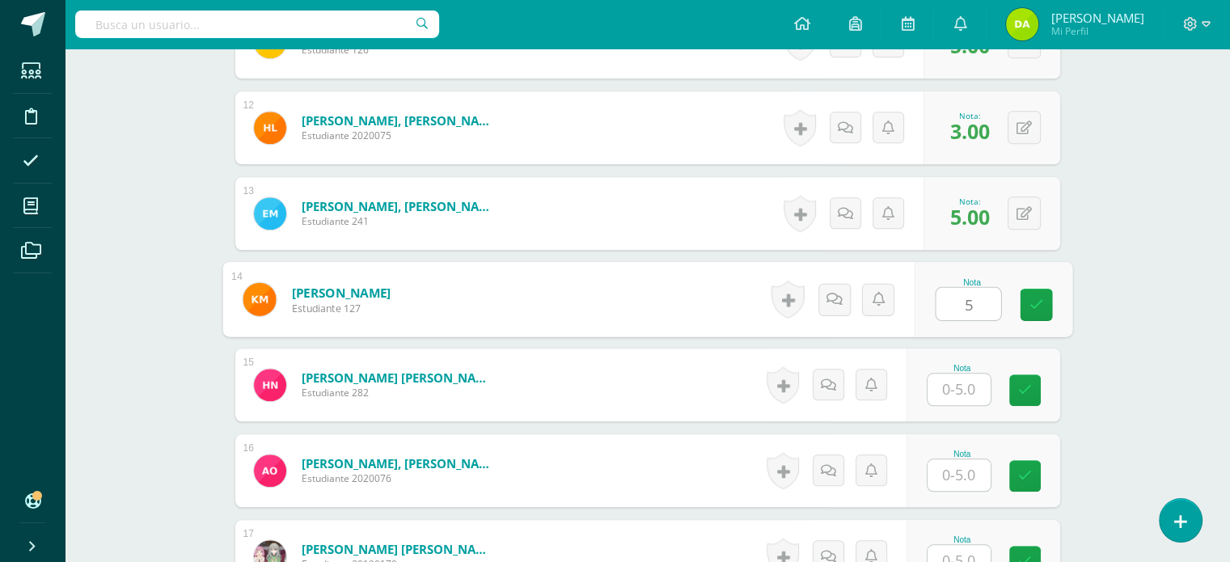
type input "5"
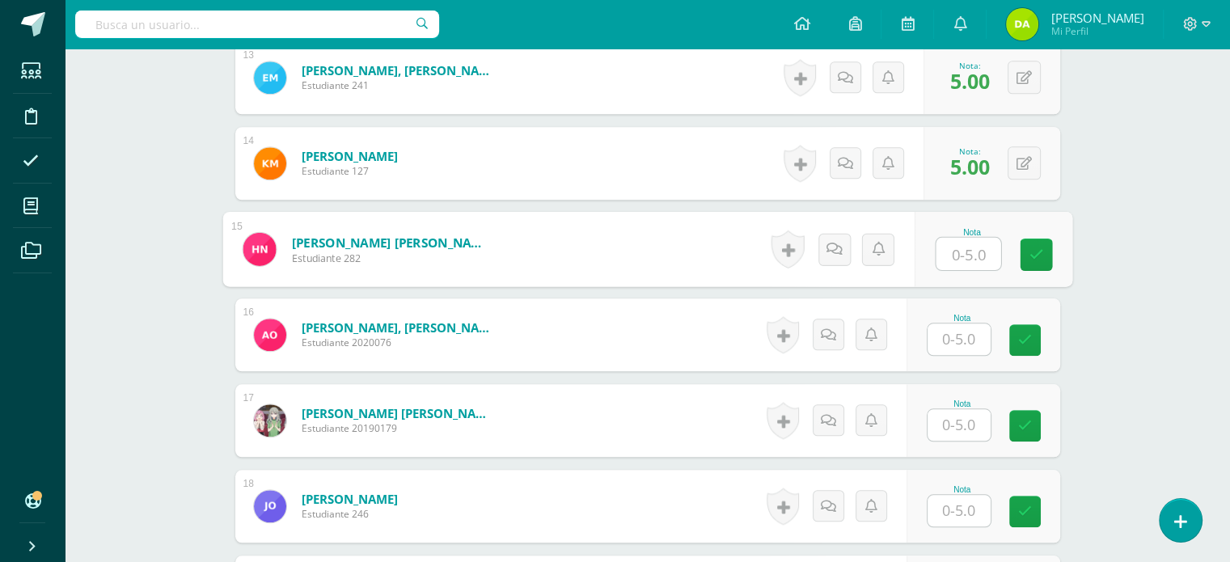
scroll to position [1595, 0]
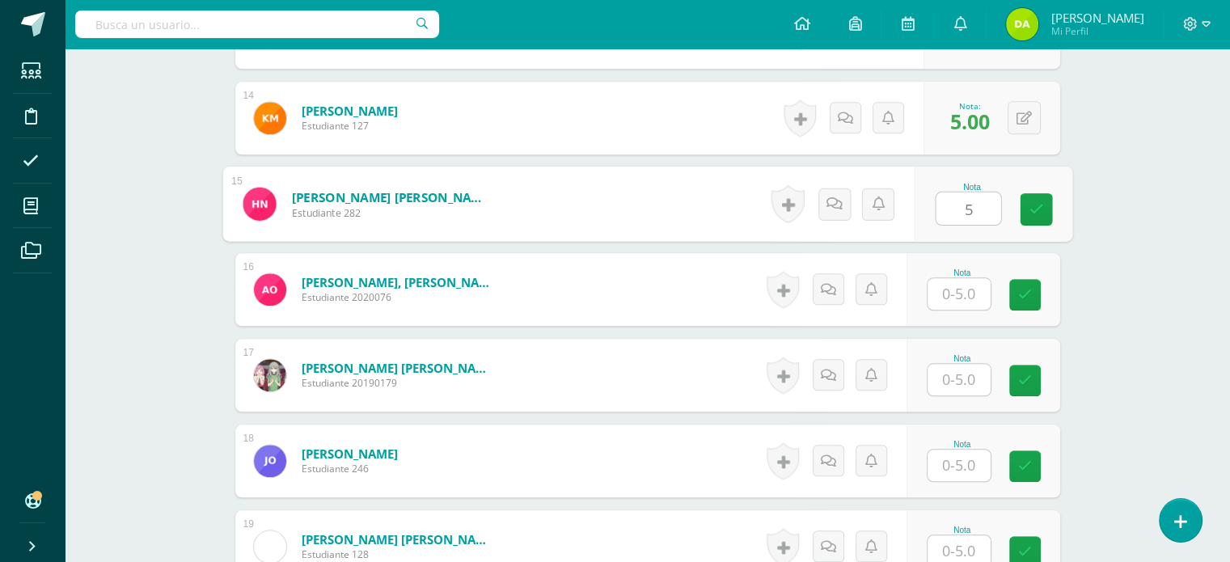
type input "5"
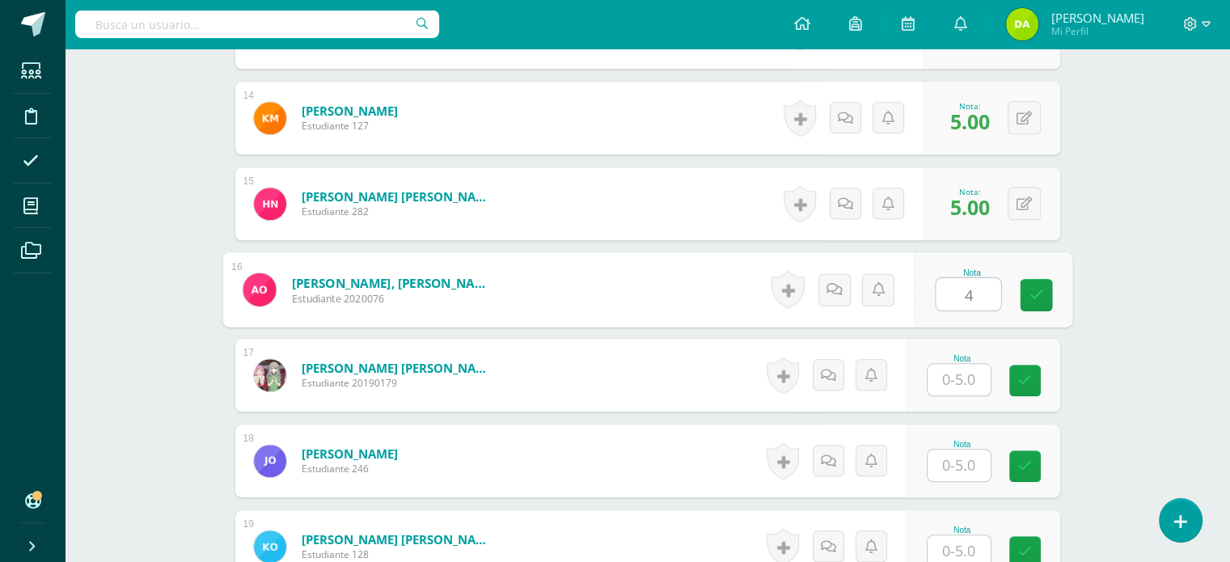
type input "4"
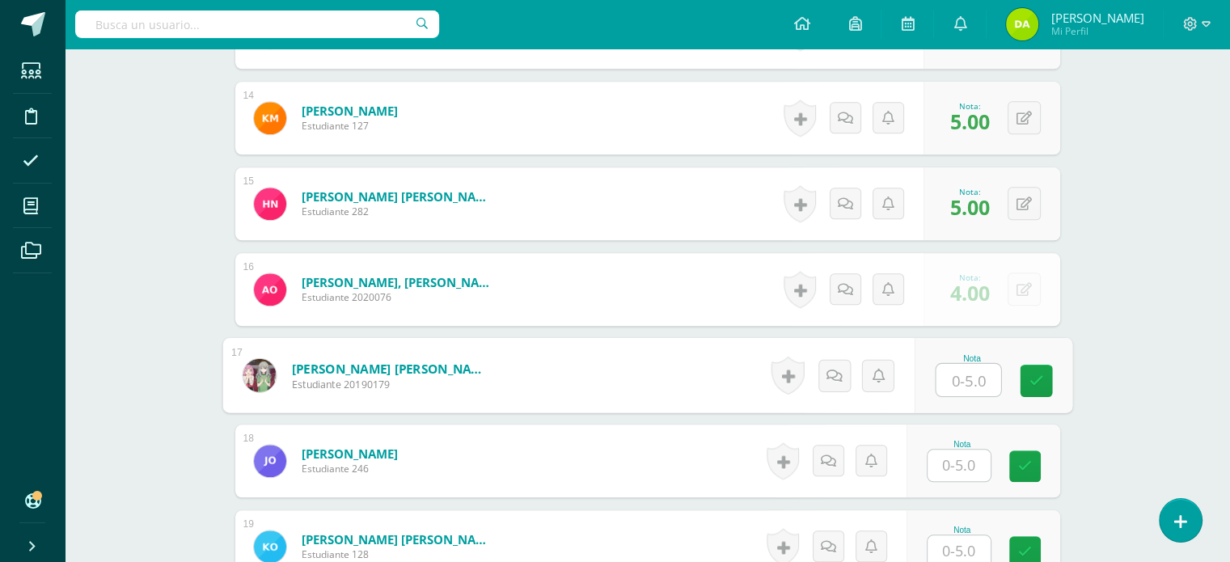
scroll to position [1772, 0]
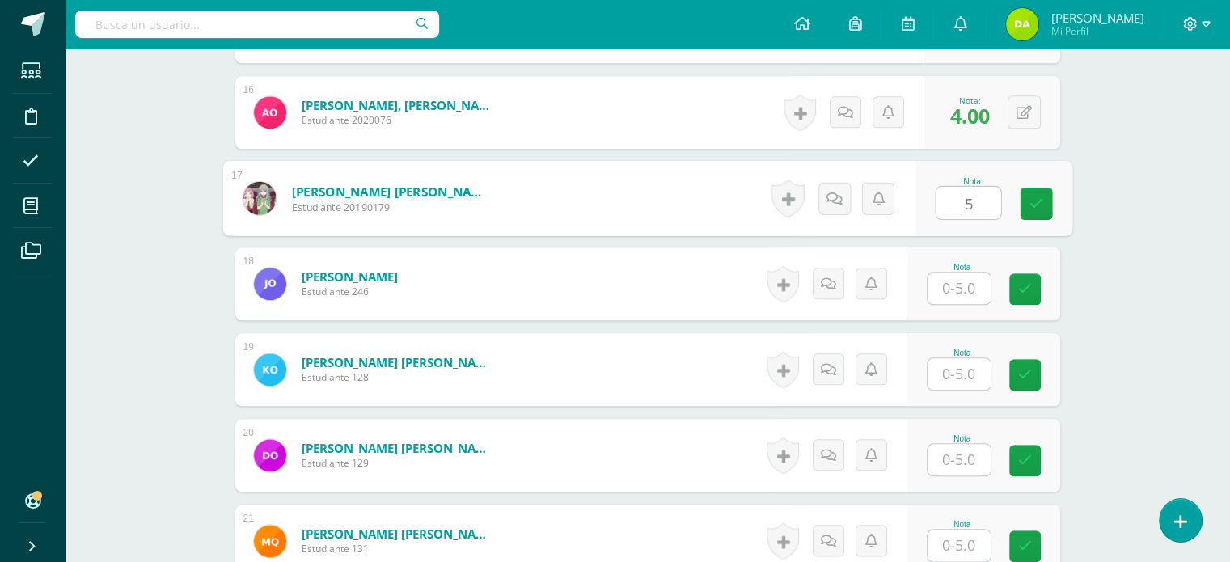
type input "5"
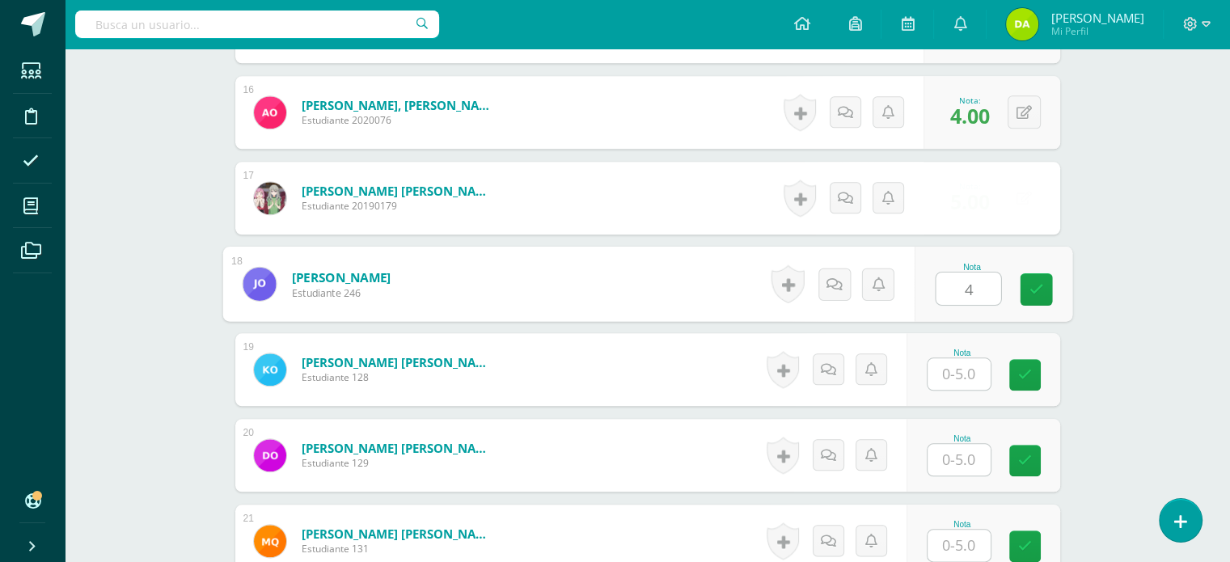
type input "4"
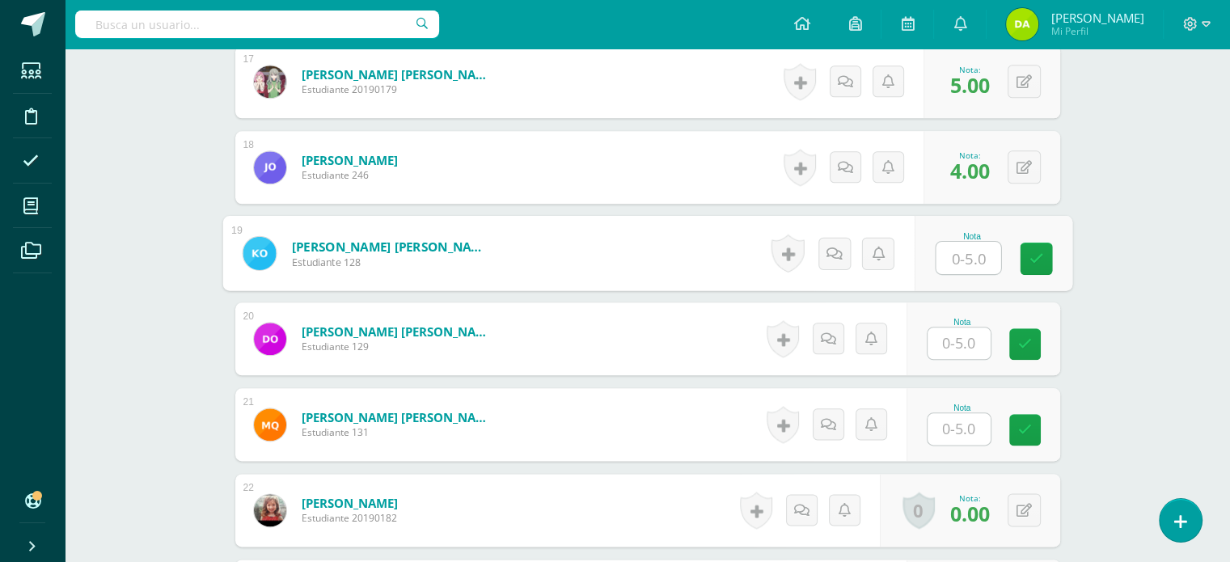
scroll to position [1905, 0]
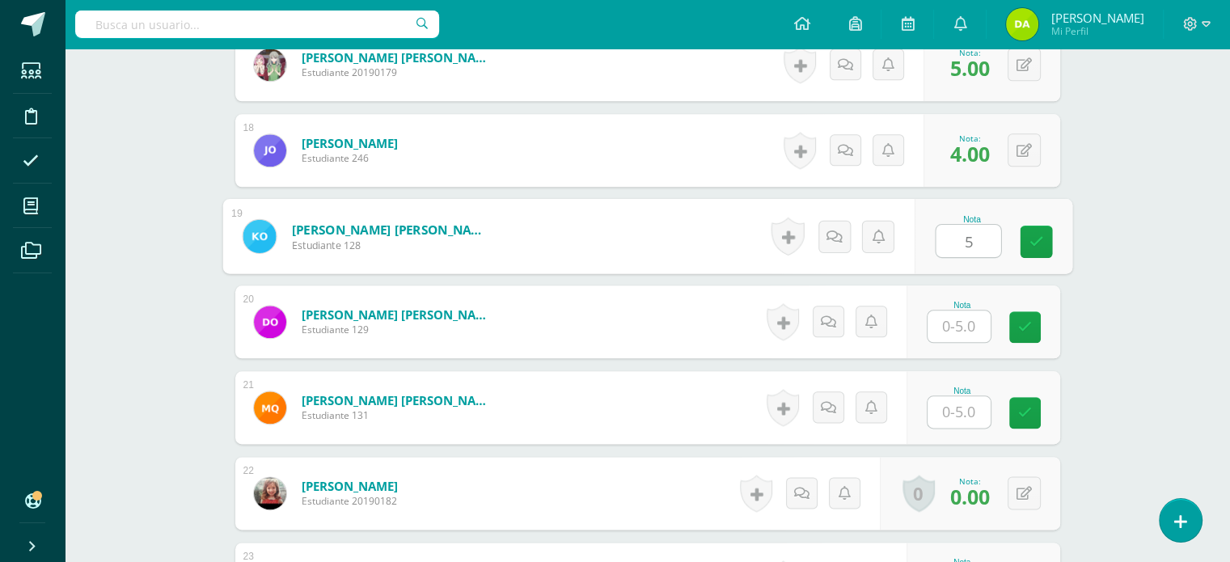
type input "5"
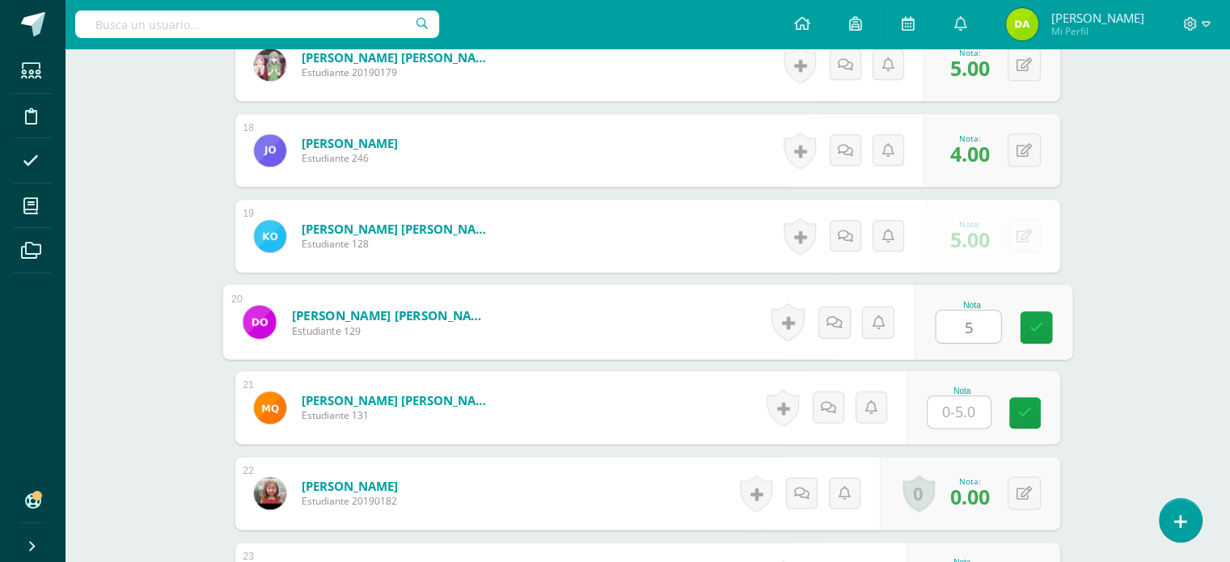
type input "5"
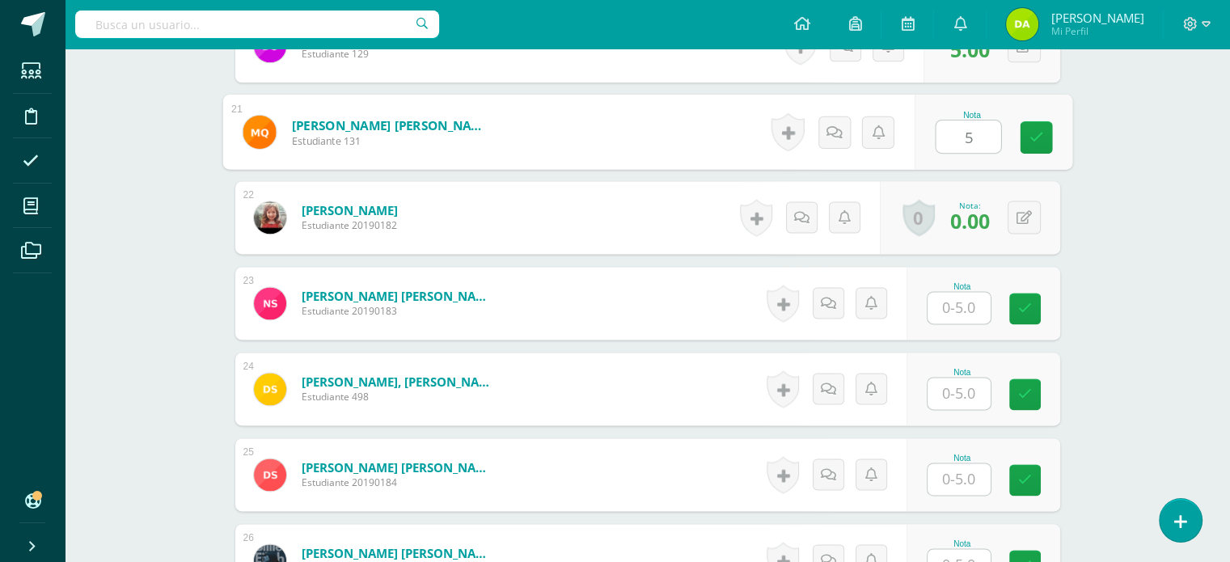
scroll to position [2290, 0]
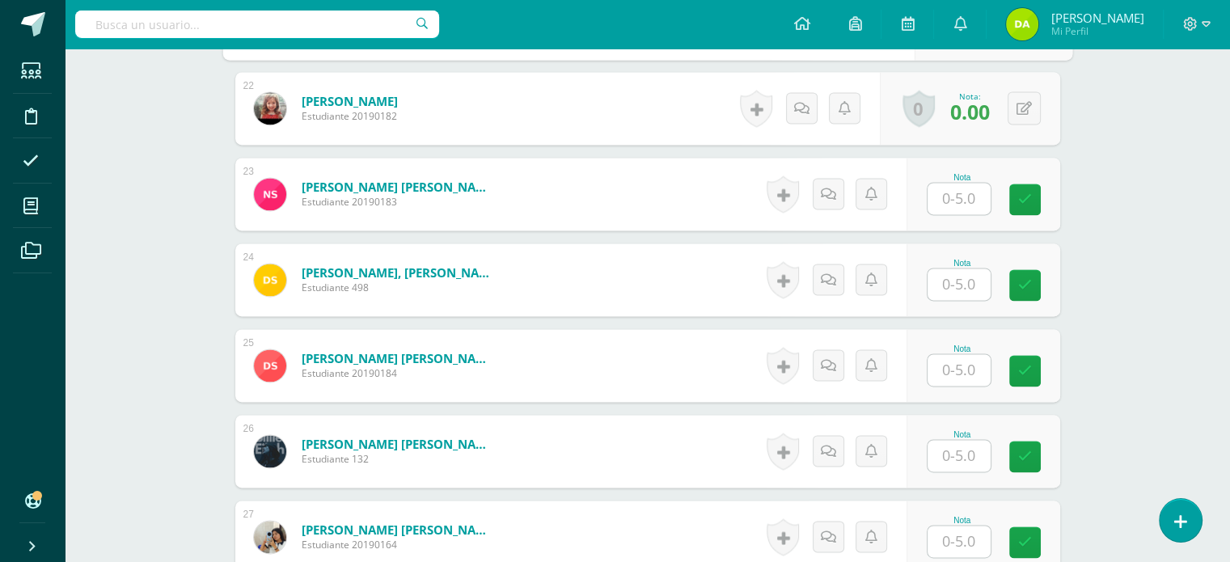
type input "5"
click at [971, 204] on input "text" at bounding box center [968, 199] width 65 height 32
type input "4"
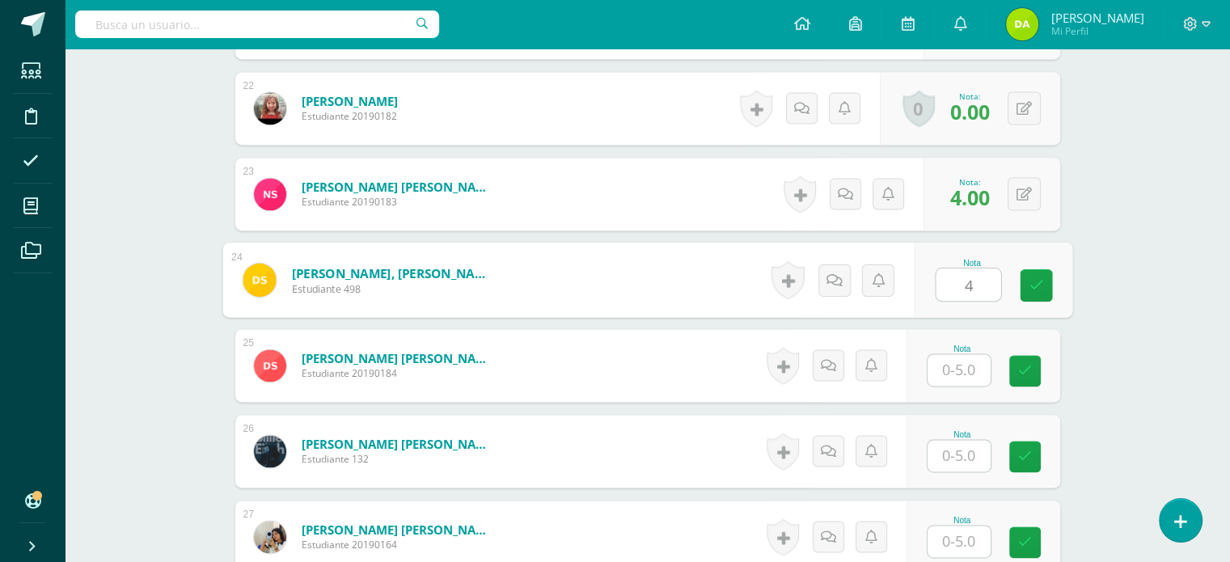
type input "4"
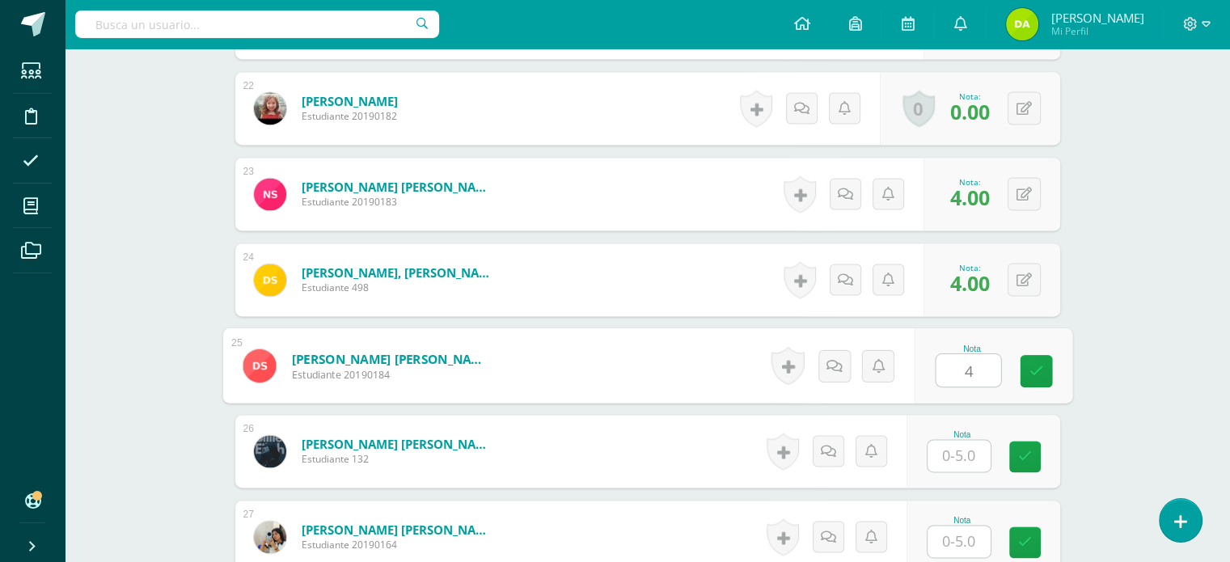
type input "4"
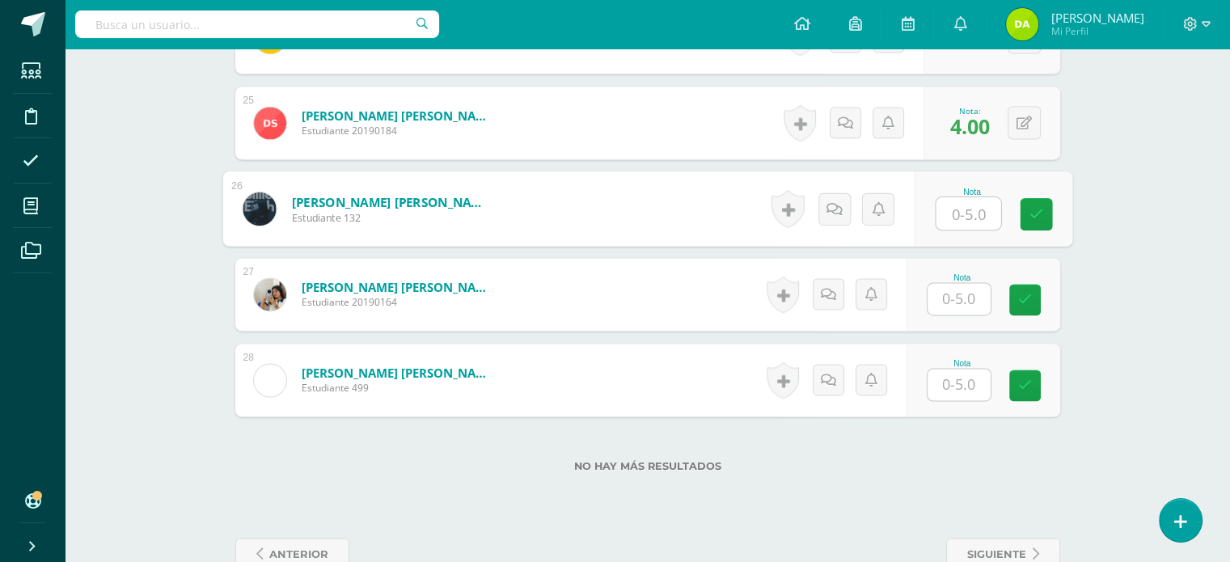
scroll to position [2549, 0]
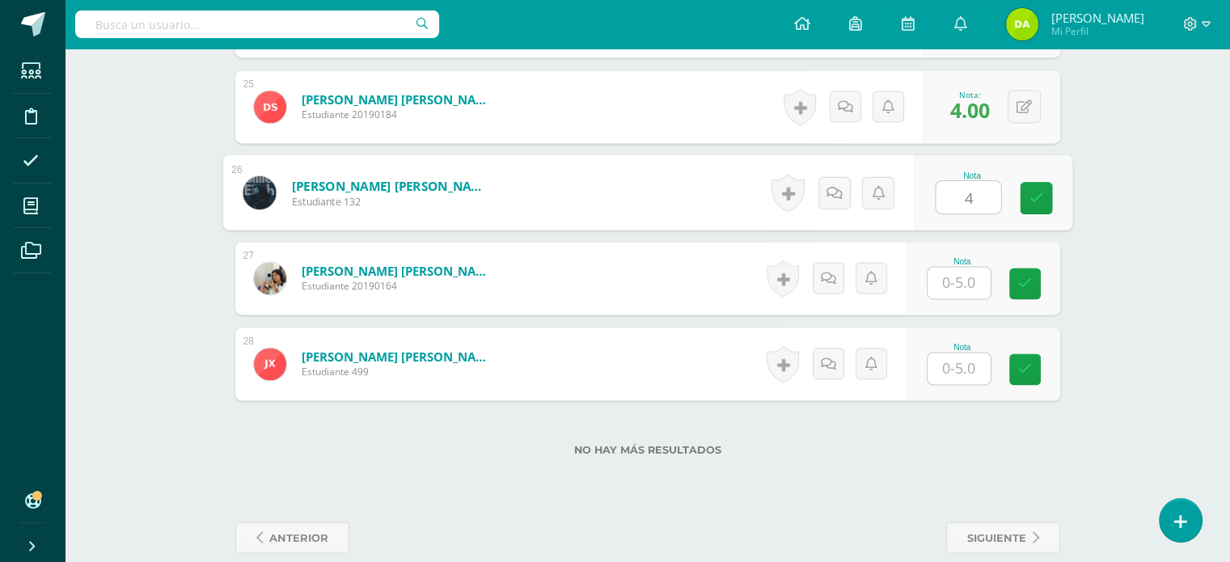
type input "4"
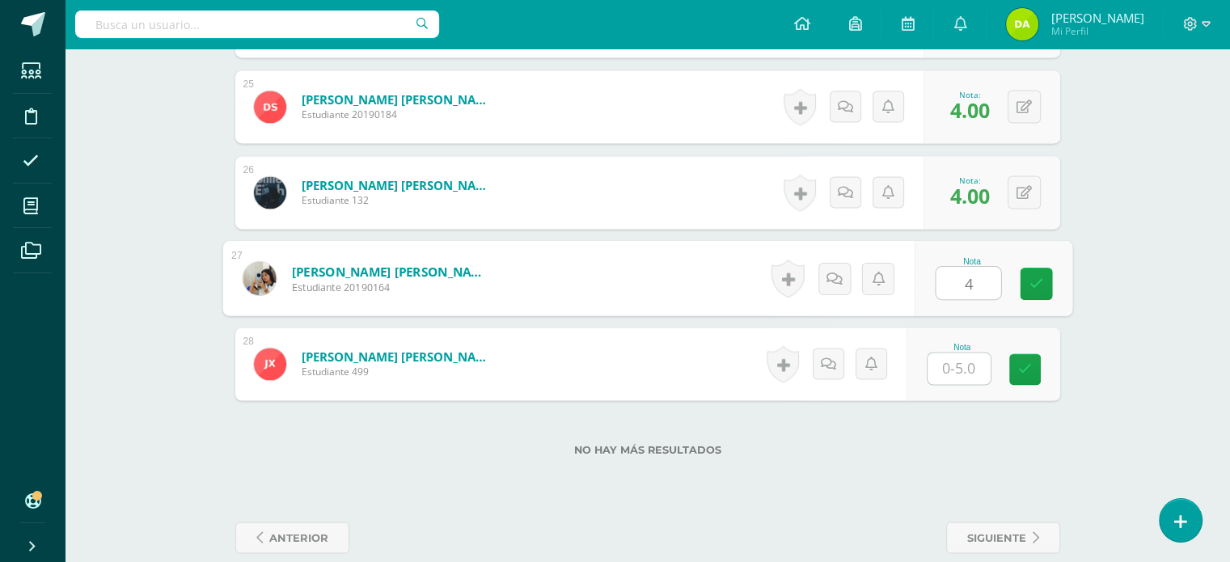
type input "4"
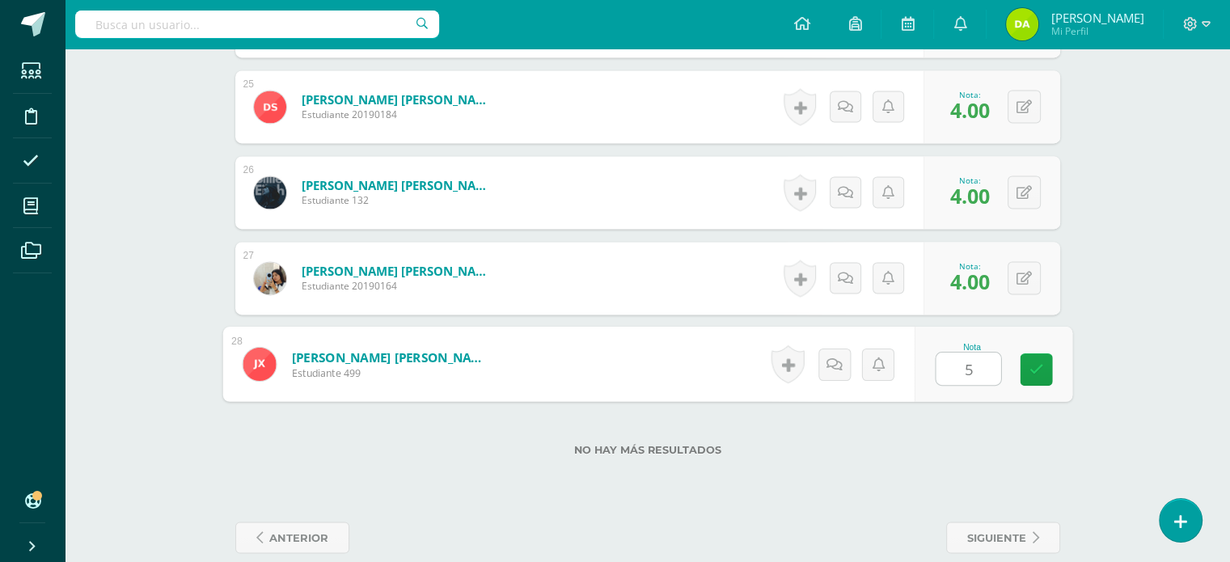
type input "5"
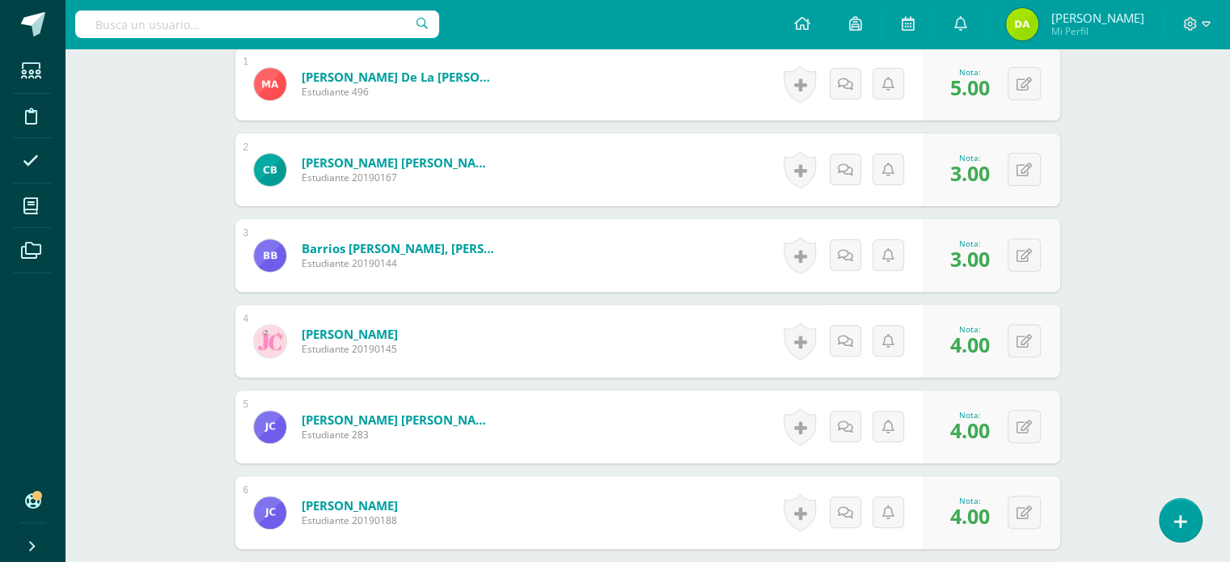
scroll to position [0, 0]
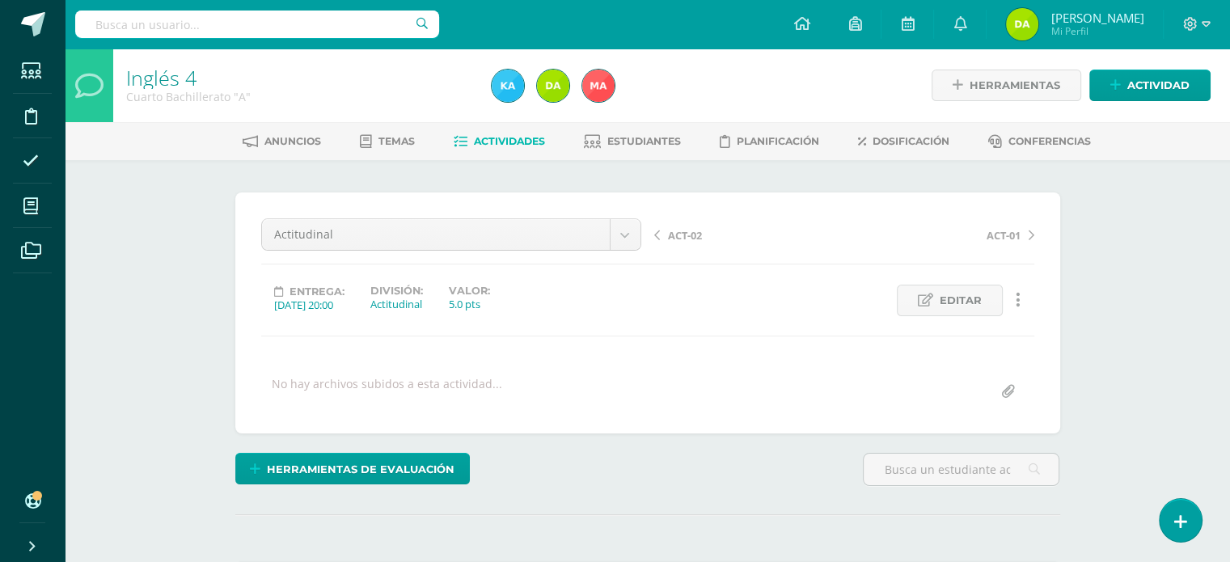
click at [631, 114] on div at bounding box center [671, 86] width 372 height 74
click at [632, 149] on link "Estudiantes" at bounding box center [632, 142] width 97 height 26
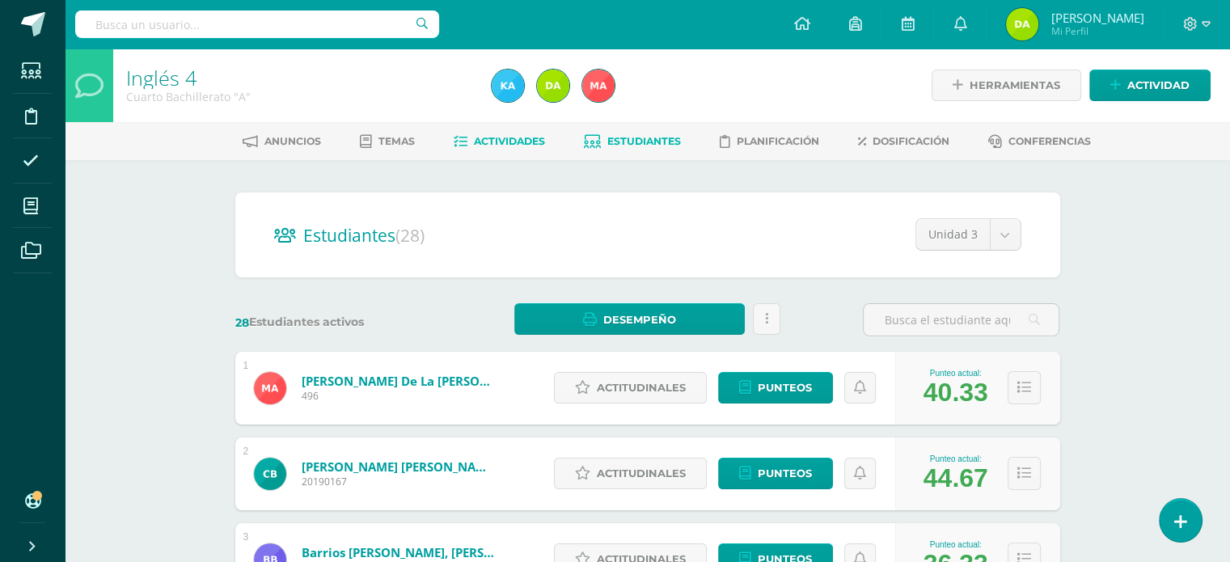
click at [493, 144] on span "Actividades" at bounding box center [509, 141] width 71 height 12
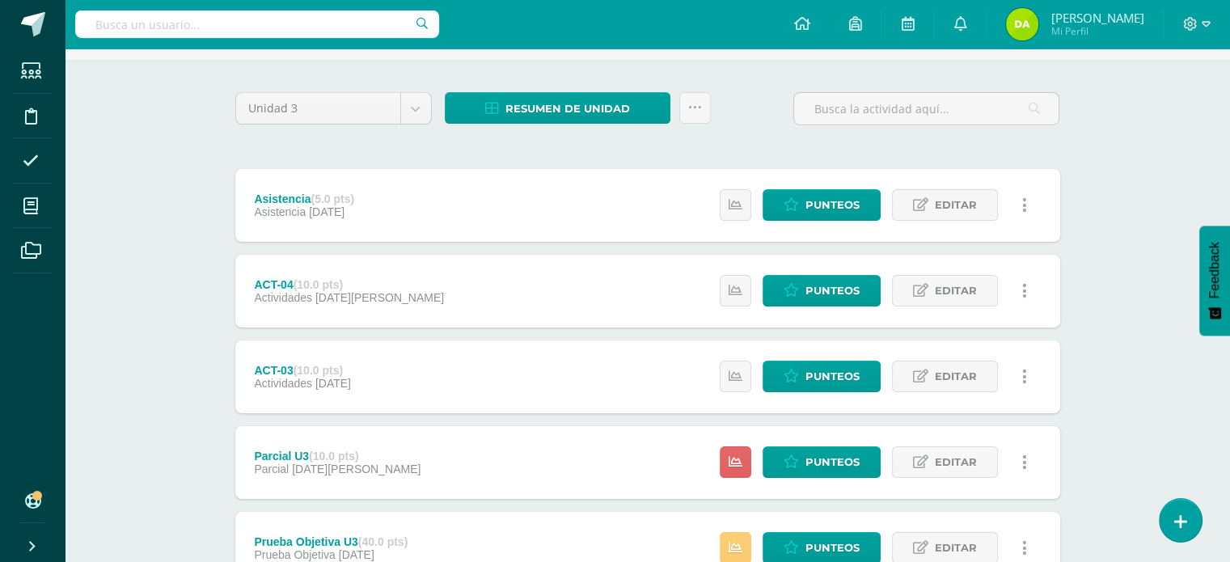
scroll to position [200, 0]
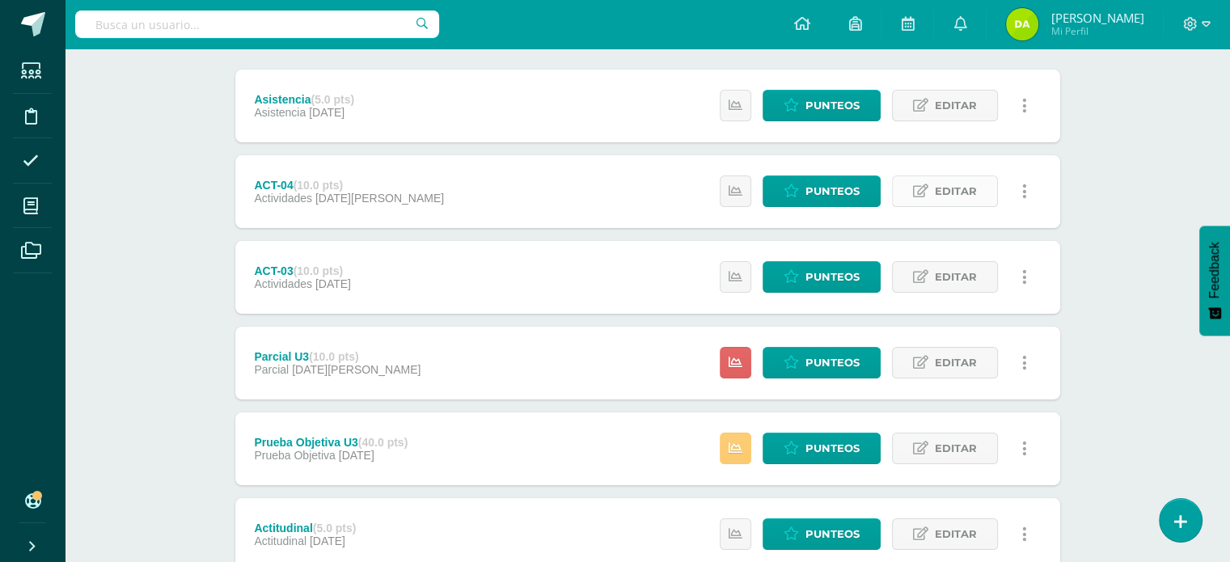
click at [927, 187] on icon at bounding box center [920, 191] width 15 height 14
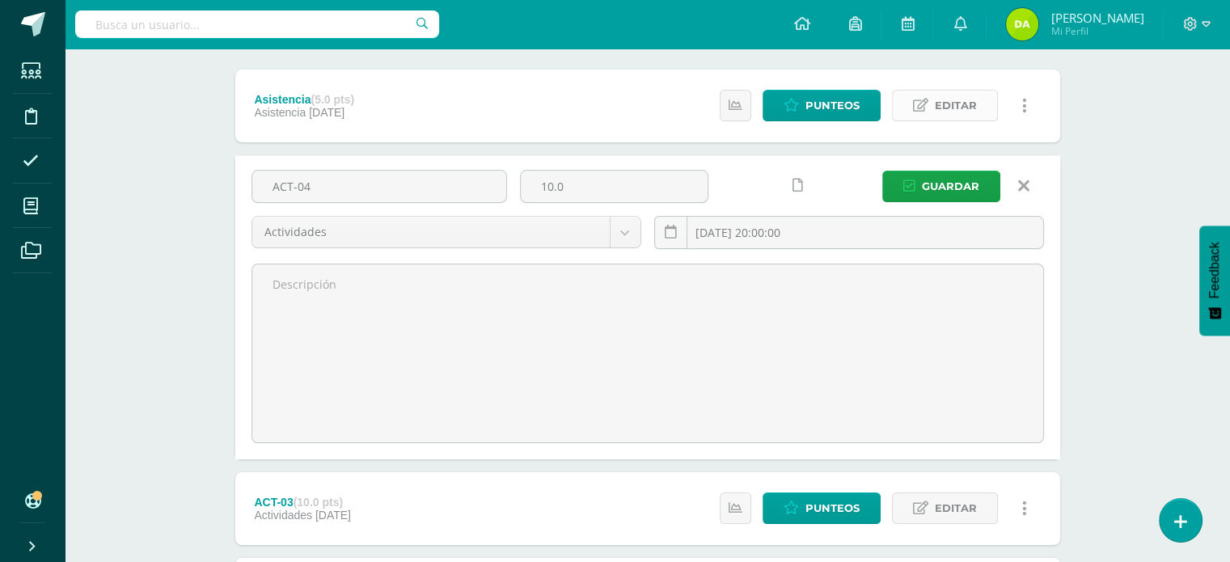
click at [954, 117] on span "Editar" at bounding box center [956, 106] width 42 height 30
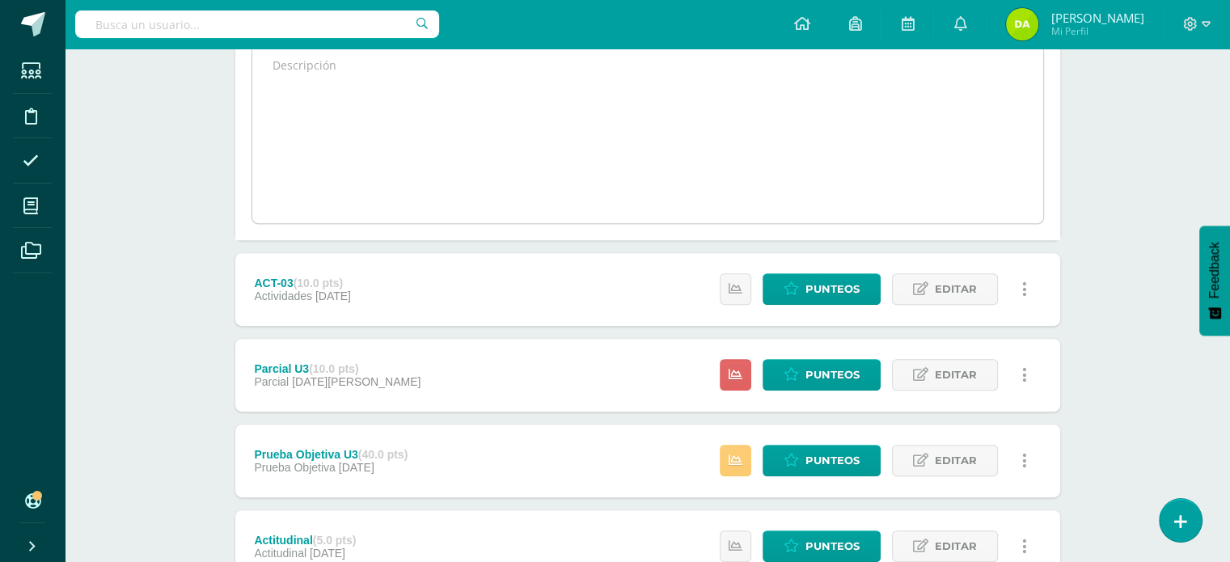
scroll to position [665, 0]
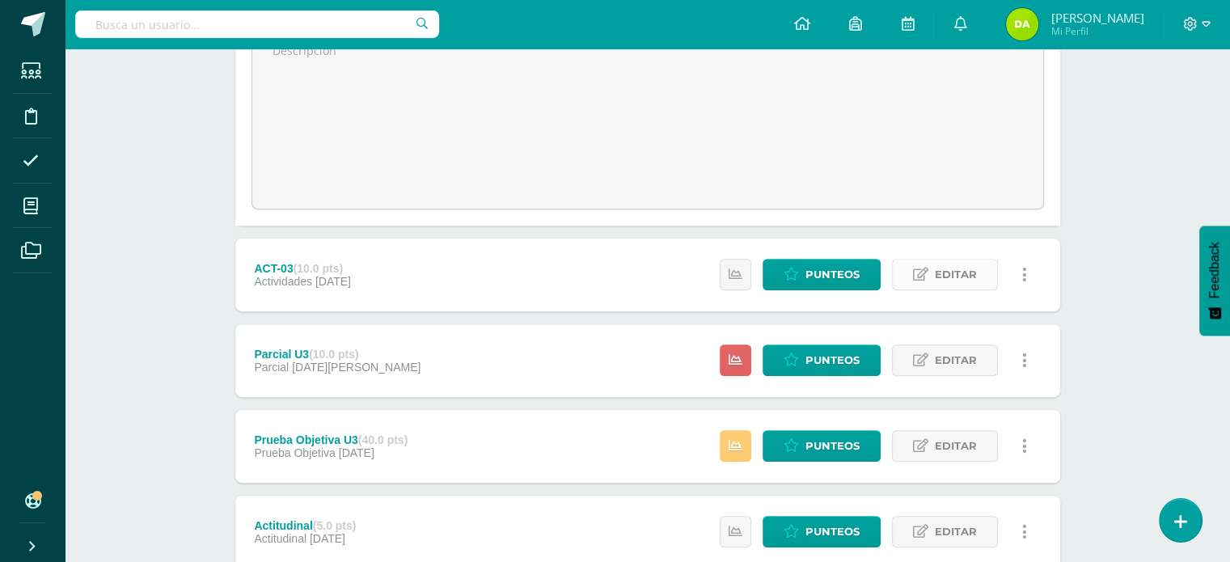
click at [966, 265] on span "Editar" at bounding box center [956, 275] width 42 height 30
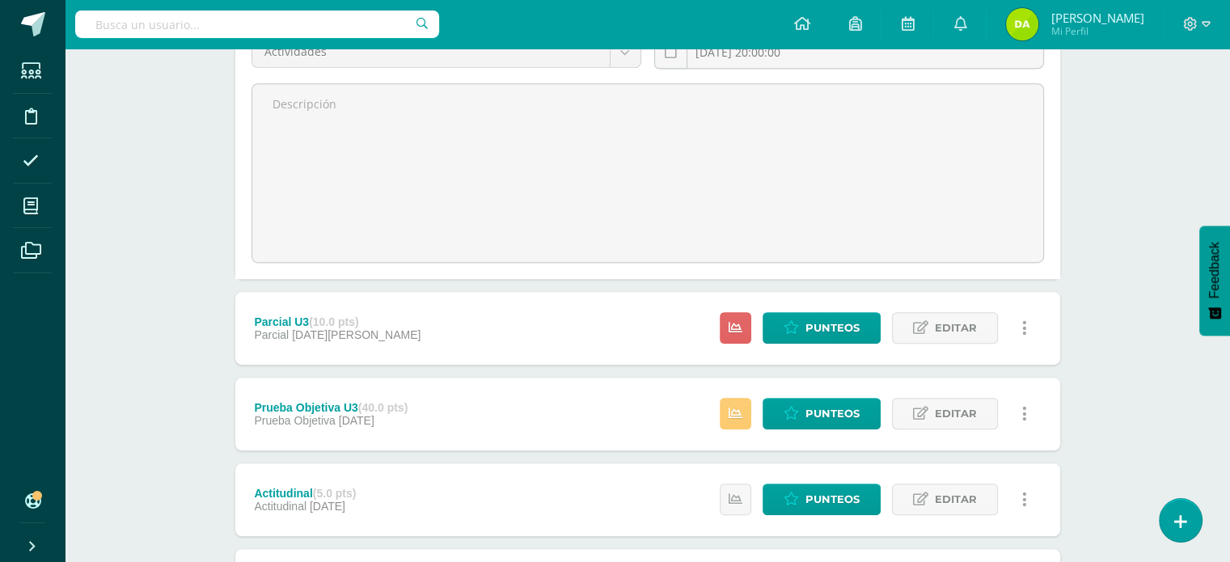
scroll to position [966, 0]
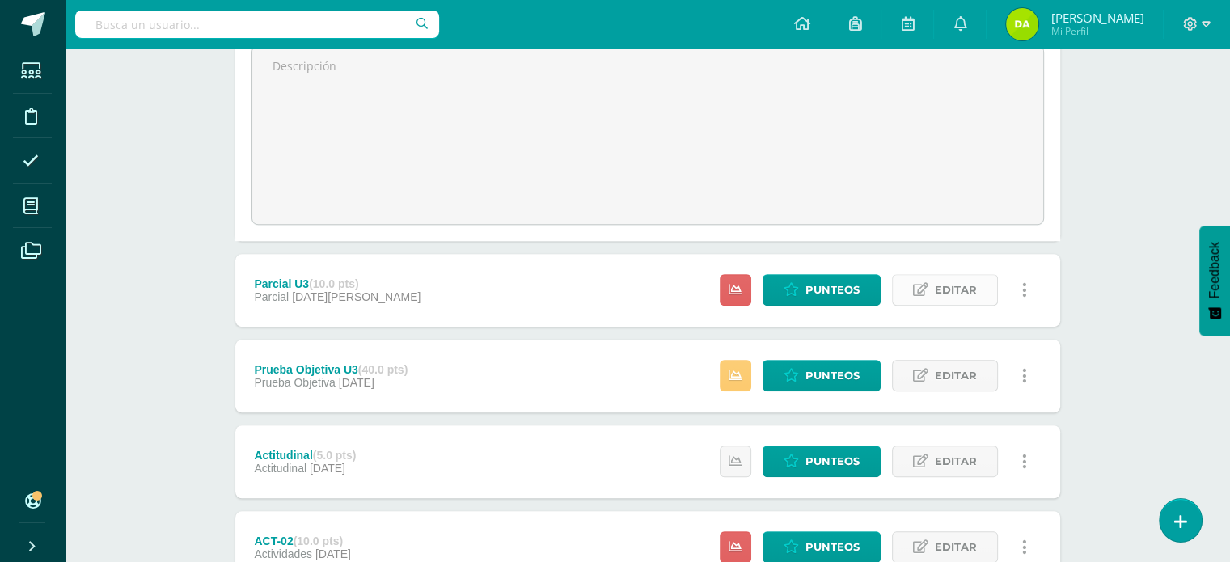
click at [948, 290] on span "Editar" at bounding box center [956, 290] width 42 height 30
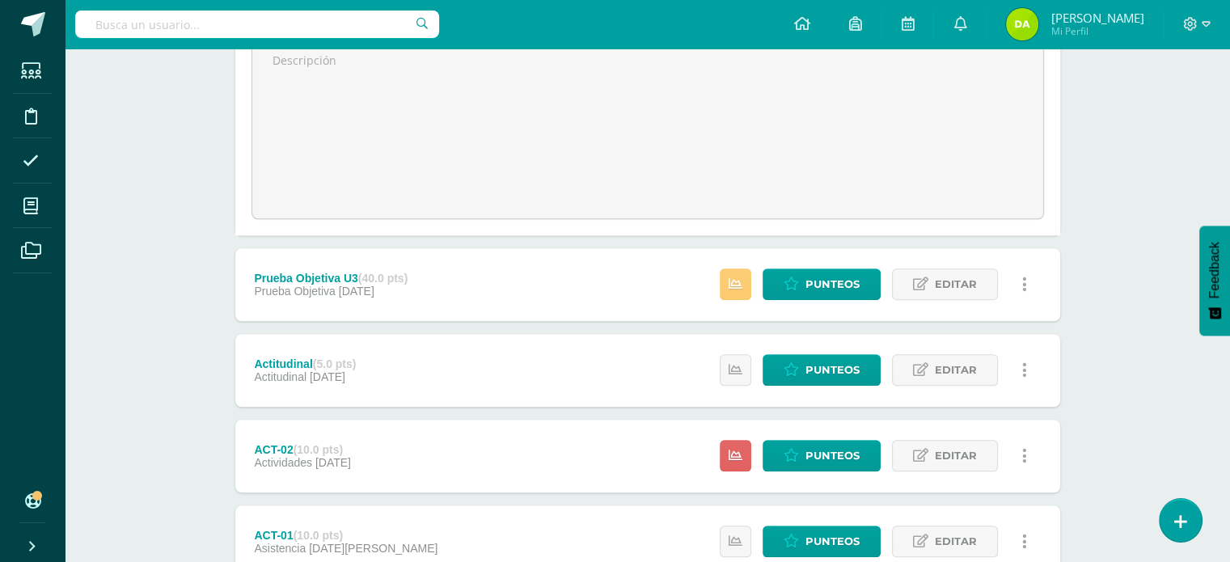
scroll to position [1290, 0]
click at [952, 293] on link "Editar" at bounding box center [945, 284] width 106 height 32
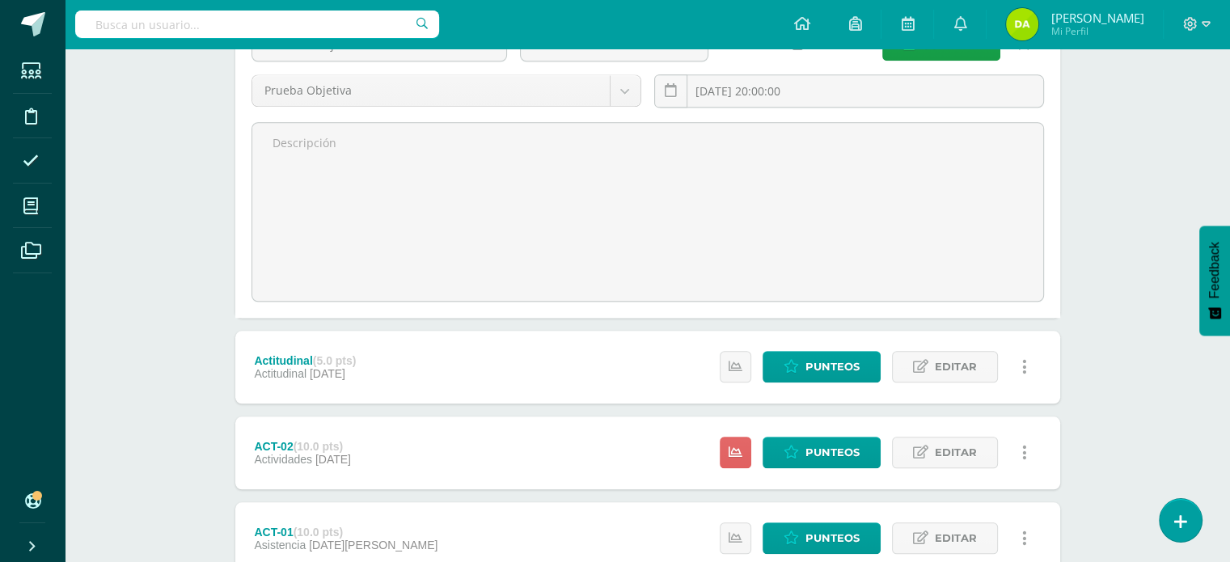
scroll to position [1525, 0]
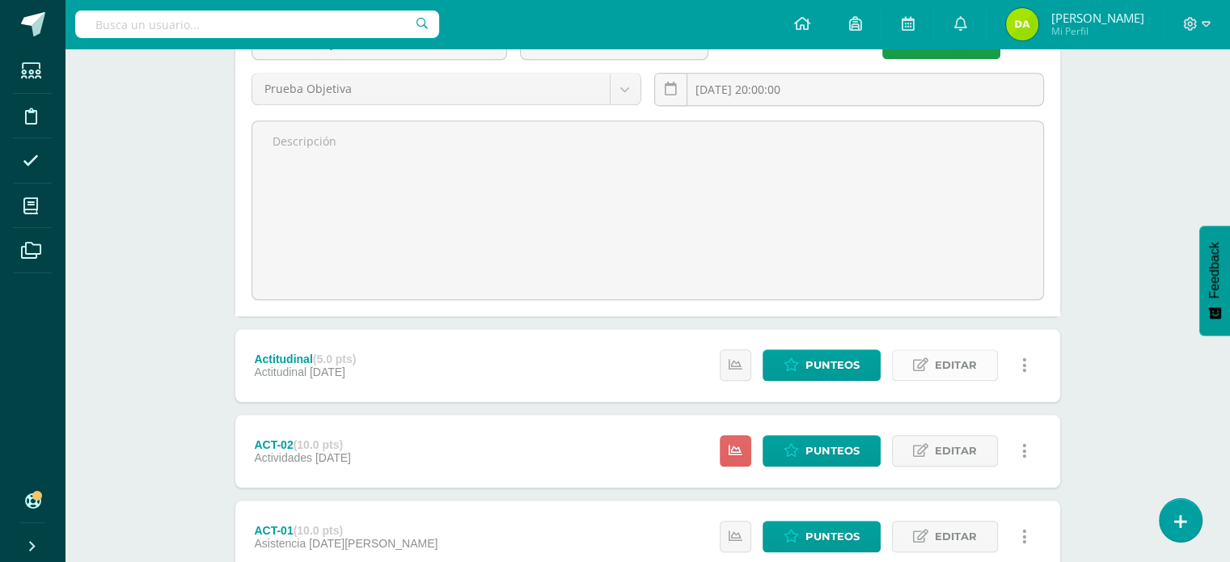
click at [951, 350] on span "Editar" at bounding box center [956, 365] width 42 height 30
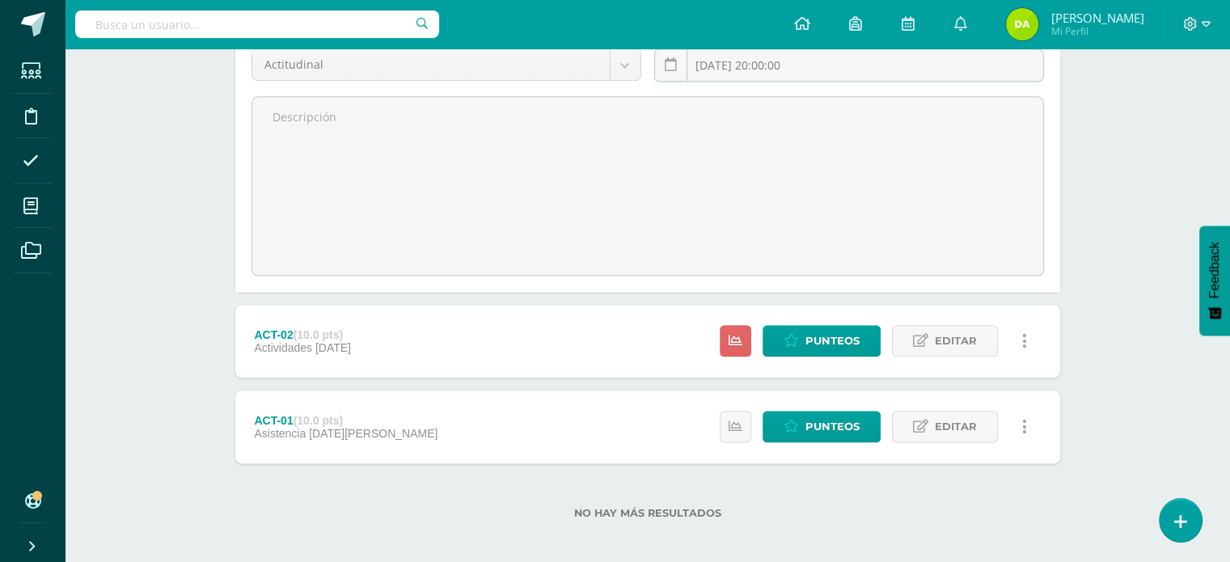
scroll to position [1866, 0]
click at [952, 340] on span "Editar" at bounding box center [956, 342] width 42 height 30
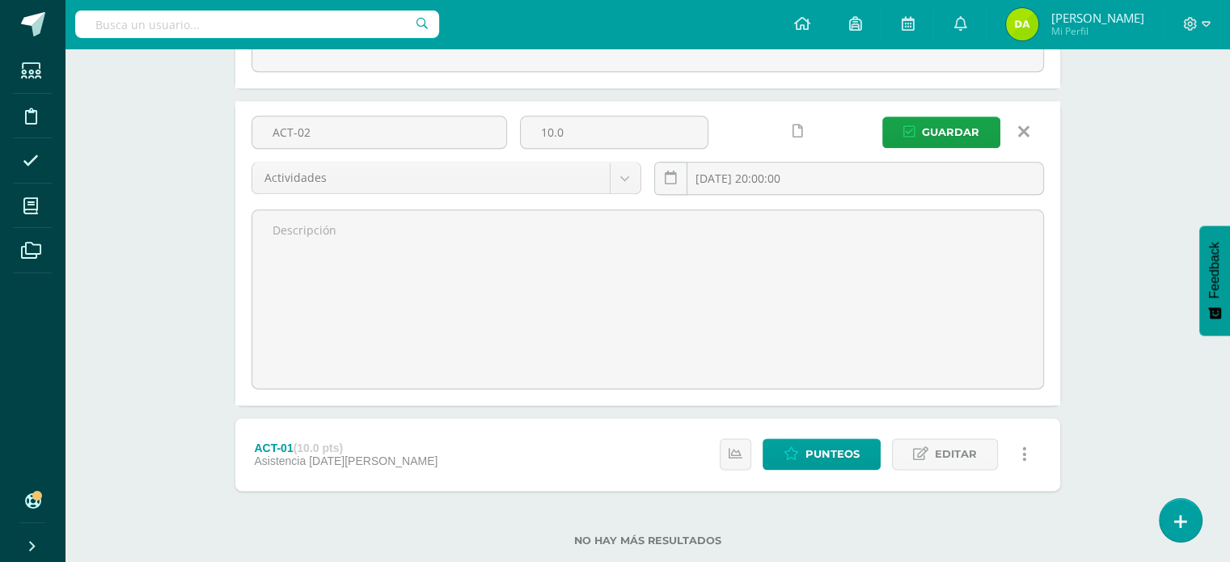
scroll to position [2096, 0]
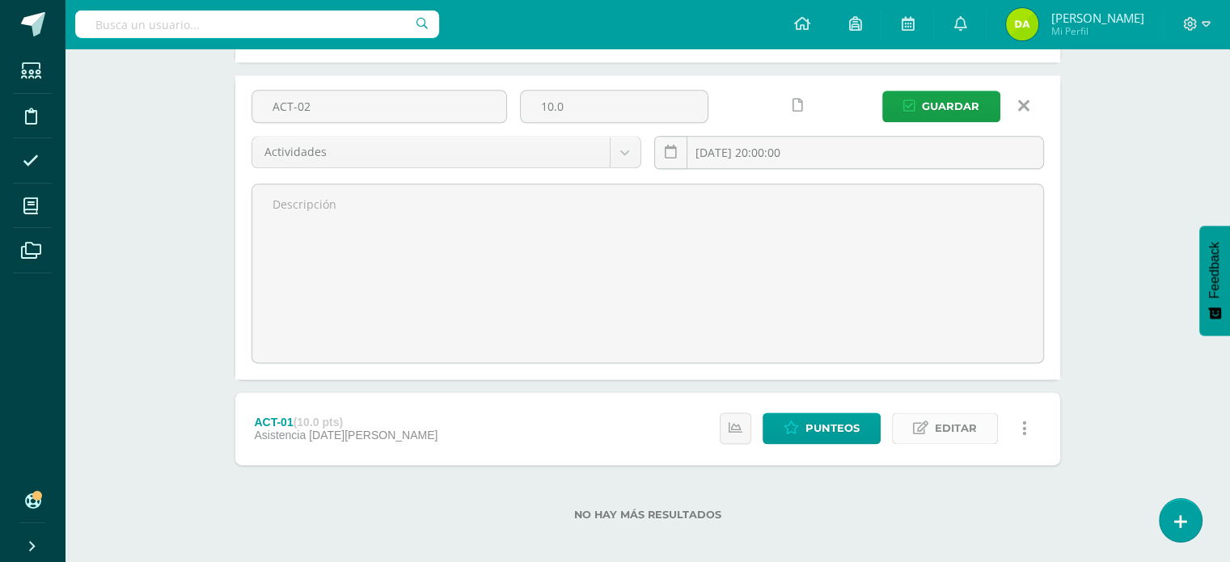
click at [936, 427] on span "Editar" at bounding box center [956, 428] width 42 height 30
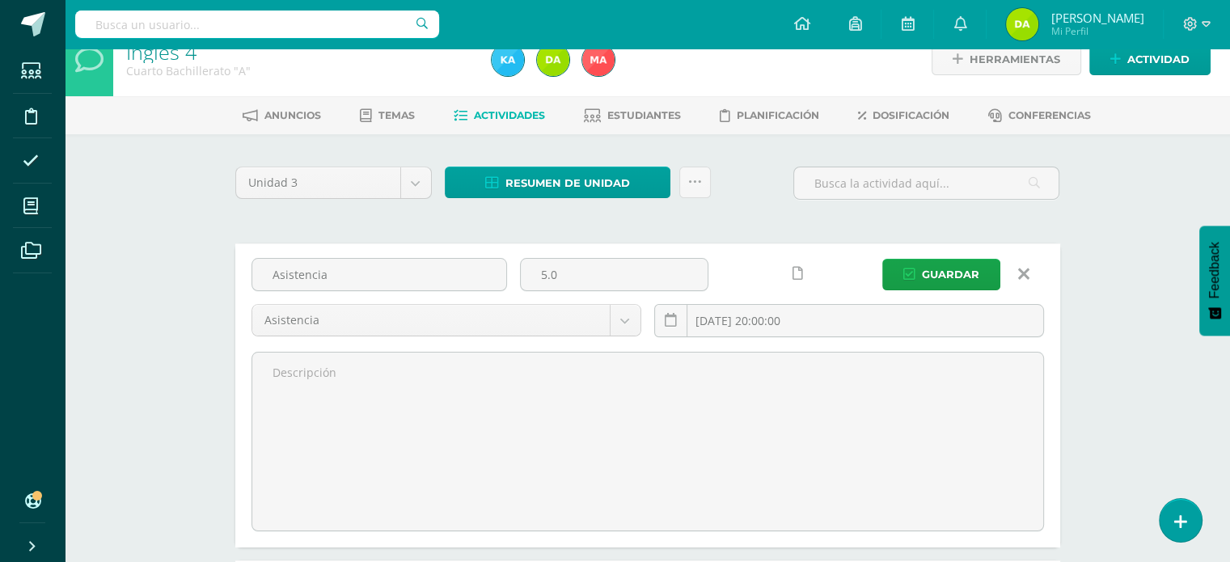
scroll to position [15, 0]
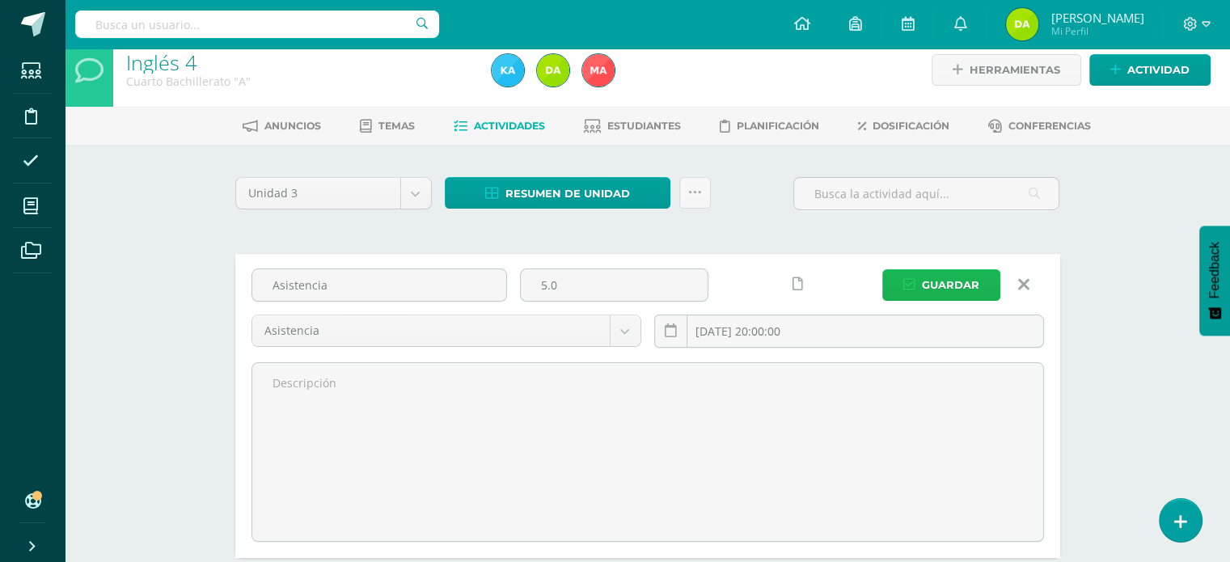
click at [970, 275] on span "Guardar" at bounding box center [950, 285] width 57 height 30
click at [649, 132] on link "Estudiantes" at bounding box center [632, 126] width 97 height 26
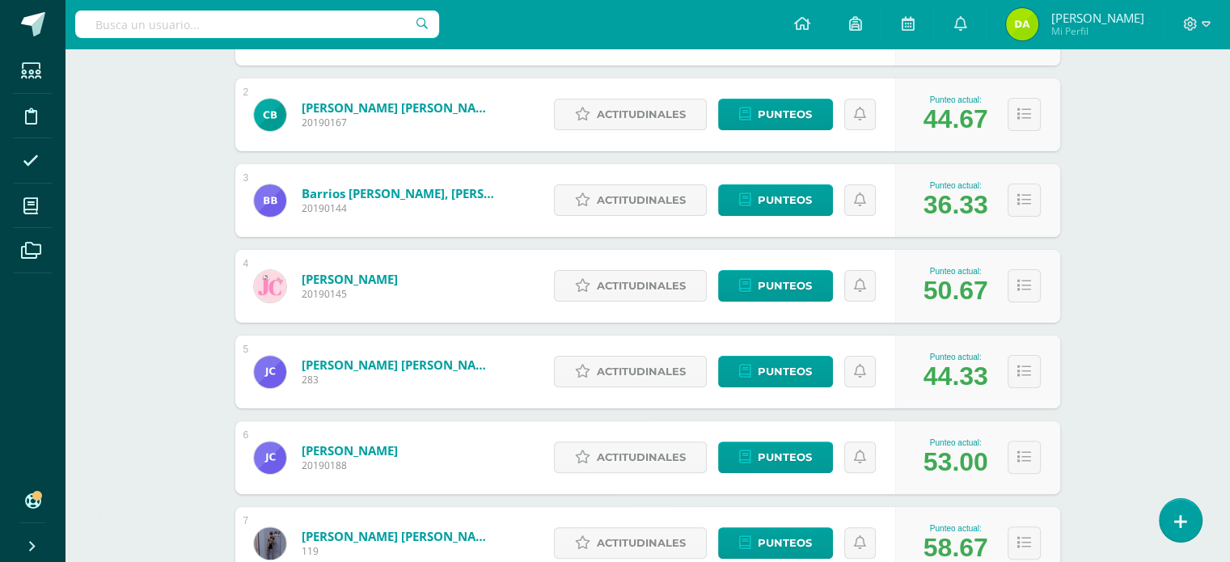
scroll to position [735, 0]
